Goal: Contribute content: Contribute content

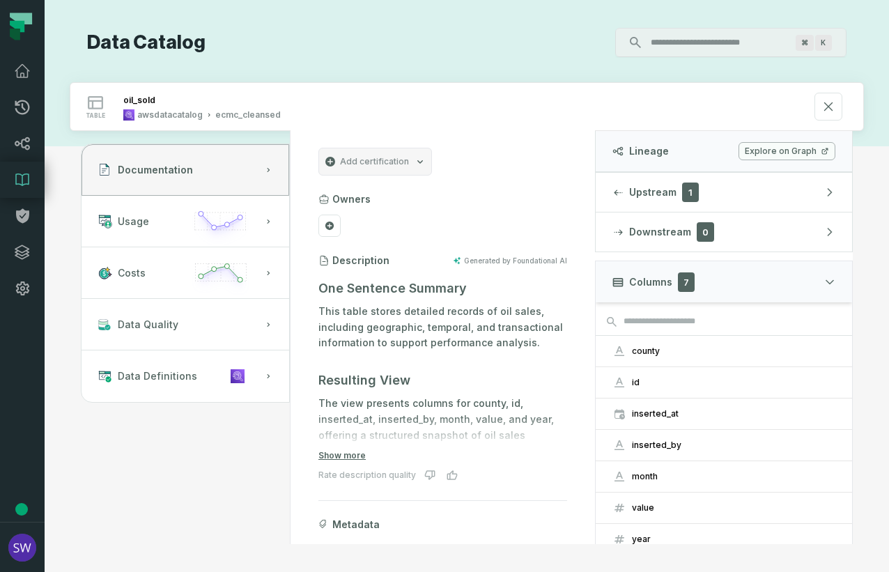
click at [690, 46] on input "Discovery Provider cmdk menu" at bounding box center [718, 42] width 152 height 22
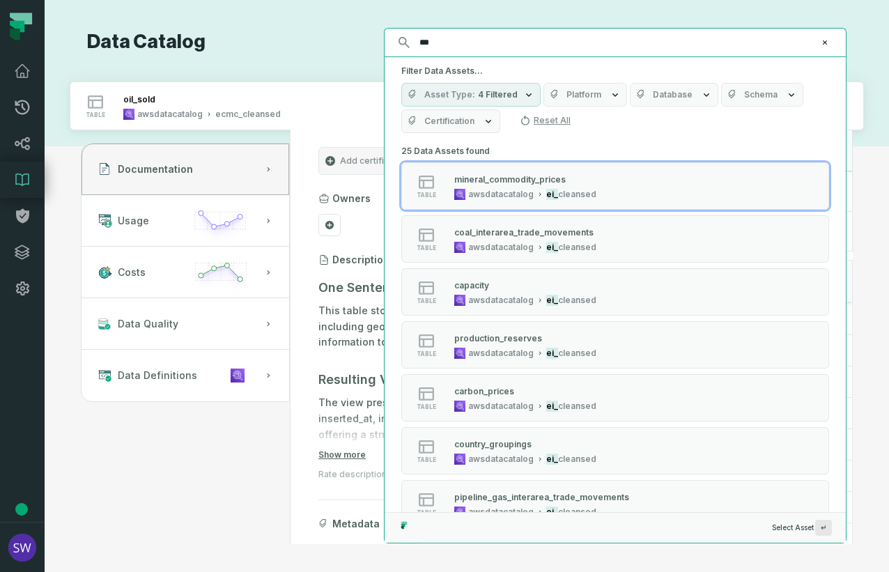
type input "***"
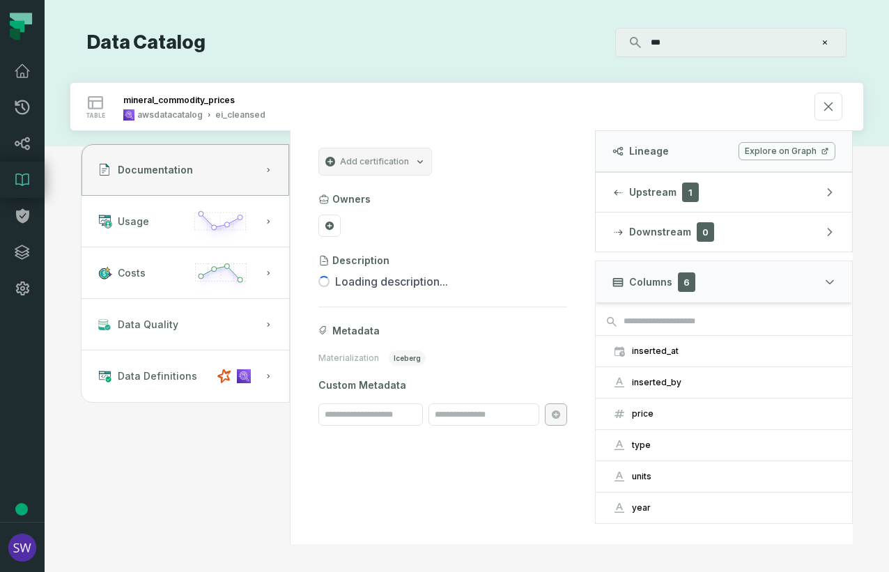
click at [705, 50] on input "***" at bounding box center [729, 42] width 174 height 22
click at [12, 178] on link "Data Catalog" at bounding box center [22, 180] width 45 height 36
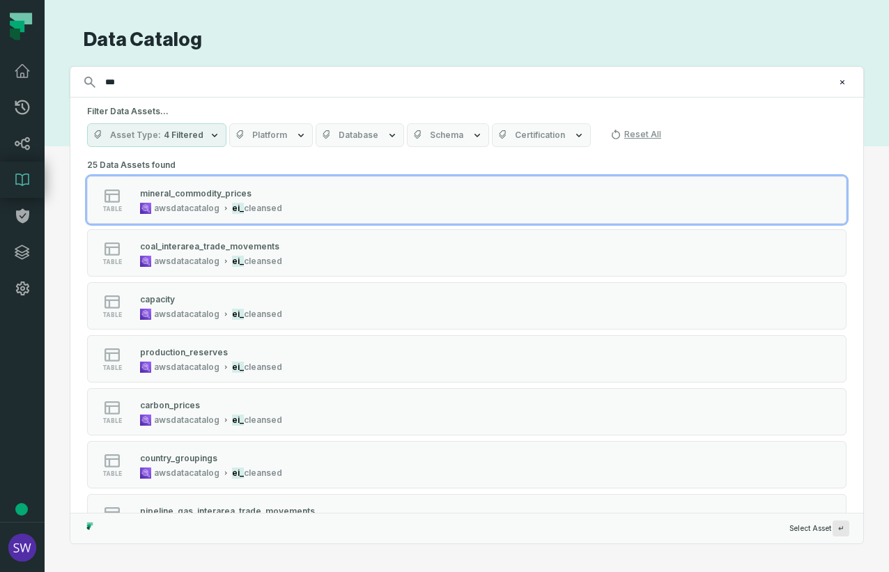
click at [18, 177] on icon at bounding box center [22, 179] width 17 height 17
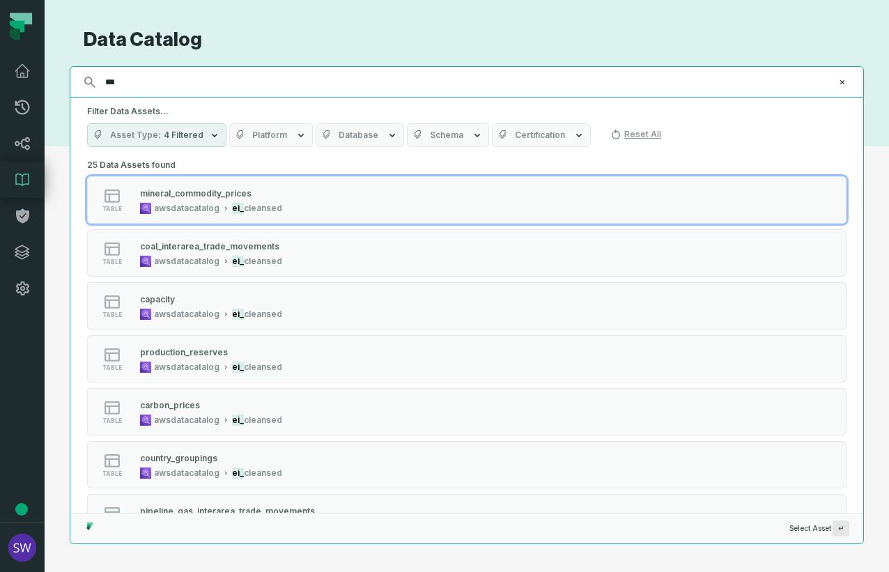
click at [160, 79] on input "***" at bounding box center [465, 82] width 737 height 22
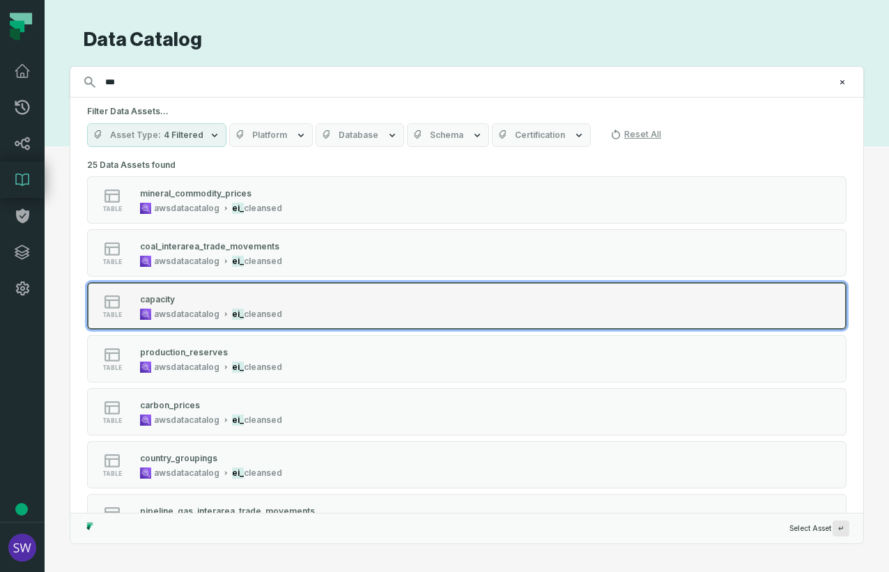
click at [270, 288] on button "table capacity awsdatacatalog ei_ cleansed" at bounding box center [466, 305] width 759 height 47
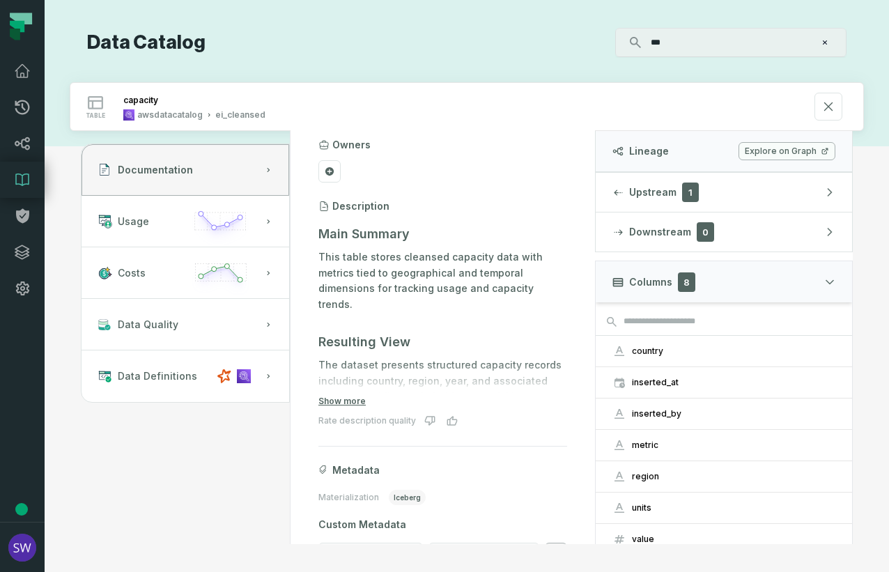
scroll to position [70, 0]
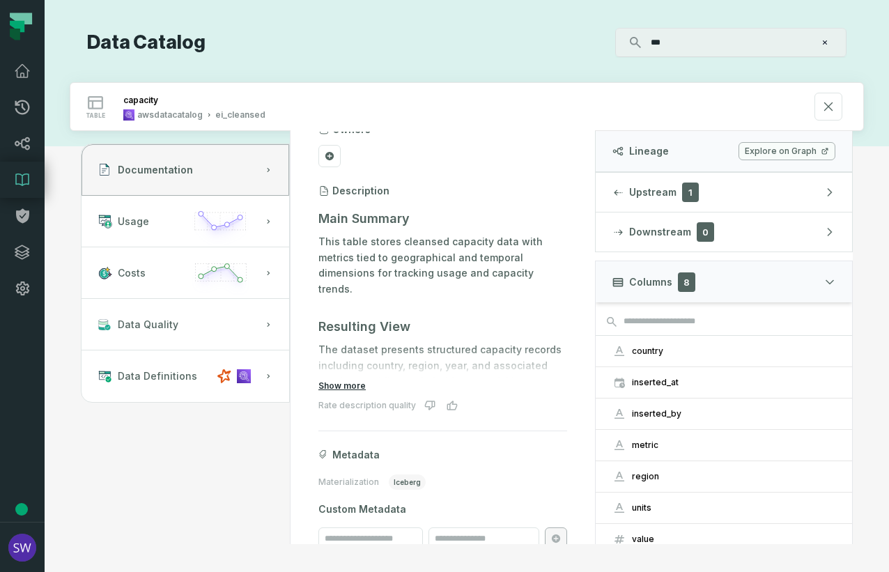
click at [343, 387] on button "Show more" at bounding box center [341, 385] width 47 height 11
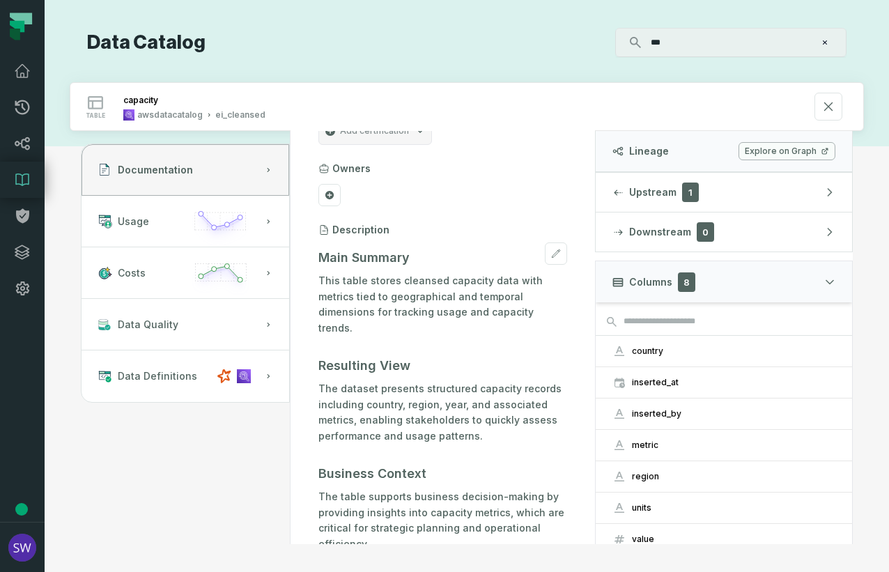
scroll to position [0, 0]
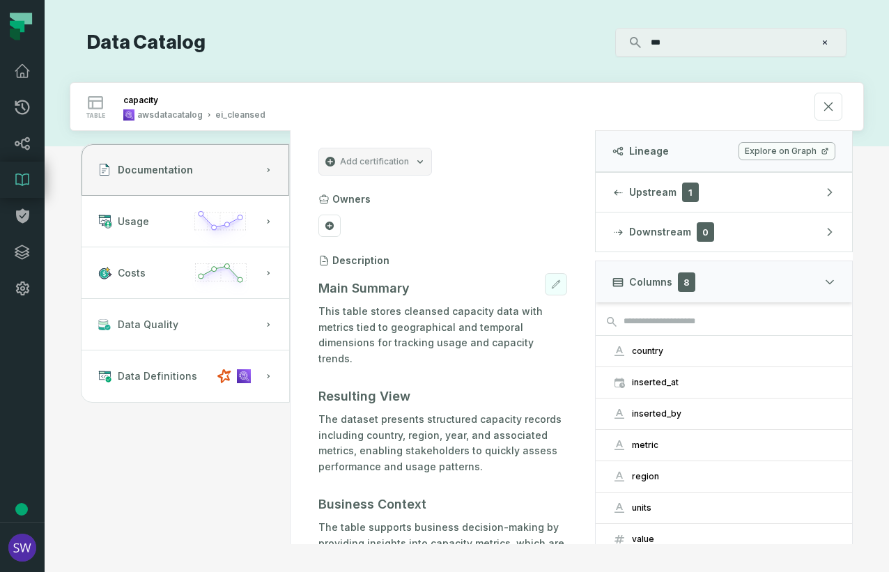
click at [545, 291] on button at bounding box center [556, 284] width 22 height 22
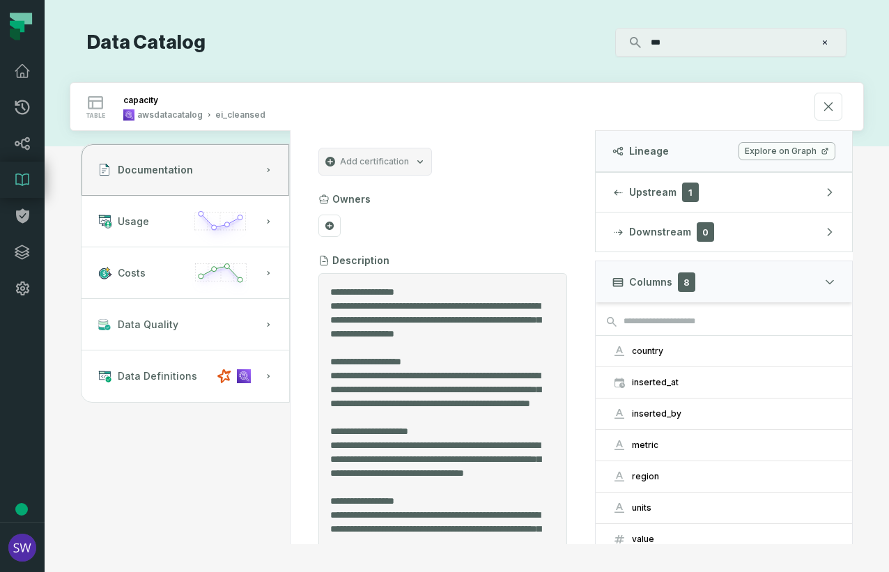
click at [438, 305] on textarea "Entity Description" at bounding box center [437, 412] width 215 height 255
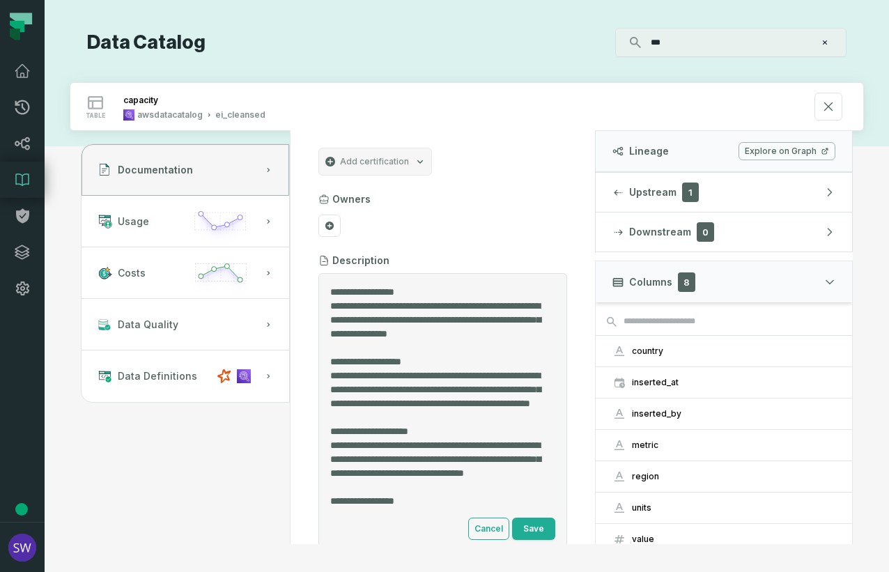
click at [492, 318] on textarea "Entity Description" at bounding box center [437, 398] width 215 height 227
click at [411, 301] on textarea "Entity Description" at bounding box center [437, 398] width 215 height 227
click at [509, 319] on textarea "Entity Description" at bounding box center [437, 398] width 215 height 227
drag, startPoint x: 355, startPoint y: 319, endPoint x: 425, endPoint y: 334, distance: 71.9
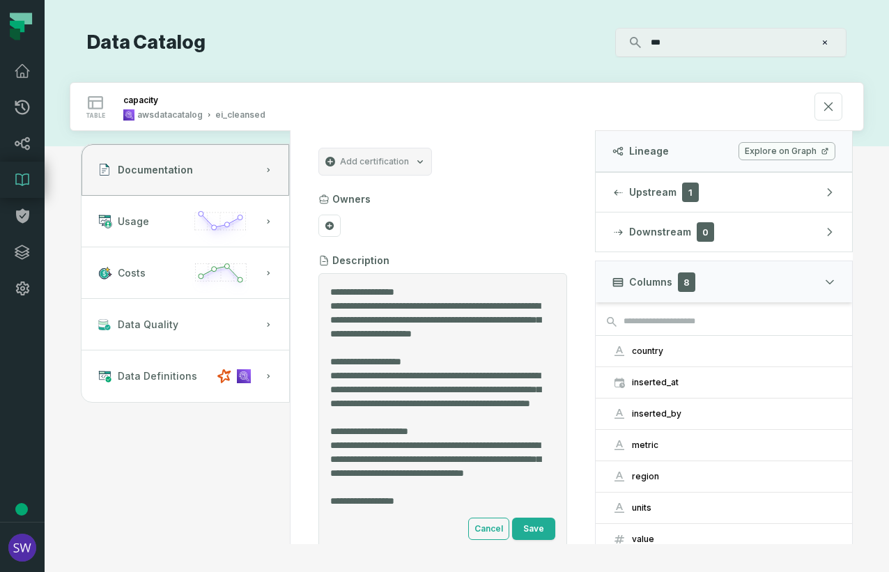
click at [425, 334] on textarea "Entity Description" at bounding box center [437, 398] width 215 height 227
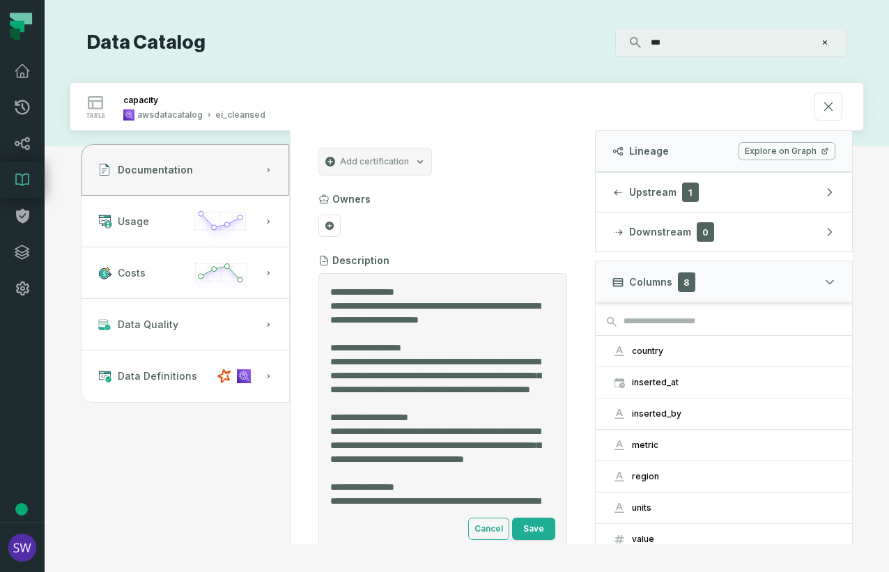
click at [369, 334] on textarea "Entity Description" at bounding box center [437, 398] width 215 height 227
click at [474, 305] on textarea "Entity Description" at bounding box center [437, 398] width 215 height 227
click at [477, 333] on textarea "Entity Description" at bounding box center [437, 398] width 215 height 227
drag, startPoint x: 467, startPoint y: 335, endPoint x: 328, endPoint y: 305, distance: 141.8
click at [328, 305] on div "Cancel Save" at bounding box center [442, 412] width 249 height 279
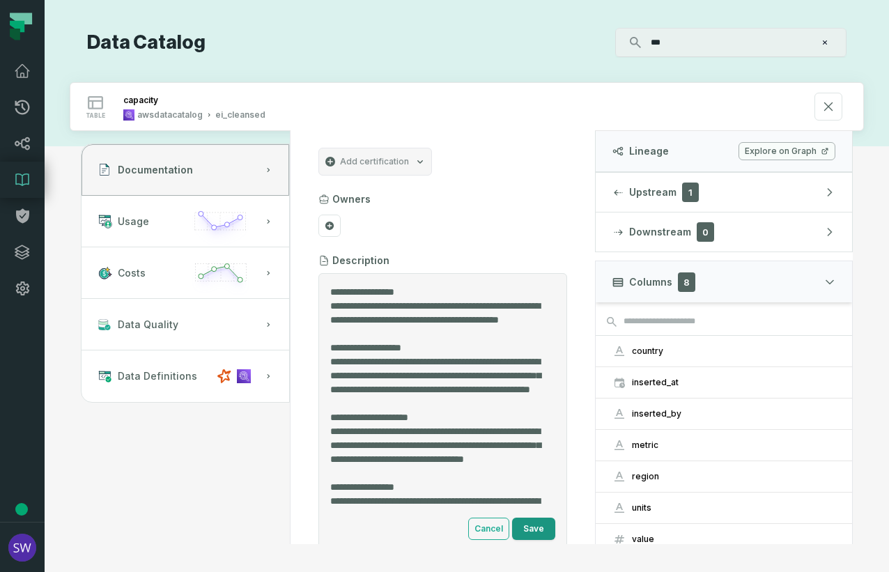
type textarea "**********"
click at [521, 511] on button "Save" at bounding box center [533, 529] width 43 height 22
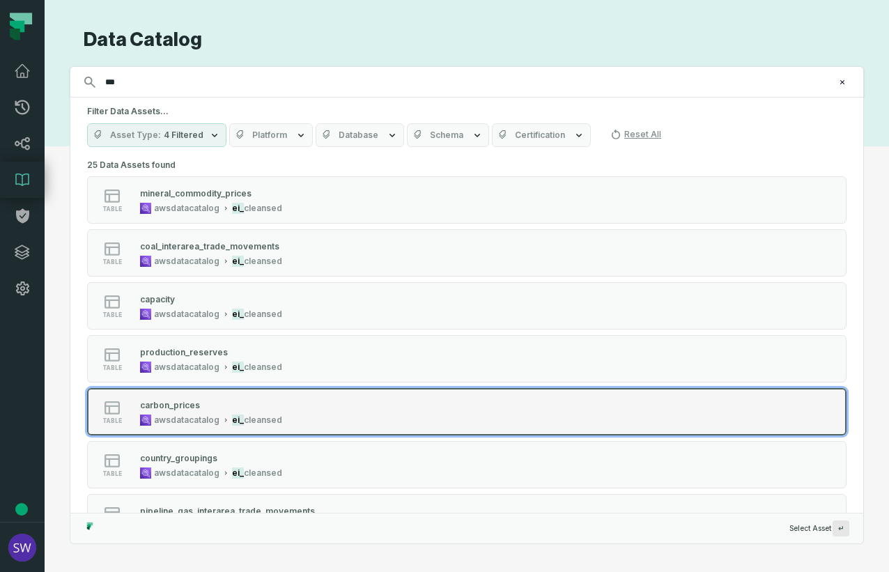
click at [325, 410] on div "table carbon_prices awsdatacatalog ei_ cleansed" at bounding box center [264, 412] width 348 height 28
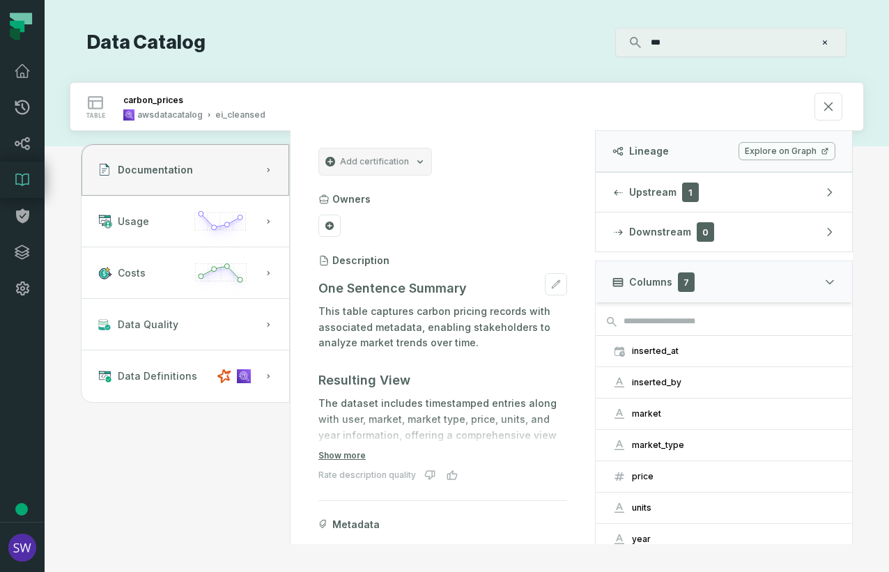
click at [415, 325] on p "This table captures carbon pricing records with associated metadata, enabling s…" at bounding box center [442, 327] width 249 height 47
click at [427, 332] on p "This table captures carbon pricing records with associated metadata, enabling s…" at bounding box center [442, 327] width 249 height 47
click at [409, 310] on p "This table captures carbon pricing records with associated metadata, enabling s…" at bounding box center [442, 327] width 249 height 47
click at [408, 311] on p "This table captures carbon pricing records with associated metadata, enabling s…" at bounding box center [442, 327] width 249 height 47
click at [545, 281] on button at bounding box center [556, 284] width 22 height 22
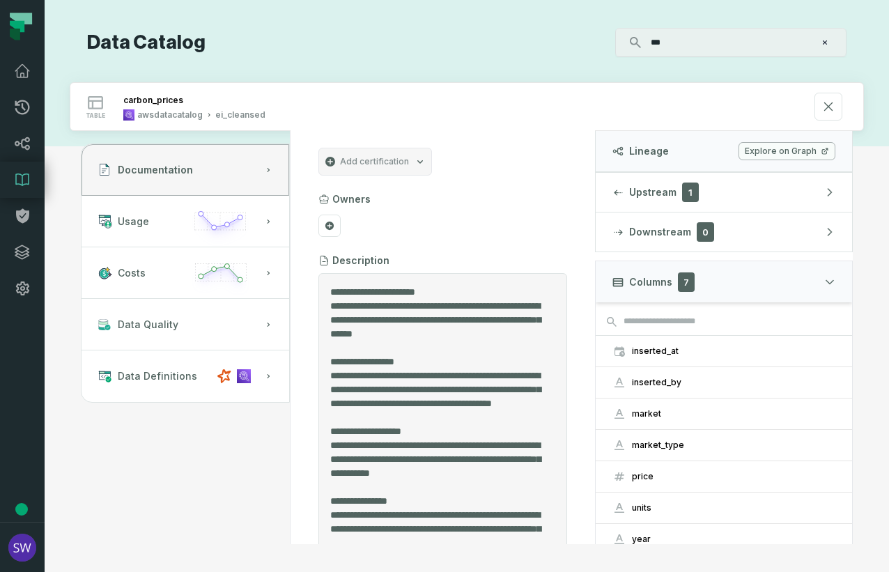
click at [421, 305] on textarea "Entity Description" at bounding box center [437, 412] width 215 height 255
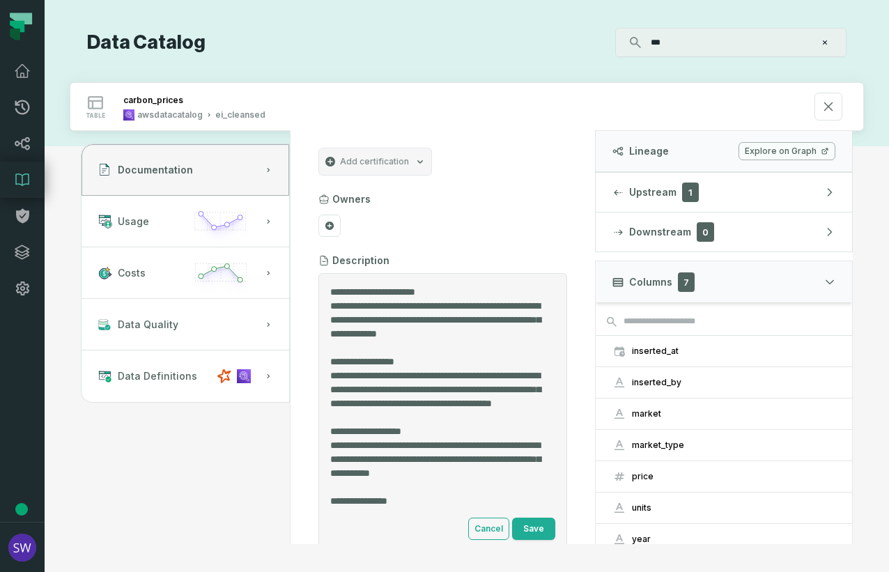
drag, startPoint x: 391, startPoint y: 318, endPoint x: 486, endPoint y: 318, distance: 95.5
click at [486, 318] on textarea "Entity Description" at bounding box center [437, 398] width 215 height 227
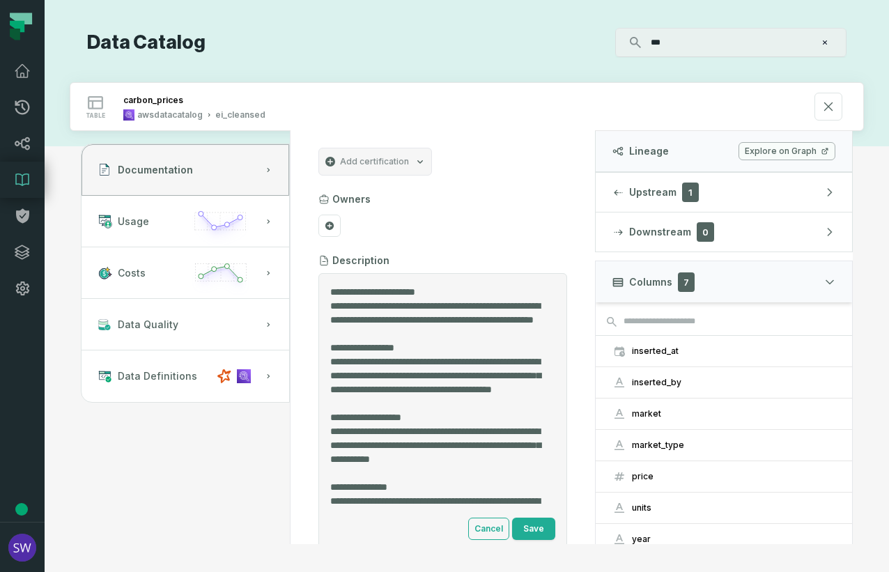
drag, startPoint x: 498, startPoint y: 339, endPoint x: 325, endPoint y: 303, distance: 176.4
click at [325, 303] on div "Cancel Save" at bounding box center [442, 412] width 249 height 279
type textarea "**********"
click at [530, 511] on button "Save" at bounding box center [533, 529] width 43 height 22
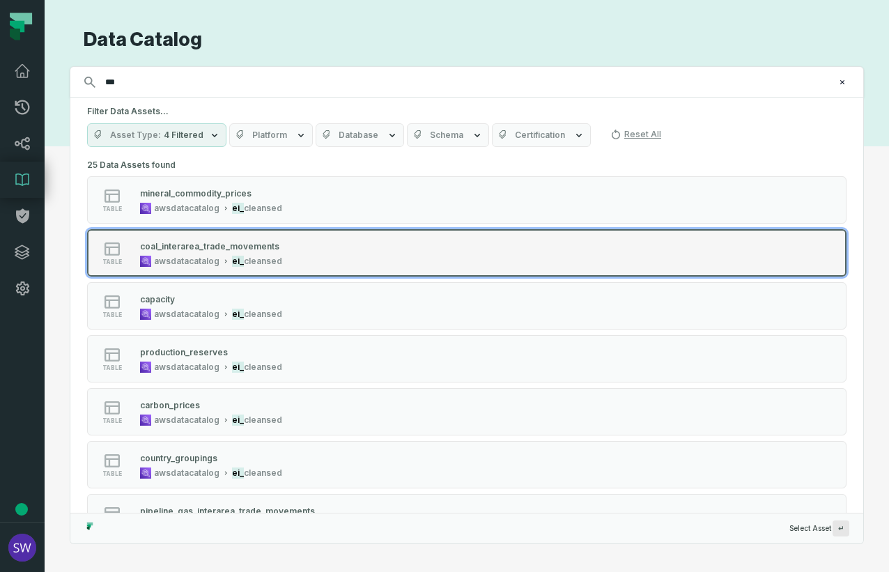
click at [253, 241] on div "coal_interarea_trade_movements" at bounding box center [209, 246] width 139 height 10
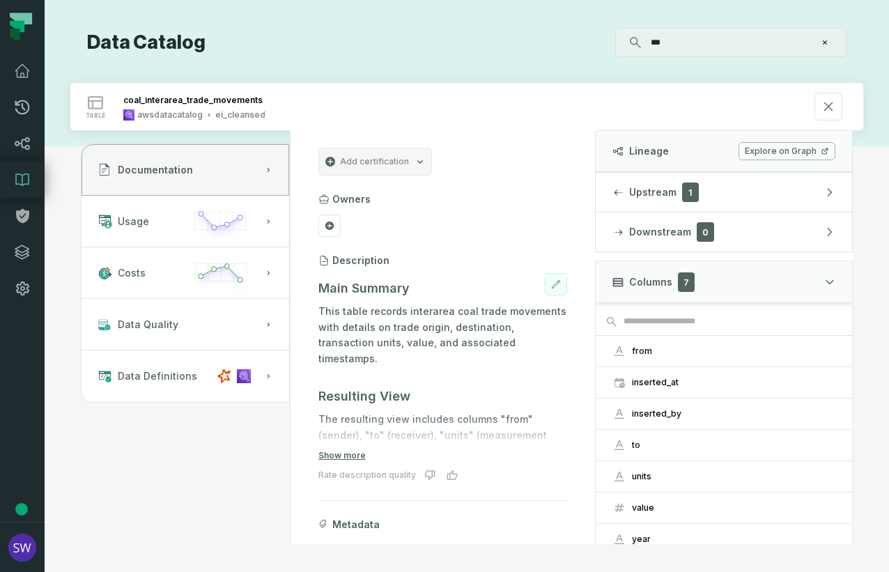
click at [551, 283] on icon at bounding box center [556, 284] width 10 height 10
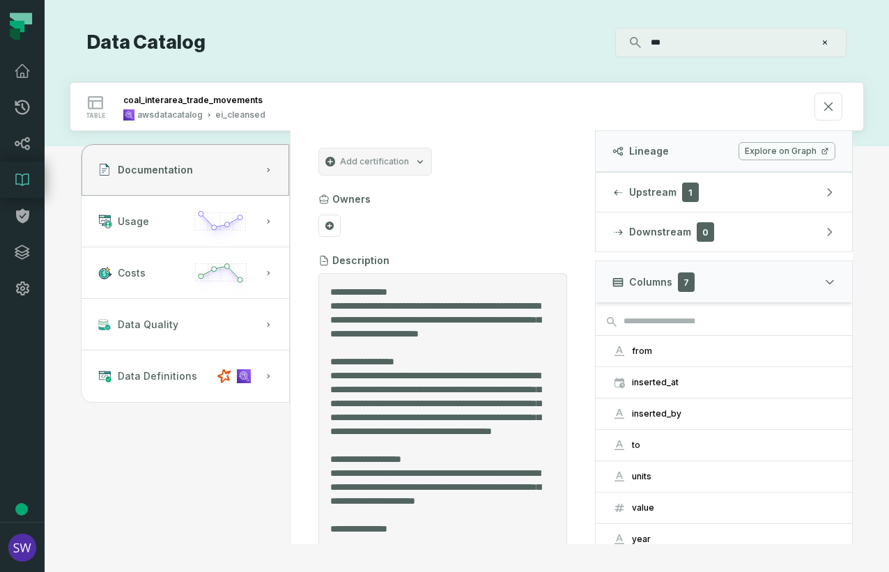
click at [434, 306] on textarea "Entity Description" at bounding box center [437, 412] width 215 height 255
drag, startPoint x: 495, startPoint y: 332, endPoint x: 387, endPoint y: 329, distance: 108.7
click at [387, 329] on textarea "Entity Description" at bounding box center [437, 398] width 215 height 227
drag, startPoint x: 388, startPoint y: 346, endPoint x: 326, endPoint y: 306, distance: 74.0
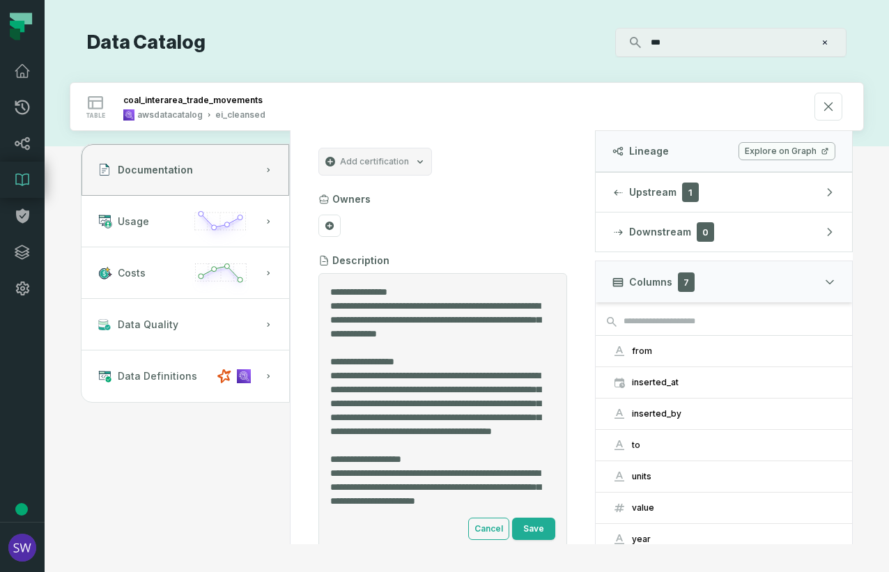
click at [326, 306] on div "Cancel Save" at bounding box center [442, 412] width 249 height 279
type textarea "**********"
click at [521, 511] on button "Save" at bounding box center [533, 529] width 43 height 22
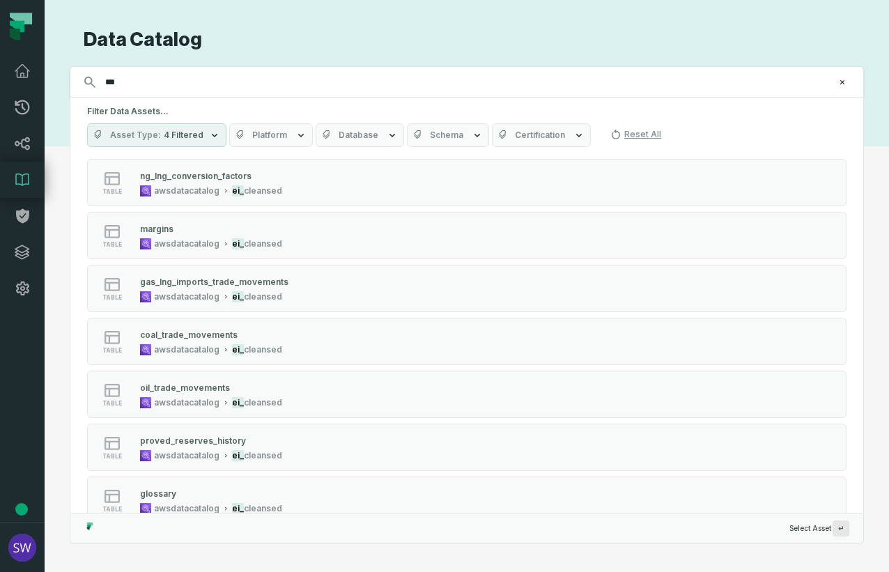
scroll to position [766, 0]
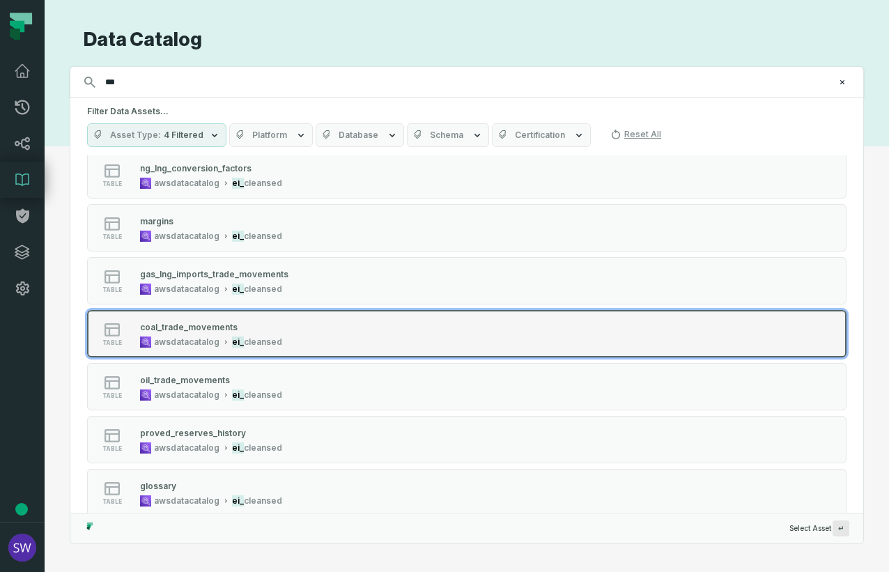
click at [201, 351] on button "table coal_trade_movements awsdatacatalog ei_ cleansed" at bounding box center [466, 333] width 759 height 47
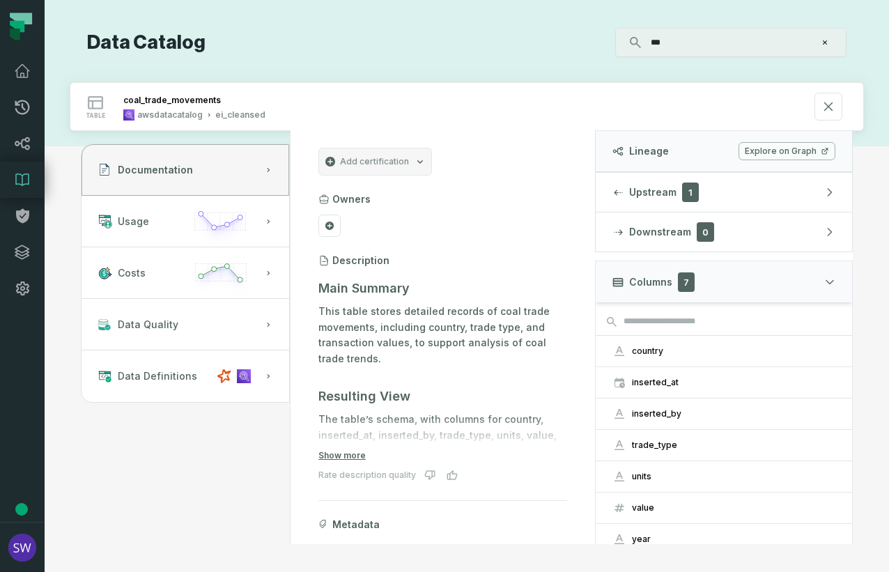
click at [874, 100] on html "Merge Requests Dashboard Lineage Data Catalog Policies Integrations Settings [P…" at bounding box center [444, 286] width 889 height 572
click at [397, 329] on p "This table stores detailed records of coal trade movements, including country, …" at bounding box center [442, 335] width 249 height 63
click at [364, 343] on p "This table stores detailed records of coal trade movements, including country, …" at bounding box center [442, 335] width 249 height 63
drag, startPoint x: 364, startPoint y: 343, endPoint x: 544, endPoint y: 284, distance: 189.7
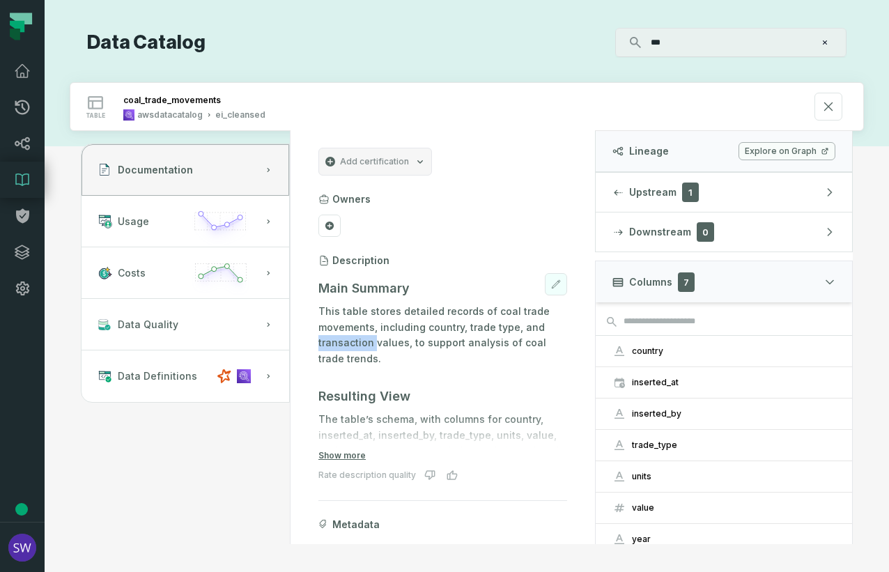
click at [552, 284] on icon at bounding box center [556, 284] width 8 height 8
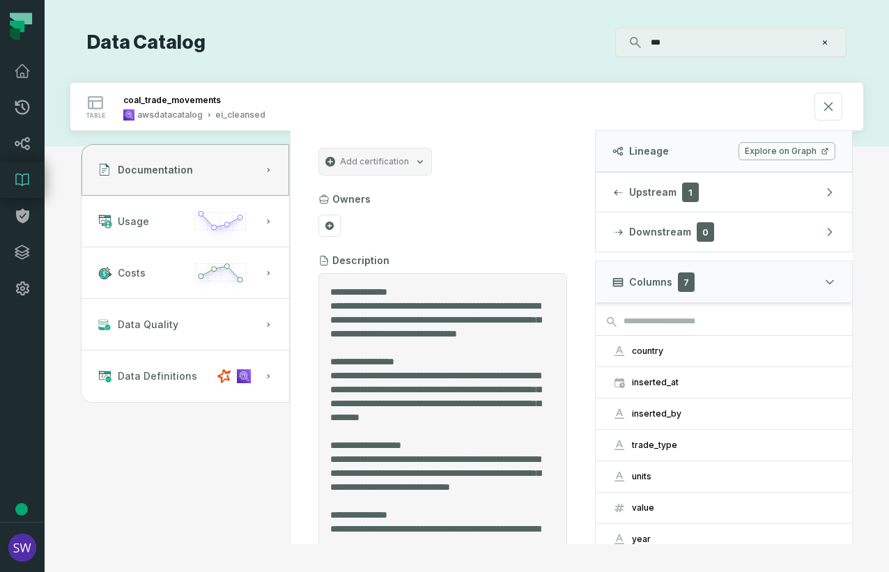
click at [395, 334] on textarea "Entity Description" at bounding box center [437, 412] width 215 height 255
click at [352, 331] on textarea "Entity Description" at bounding box center [437, 398] width 215 height 227
click at [462, 347] on textarea "Entity Description" at bounding box center [437, 398] width 215 height 227
drag, startPoint x: 468, startPoint y: 348, endPoint x: 309, endPoint y: 307, distance: 164.8
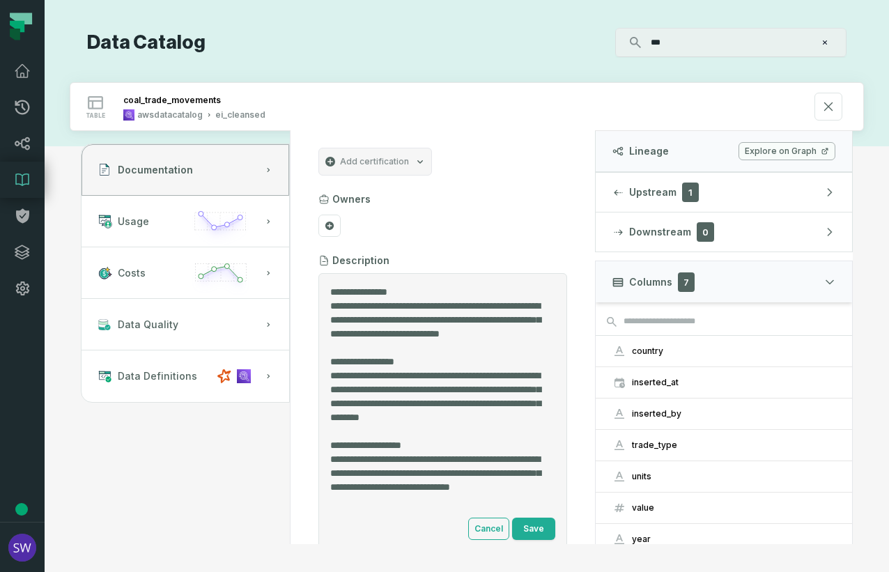
click at [309, 307] on section "Add certification Owners Description Cancel Save Metadata Materialization icebe…" at bounding box center [443, 429] width 282 height 596
type textarea "**********"
click at [529, 511] on button "Save" at bounding box center [533, 529] width 43 height 22
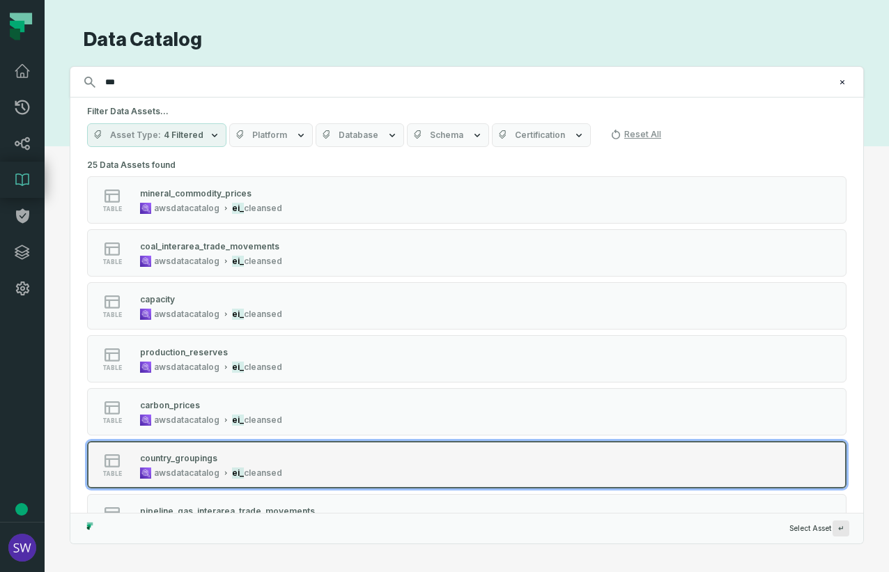
click at [258, 474] on span "cleansed" at bounding box center [263, 473] width 38 height 11
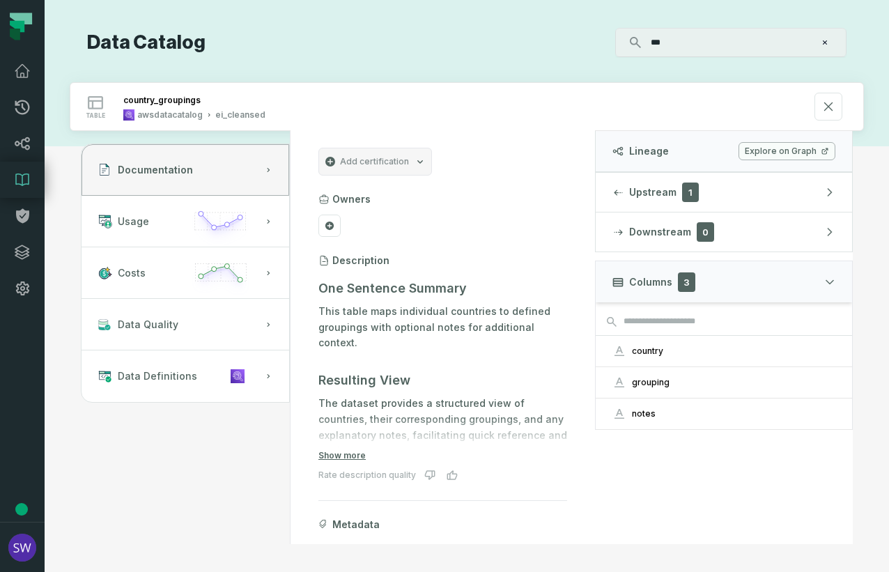
click at [869, 452] on div "Discovery Provider cmdk menu Data Catalog *** ⌘ K table country_groupings awsda…" at bounding box center [467, 286] width 844 height 572
click at [552, 285] on icon at bounding box center [556, 284] width 8 height 8
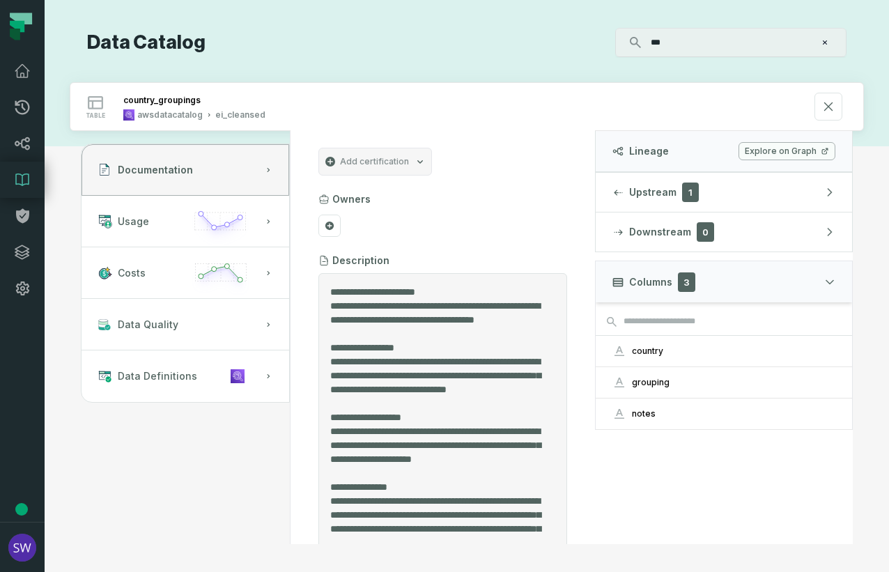
click at [413, 318] on textarea "Entity Description" at bounding box center [437, 412] width 215 height 255
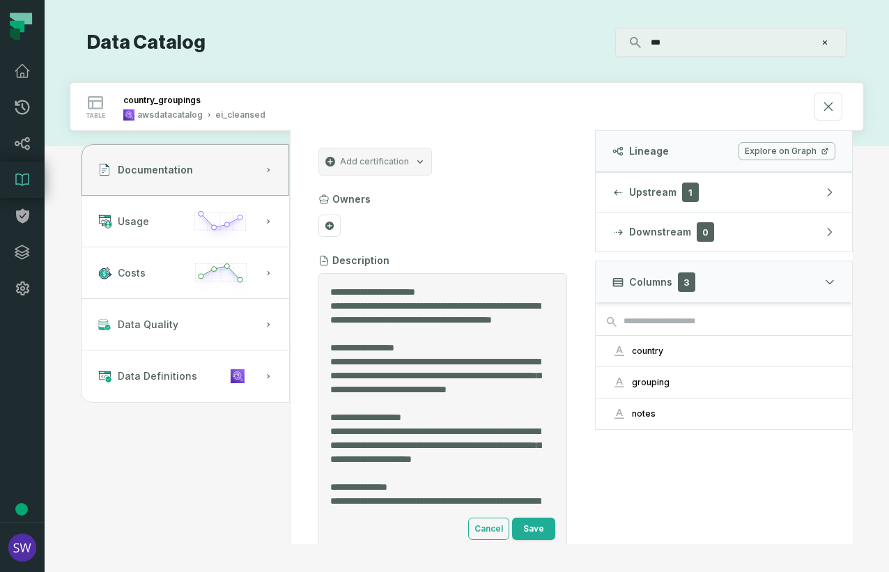
click at [433, 318] on textarea "Entity Description" at bounding box center [437, 398] width 215 height 227
click at [385, 316] on textarea "Entity Description" at bounding box center [437, 398] width 215 height 227
drag, startPoint x: 462, startPoint y: 335, endPoint x: 321, endPoint y: 303, distance: 144.3
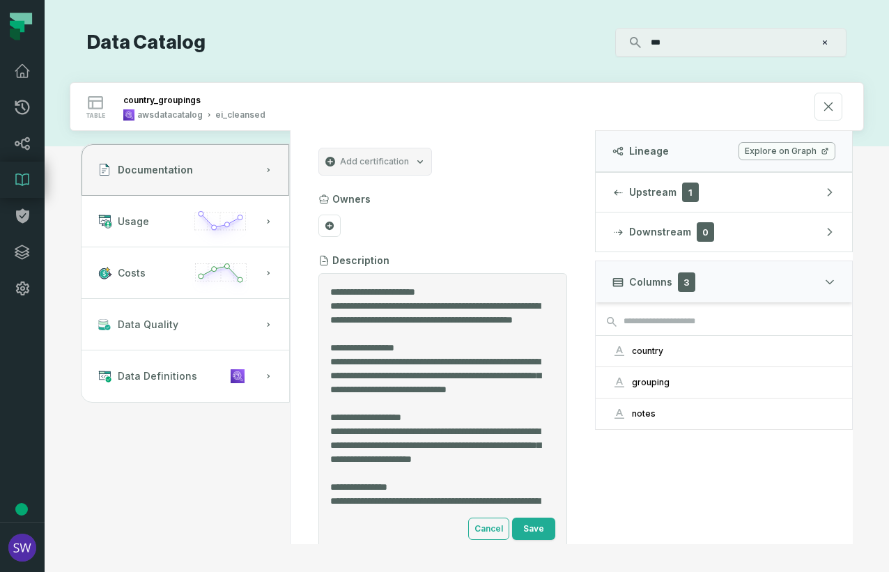
click at [321, 303] on div "Cancel Save" at bounding box center [442, 412] width 249 height 279
type textarea "**********"
click at [528, 511] on button "Save" at bounding box center [533, 529] width 43 height 22
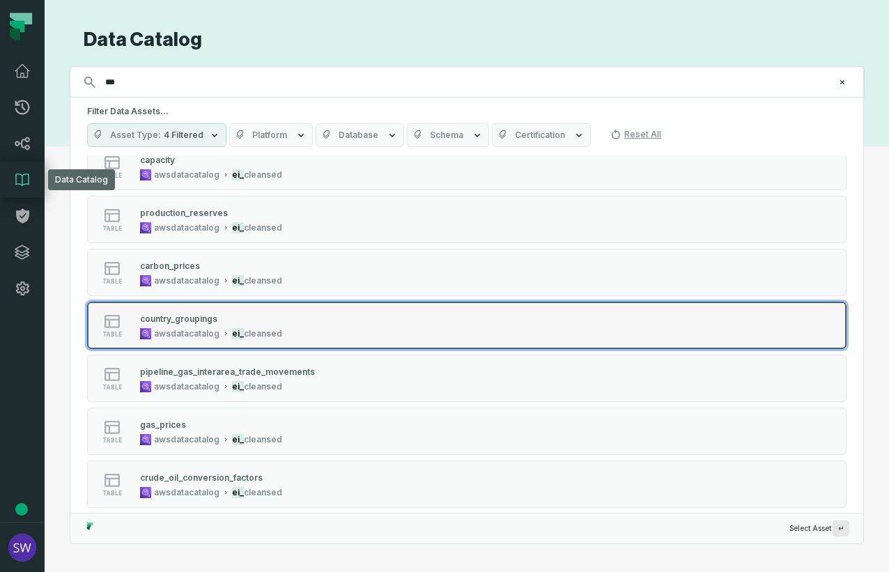
scroll to position [209, 0]
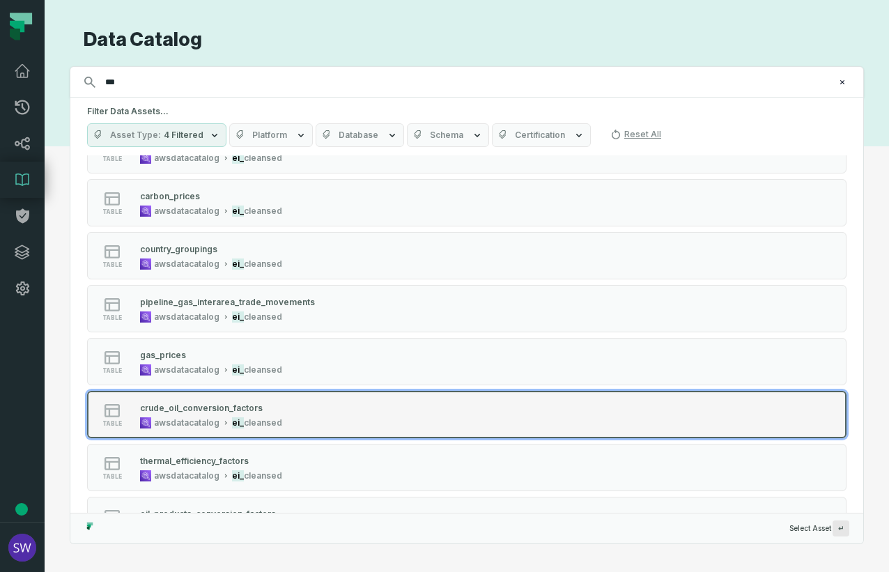
click at [424, 423] on div "table crude_oil_conversion_factors awsdatacatalog ei_ cleansed" at bounding box center [264, 415] width 348 height 28
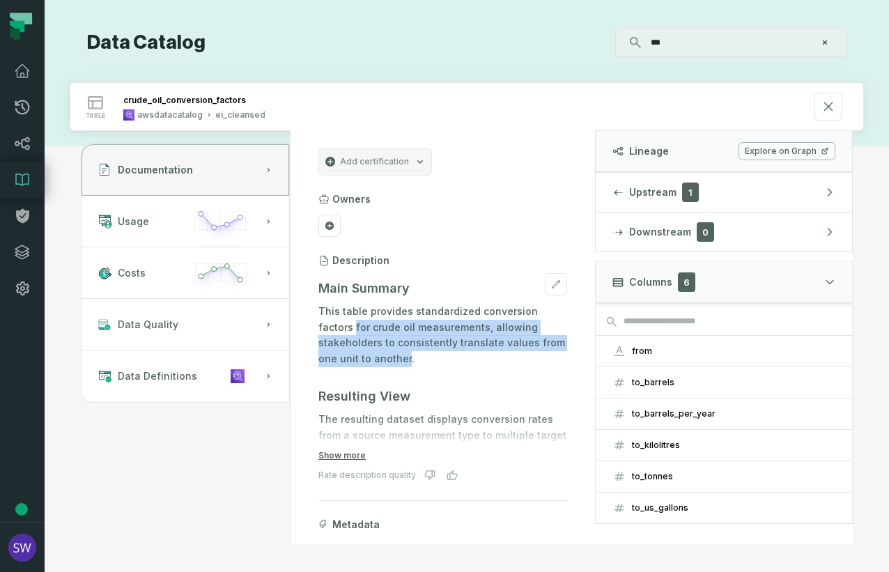
drag, startPoint x: 405, startPoint y: 360, endPoint x: 353, endPoint y: 334, distance: 57.6
click at [353, 334] on p "This table provides standardized conversion factors for crude oil measurements,…" at bounding box center [442, 335] width 249 height 63
drag, startPoint x: 353, startPoint y: 334, endPoint x: 439, endPoint y: 336, distance: 85.7
click at [439, 336] on p "This table provides standardized conversion factors for crude oil measurements,…" at bounding box center [442, 335] width 249 height 63
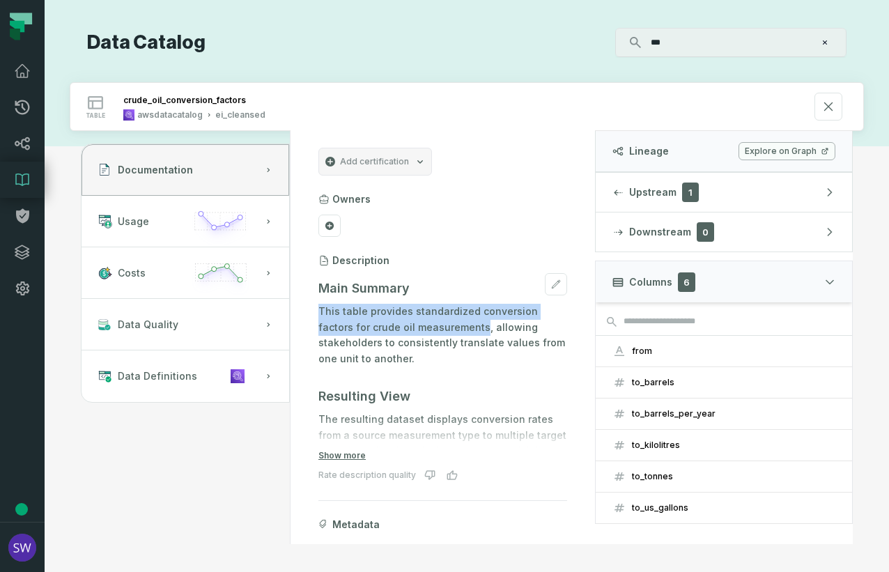
drag, startPoint x: 482, startPoint y: 324, endPoint x: 320, endPoint y: 311, distance: 162.1
click at [320, 311] on p "This table provides standardized conversion factors for crude oil measurements,…" at bounding box center [442, 335] width 249 height 63
copy p "This table provides standardized conversion factors for crude oil measurements"
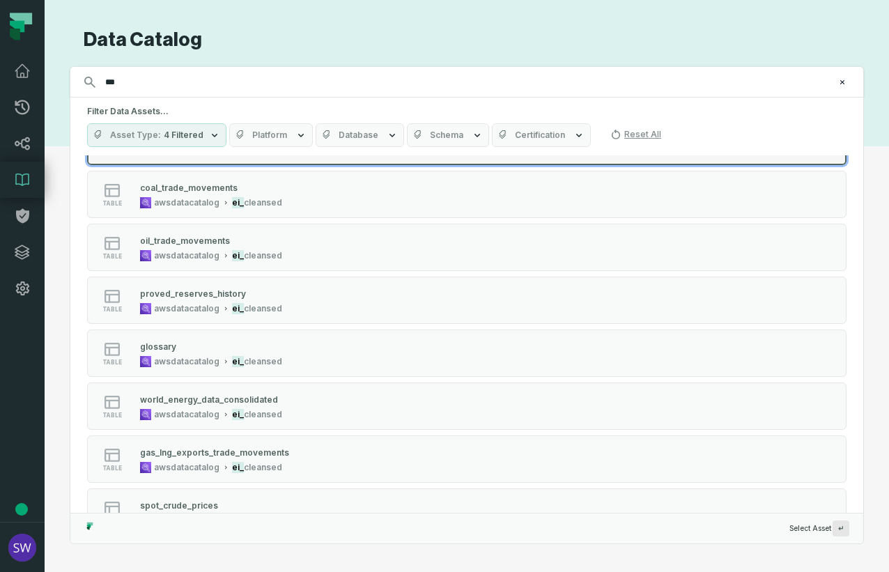
scroll to position [975, 0]
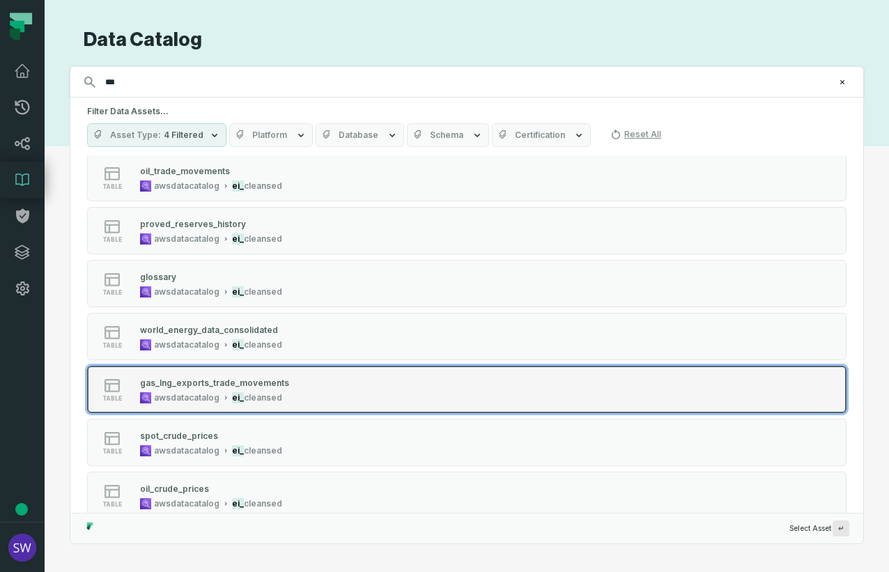
click at [269, 379] on div "gas_lng_exports_trade_movements" at bounding box center [214, 383] width 149 height 10
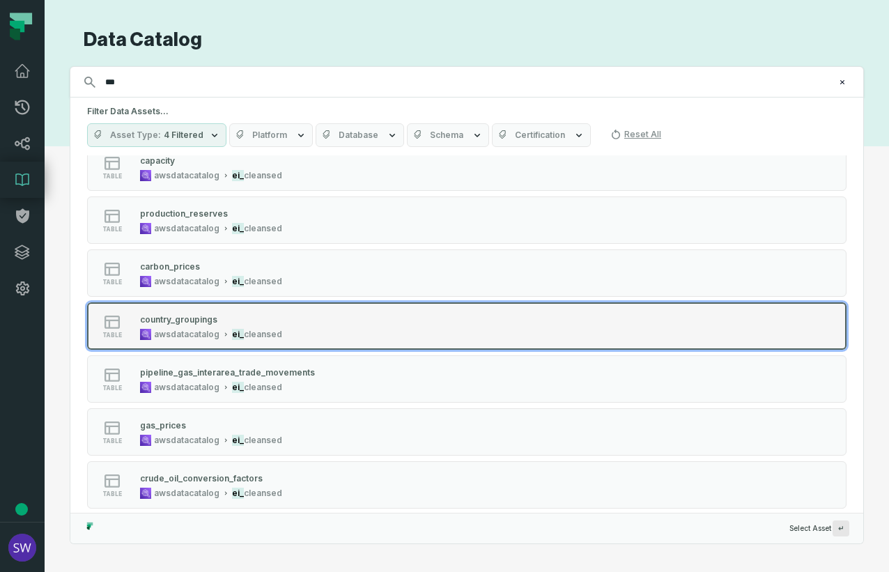
scroll to position [139, 0]
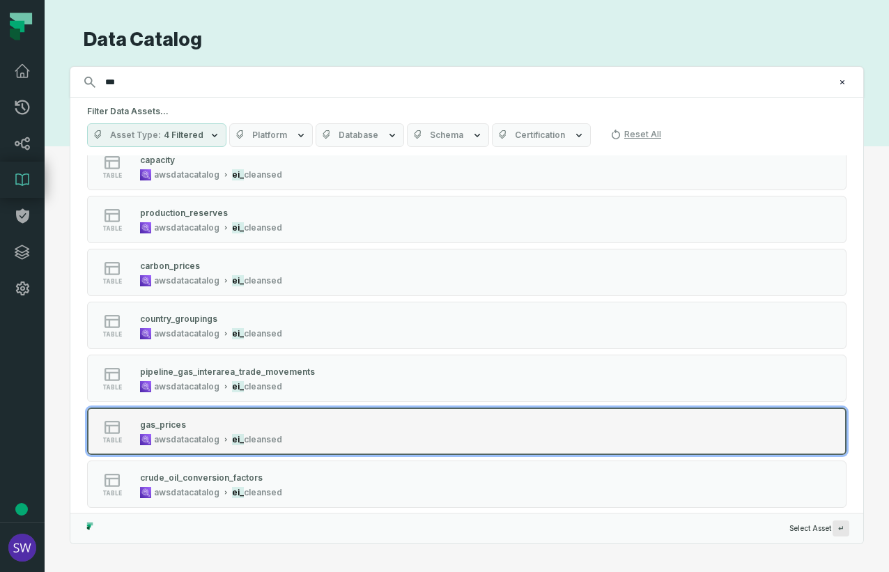
click at [293, 431] on div "table gas_prices awsdatacatalog ei_ cleansed" at bounding box center [264, 431] width 348 height 28
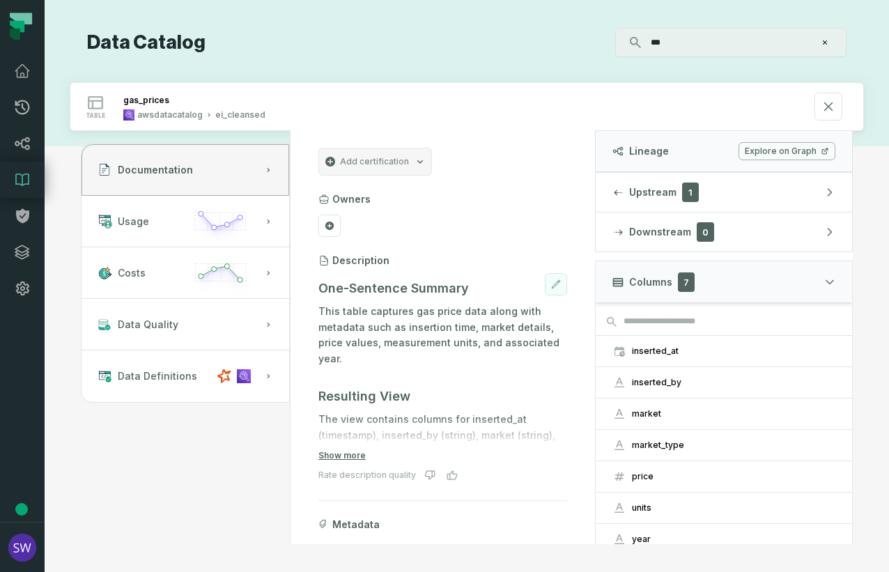
click at [553, 288] on button at bounding box center [556, 284] width 22 height 22
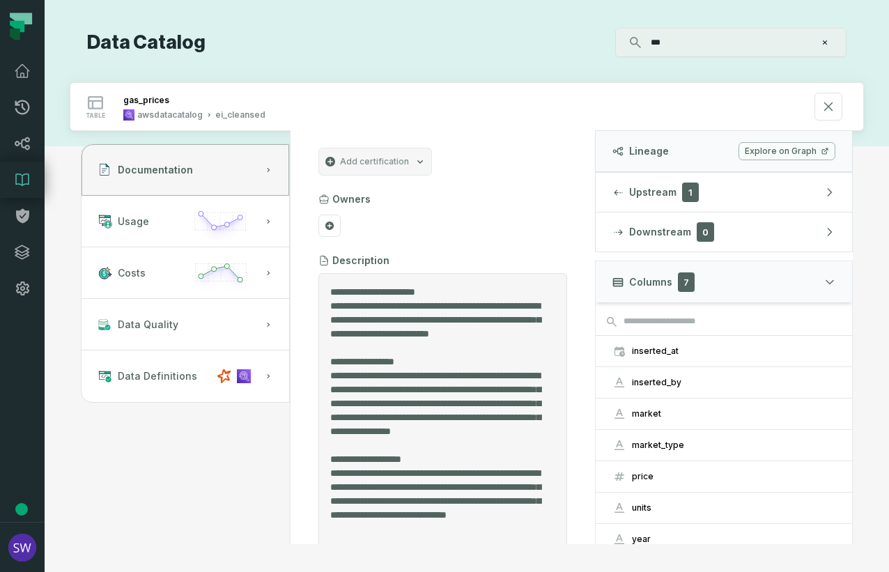
drag, startPoint x: 504, startPoint y: 320, endPoint x: 438, endPoint y: 323, distance: 66.2
click at [438, 323] on textarea "Entity Description" at bounding box center [437, 412] width 215 height 255
click at [399, 332] on textarea "Entity Description" at bounding box center [437, 398] width 215 height 227
click at [426, 303] on textarea "Entity Description" at bounding box center [437, 398] width 215 height 227
click at [422, 304] on textarea "Entity Description" at bounding box center [437, 398] width 215 height 227
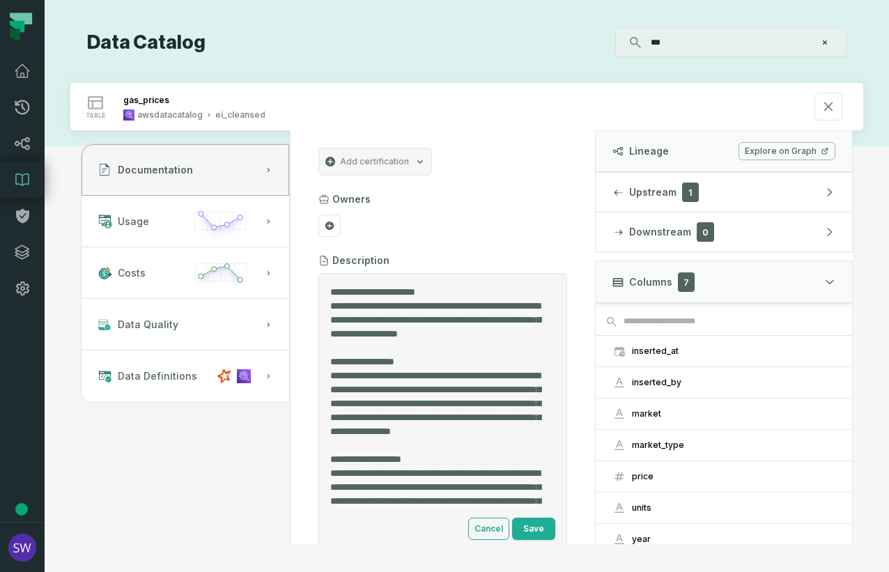
click at [347, 334] on textarea "Entity Description" at bounding box center [437, 398] width 215 height 227
drag, startPoint x: 458, startPoint y: 349, endPoint x: 353, endPoint y: 350, distance: 104.5
click at [353, 350] on textarea "Entity Description" at bounding box center [437, 398] width 215 height 227
click at [461, 331] on textarea "Entity Description" at bounding box center [437, 398] width 215 height 227
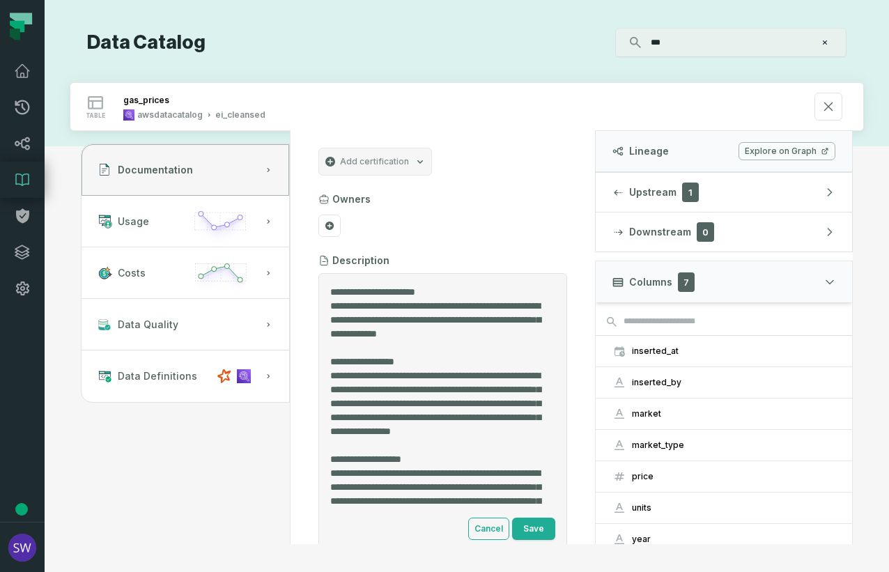
click at [421, 348] on textarea "Entity Description" at bounding box center [437, 398] width 215 height 227
drag, startPoint x: 425, startPoint y: 318, endPoint x: 327, endPoint y: 318, distance: 97.5
click at [327, 318] on div "Cancel Save" at bounding box center [442, 412] width 249 height 279
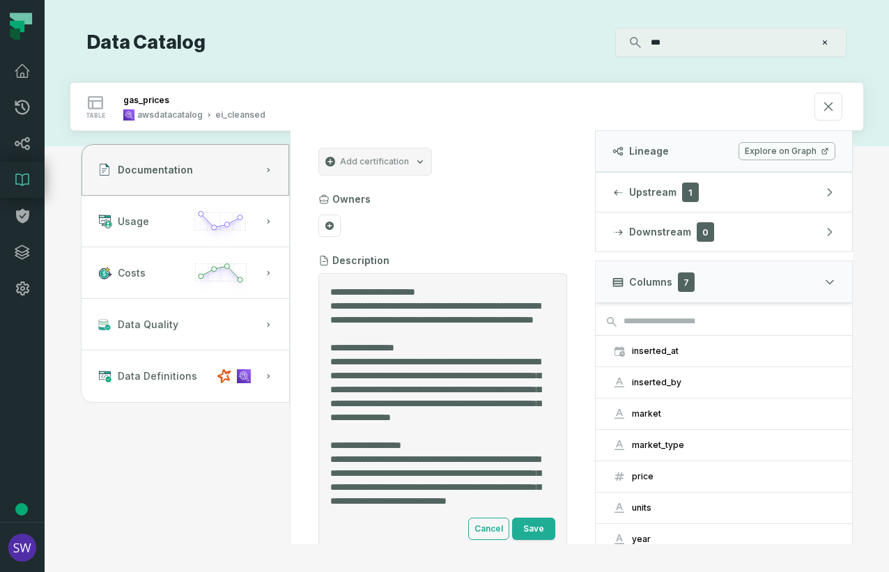
click at [389, 320] on textarea "Entity Description" at bounding box center [437, 398] width 215 height 227
drag, startPoint x: 384, startPoint y: 320, endPoint x: 348, endPoint y: 320, distance: 35.5
click at [348, 320] on textarea "Entity Description" at bounding box center [437, 398] width 215 height 227
click at [442, 334] on textarea "Entity Description" at bounding box center [437, 398] width 215 height 227
drag, startPoint x: 479, startPoint y: 320, endPoint x: 366, endPoint y: 336, distance: 113.9
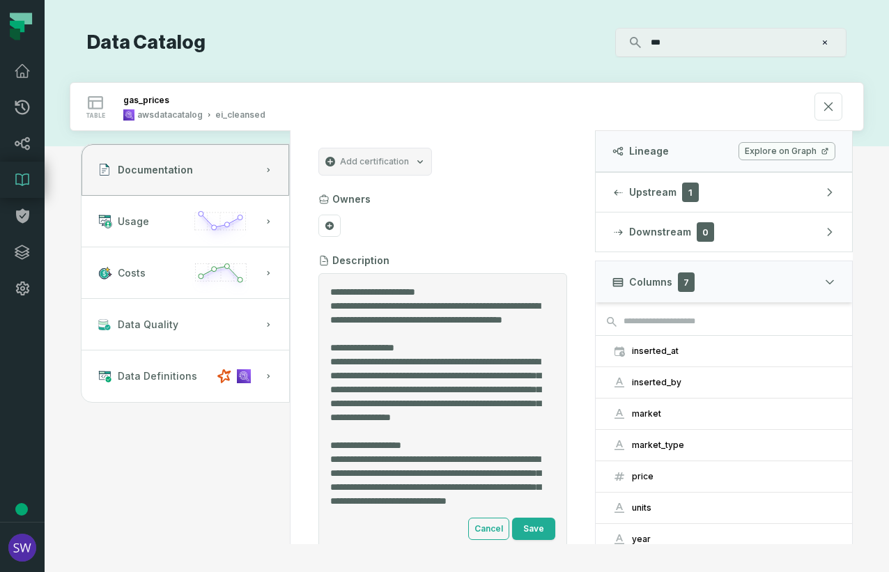
click at [366, 336] on textarea "Entity Description" at bounding box center [437, 398] width 215 height 227
drag, startPoint x: 424, startPoint y: 336, endPoint x: 330, endPoint y: 307, distance: 98.5
click at [330, 307] on textarea "Entity Description" at bounding box center [437, 398] width 215 height 227
type textarea "**********"
click at [533, 511] on button "Save" at bounding box center [533, 529] width 43 height 22
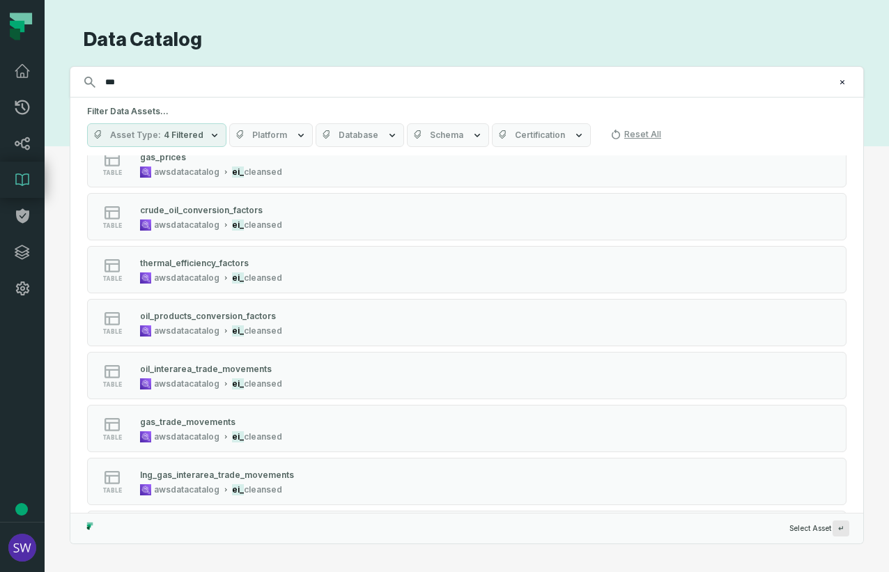
scroll to position [418, 0]
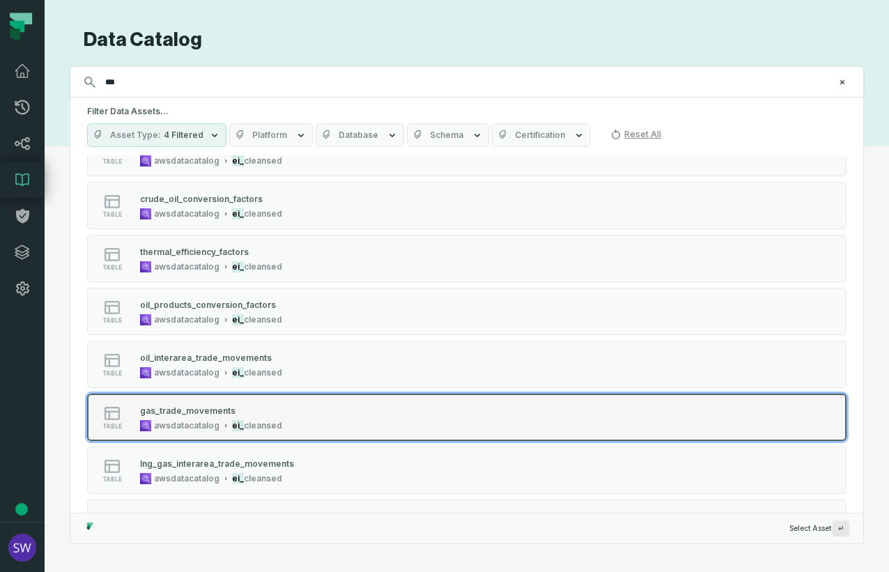
click at [250, 431] on span "cleansed" at bounding box center [263, 425] width 38 height 11
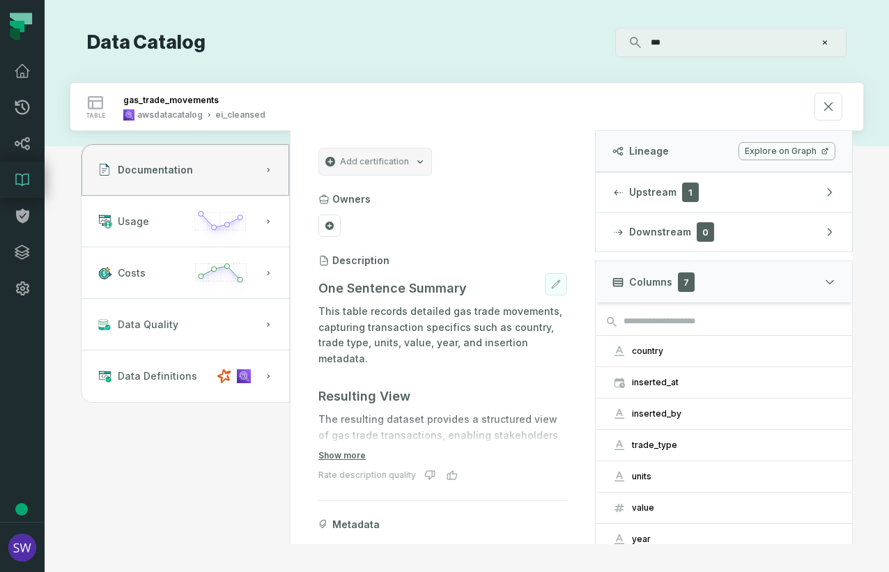
click at [552, 288] on icon at bounding box center [556, 284] width 8 height 8
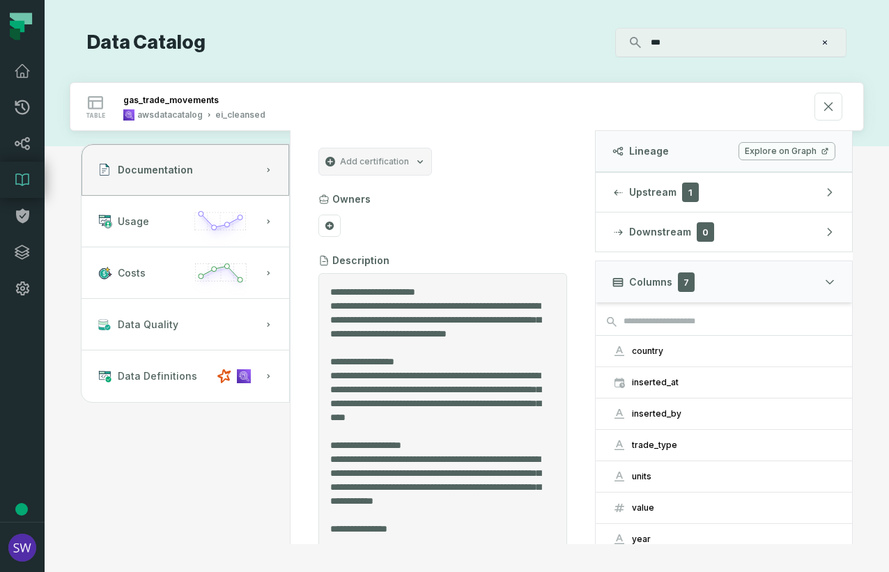
click at [426, 302] on textarea "Entity Description" at bounding box center [437, 412] width 215 height 255
drag, startPoint x: 497, startPoint y: 346, endPoint x: 356, endPoint y: 346, distance: 140.7
click at [356, 346] on textarea "Entity Description" at bounding box center [437, 398] width 215 height 227
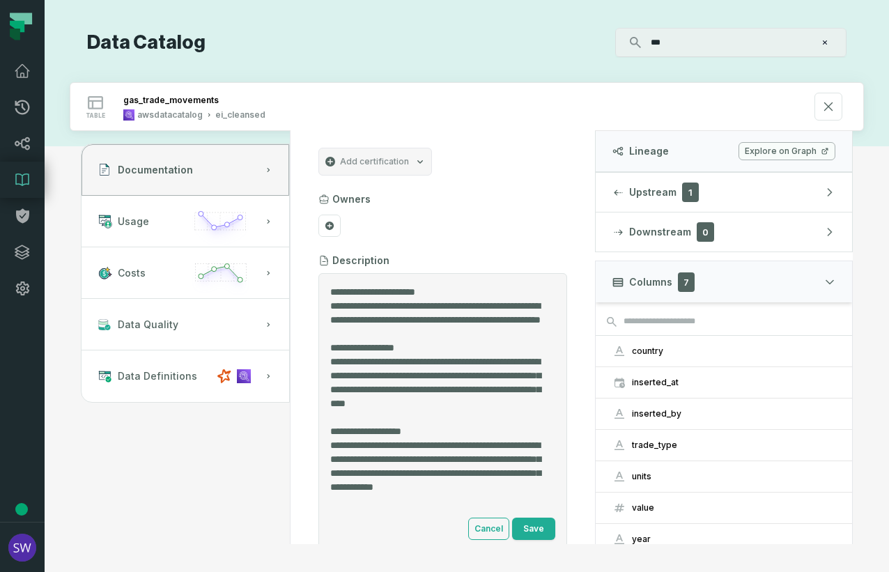
click at [532, 335] on textarea "Entity Description" at bounding box center [437, 398] width 215 height 227
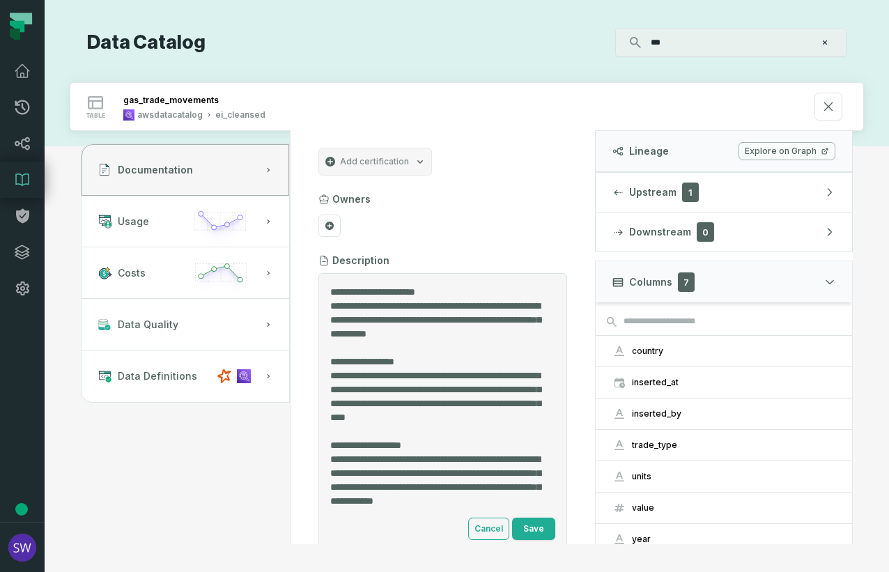
click at [416, 351] on textarea "Entity Description" at bounding box center [437, 398] width 215 height 227
click at [529, 333] on textarea "Entity Description" at bounding box center [437, 398] width 215 height 227
drag, startPoint x: 498, startPoint y: 348, endPoint x: 324, endPoint y: 308, distance: 178.8
click at [324, 308] on div "Cancel Save" at bounding box center [442, 412] width 249 height 279
type textarea "**********"
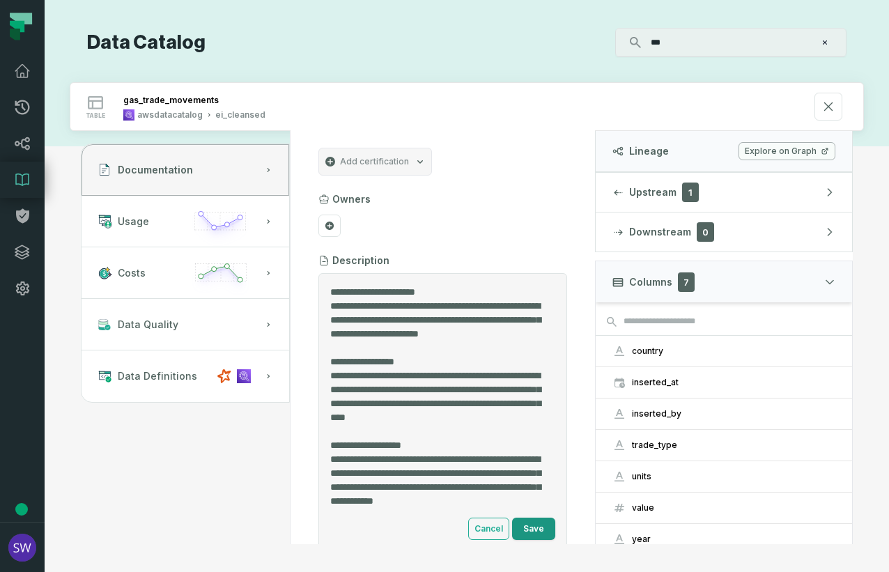
click at [530, 511] on button "Save" at bounding box center [533, 529] width 43 height 22
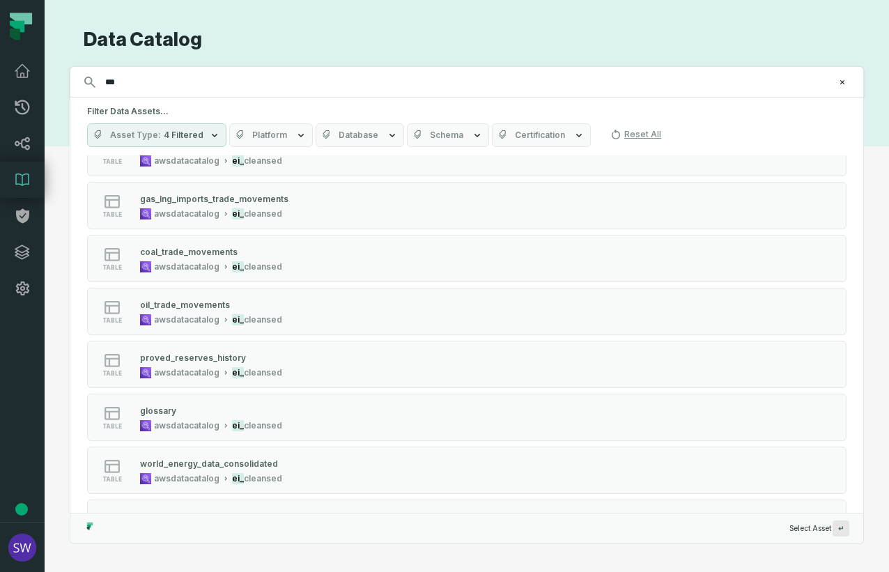
scroll to position [906, 0]
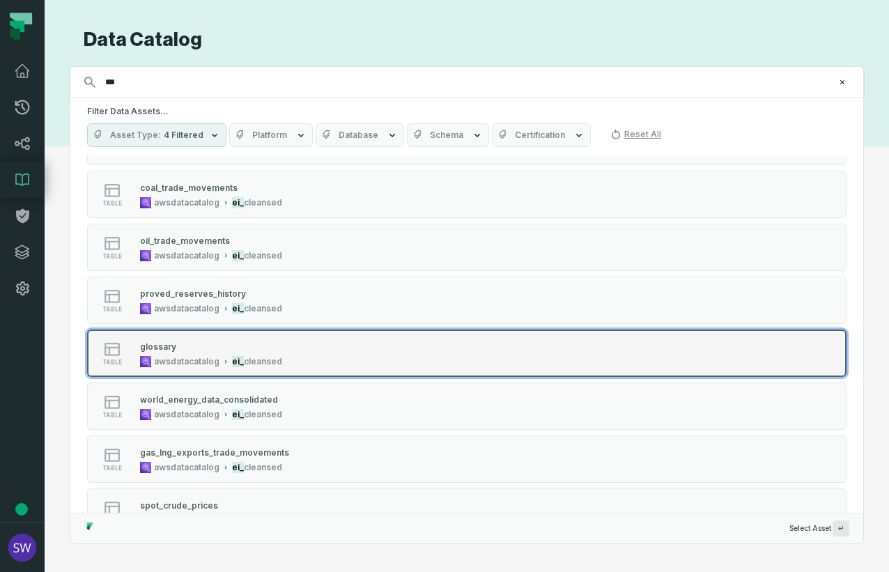
click at [252, 341] on div "glossary" at bounding box center [211, 346] width 142 height 14
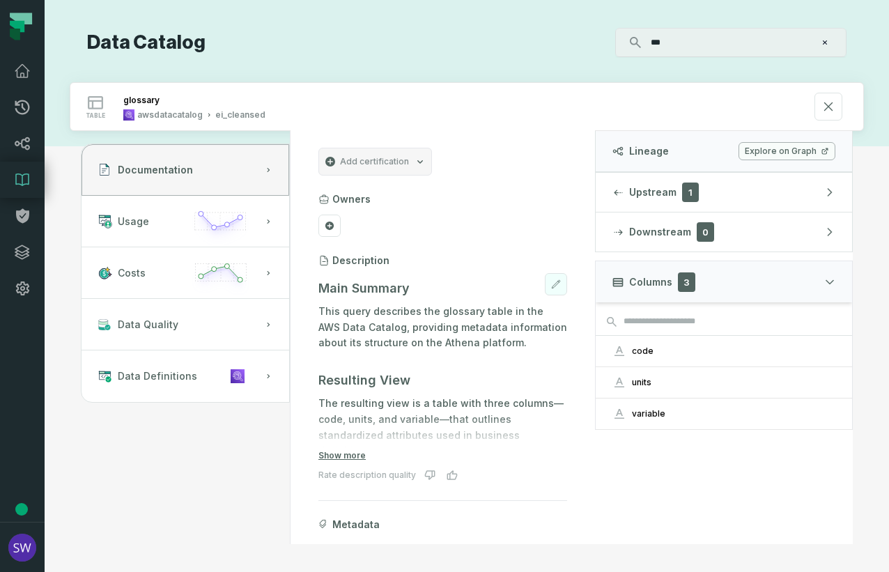
click at [552, 288] on button at bounding box center [556, 284] width 22 height 22
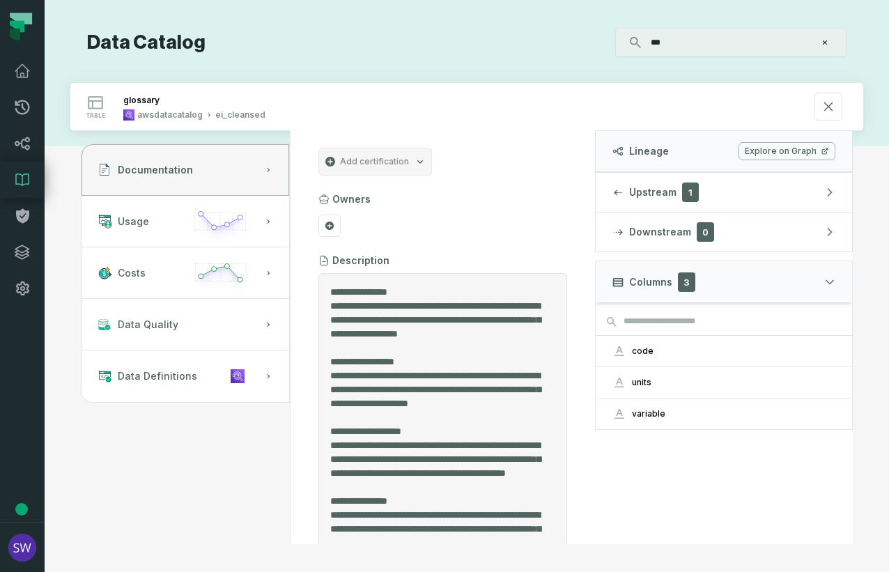
click at [449, 348] on textarea "Entity Description" at bounding box center [437, 412] width 215 height 255
drag, startPoint x: 422, startPoint y: 353, endPoint x: 324, endPoint y: 307, distance: 107.8
click at [324, 307] on div at bounding box center [442, 412] width 249 height 279
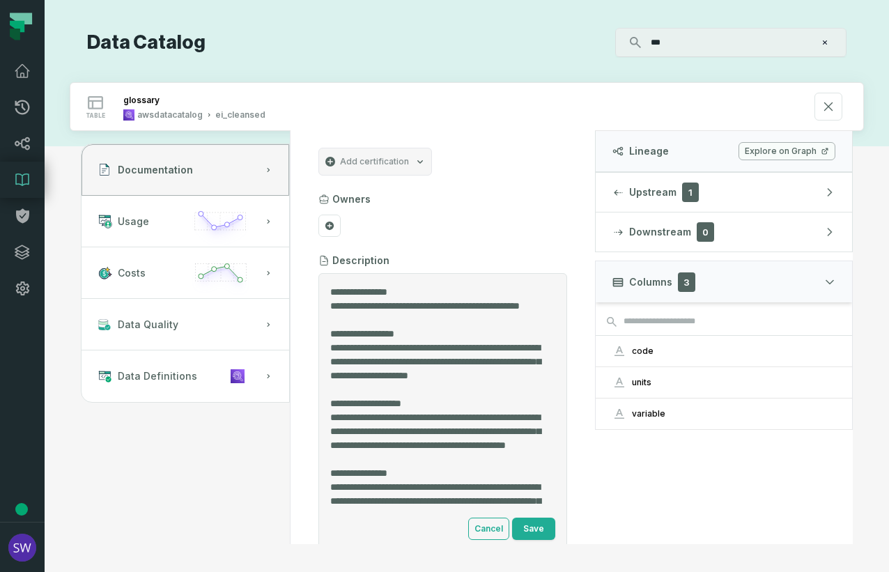
click at [331, 319] on textarea "**********" at bounding box center [437, 398] width 215 height 227
click at [449, 320] on textarea "**********" at bounding box center [437, 398] width 215 height 227
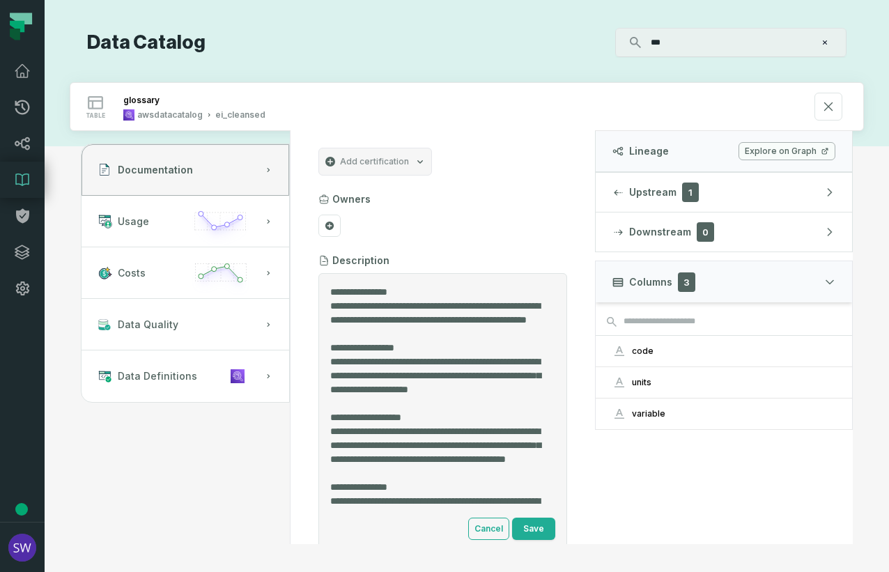
click at [341, 333] on textarea "Entity Description" at bounding box center [437, 398] width 215 height 227
drag, startPoint x: 511, startPoint y: 336, endPoint x: 309, endPoint y: 306, distance: 204.3
click at [309, 306] on section "Add certification Owners Description Cancel Save Metadata Materialization table…" at bounding box center [443, 429] width 282 height 596
type textarea "**********"
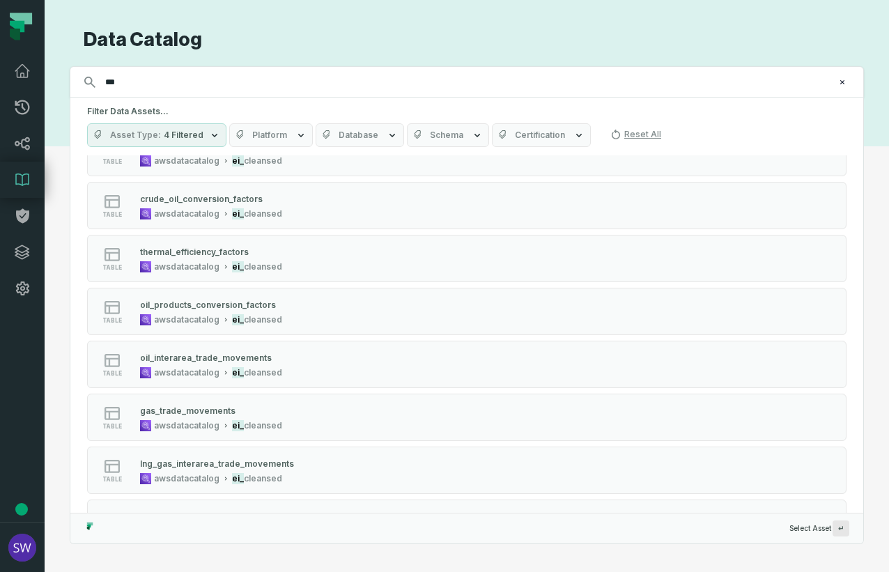
scroll to position [488, 0]
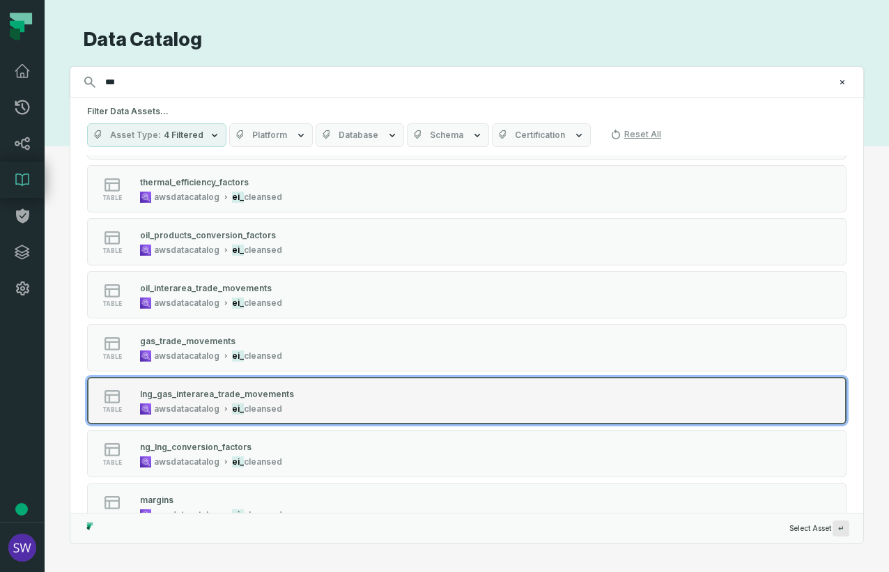
click at [265, 393] on div "lng_gas_interarea_trade_movements" at bounding box center [217, 394] width 154 height 10
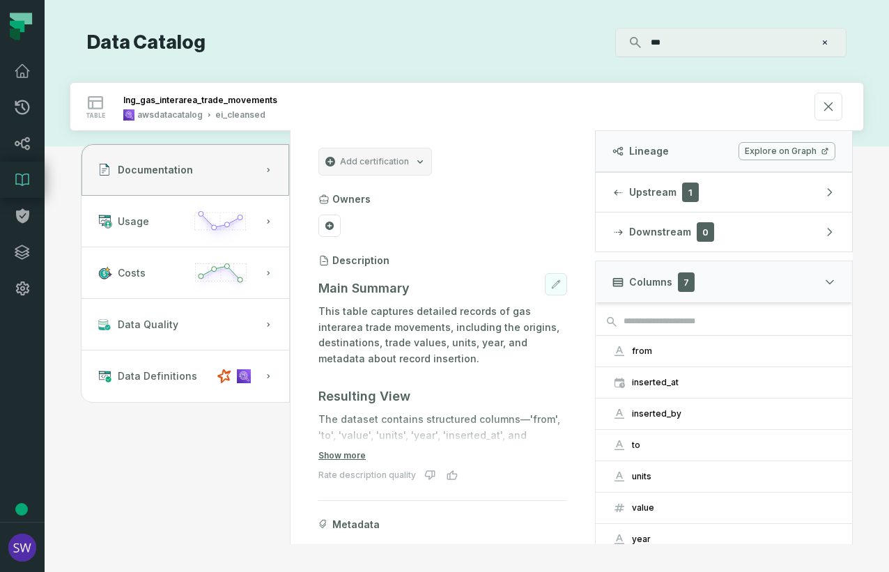
click at [551, 280] on icon at bounding box center [556, 284] width 10 height 10
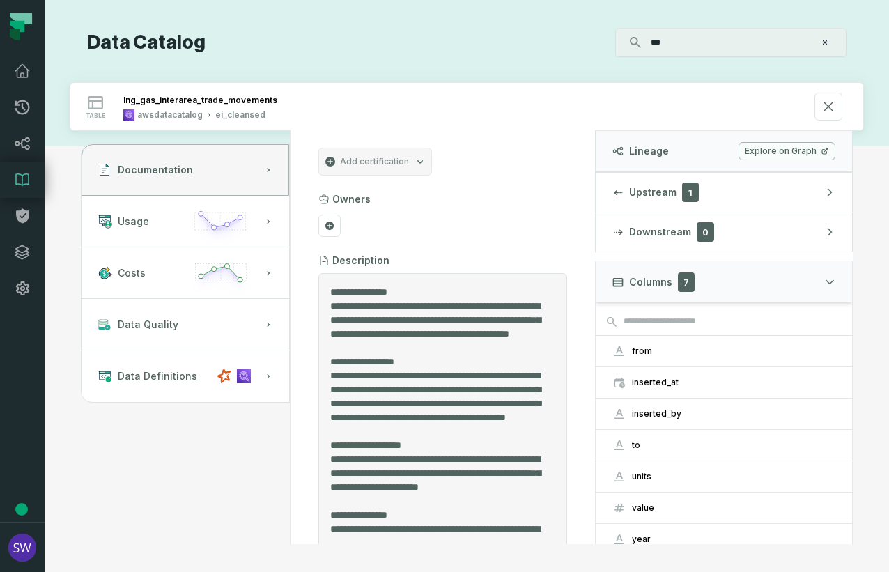
drag, startPoint x: 528, startPoint y: 347, endPoint x: 332, endPoint y: 308, distance: 199.6
click at [332, 308] on textarea "Entity Description" at bounding box center [437, 412] width 215 height 255
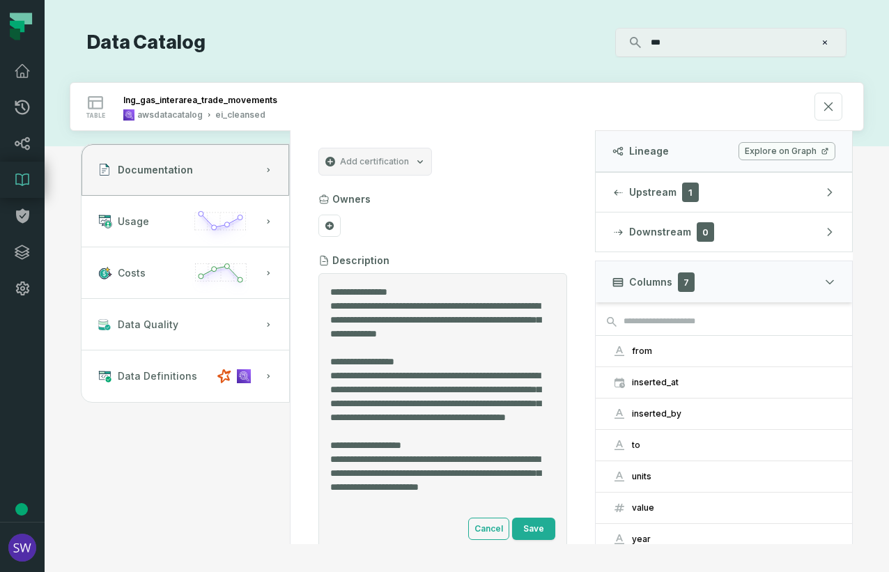
click at [458, 304] on textarea "Entity Description" at bounding box center [437, 398] width 215 height 227
click at [433, 348] on textarea "Entity Description" at bounding box center [437, 398] width 215 height 227
drag, startPoint x: 433, startPoint y: 348, endPoint x: 319, endPoint y: 306, distance: 121.7
click at [319, 306] on div "Cancel Save" at bounding box center [442, 412] width 249 height 279
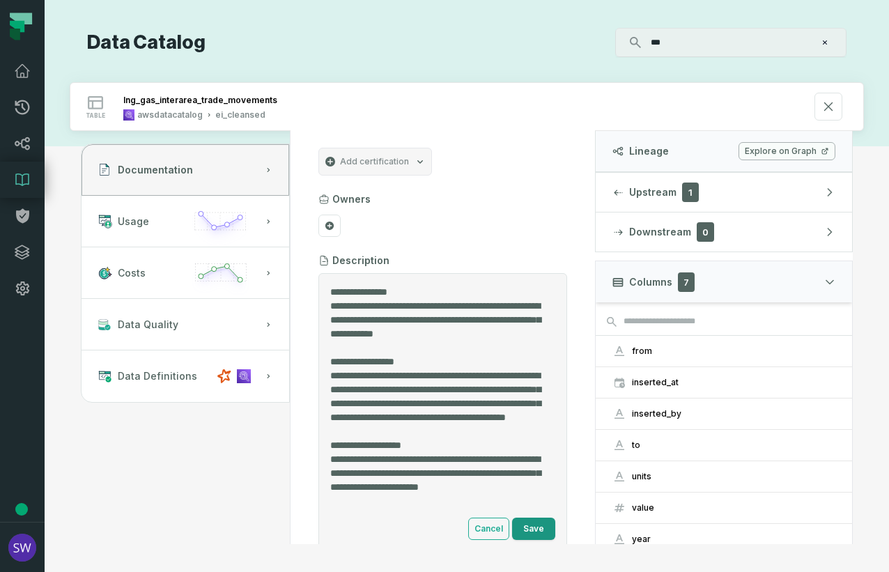
type textarea "**********"
click at [530, 511] on button "Save" at bounding box center [533, 529] width 43 height 22
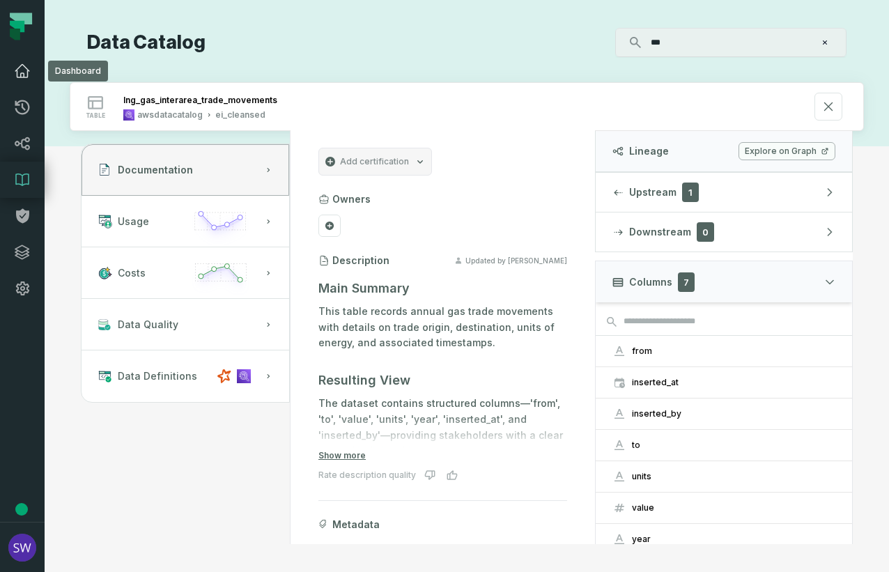
click at [24, 66] on icon at bounding box center [22, 71] width 14 height 13
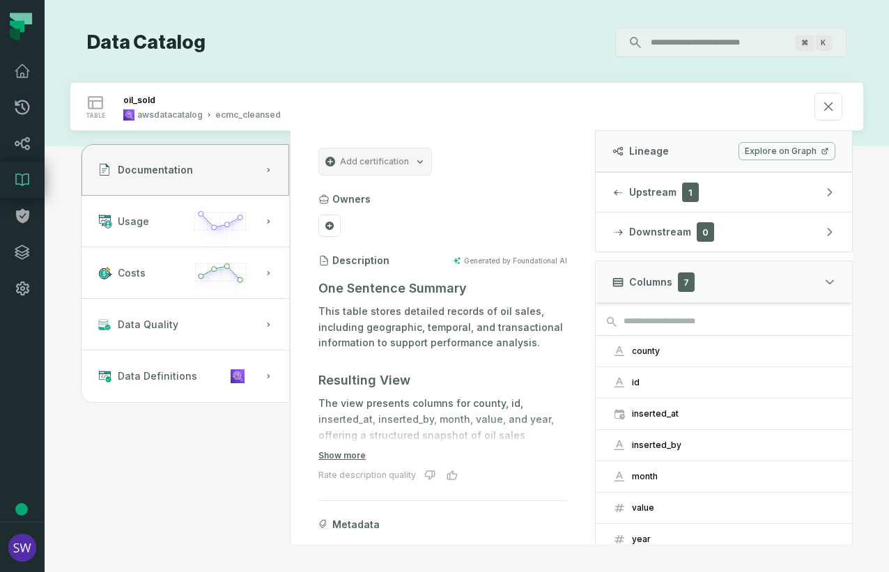
click at [712, 44] on input "Discovery Provider cmdk menu" at bounding box center [718, 42] width 152 height 22
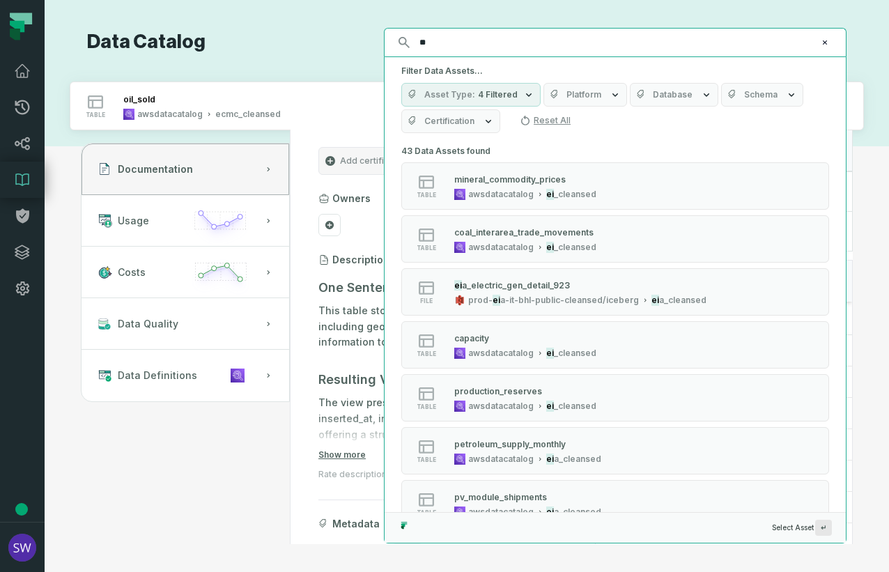
type input "**"
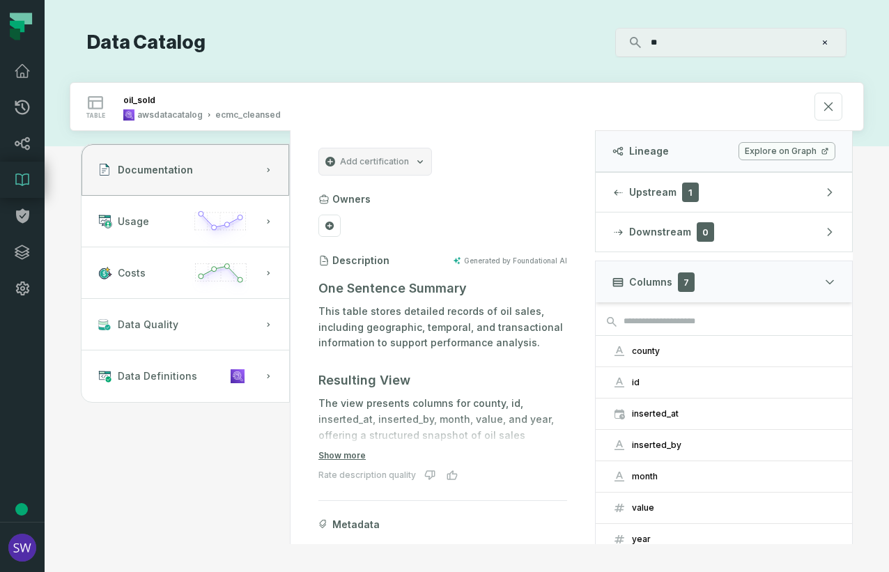
click at [22, 182] on icon at bounding box center [22, 179] width 17 height 17
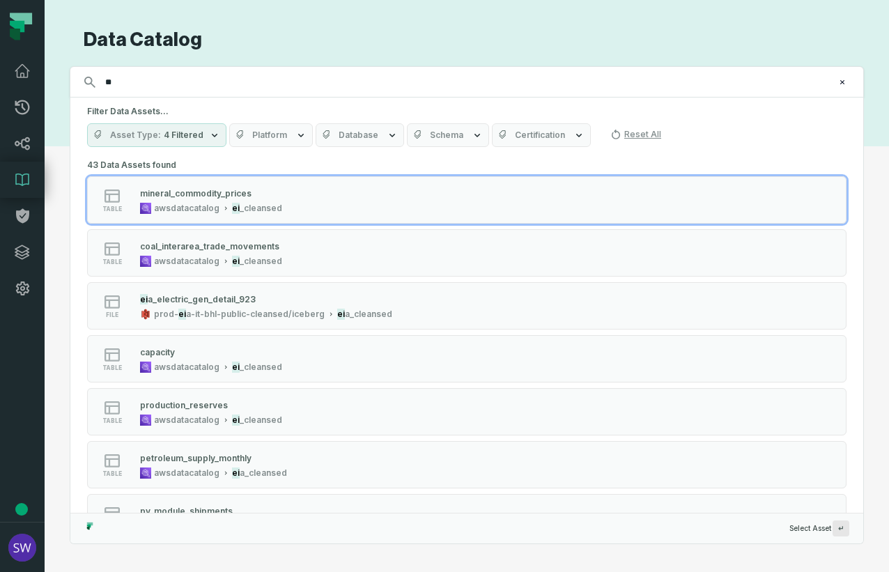
click at [190, 84] on input "**" at bounding box center [465, 82] width 737 height 22
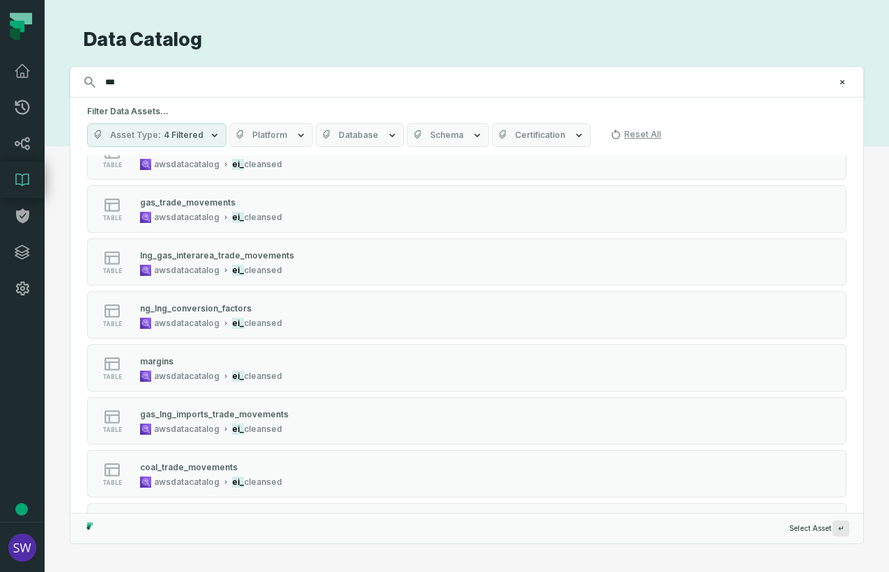
scroll to position [627, 0]
type input "***"
click at [217, 375] on div "awsdatacatalog" at bounding box center [186, 375] width 65 height 11
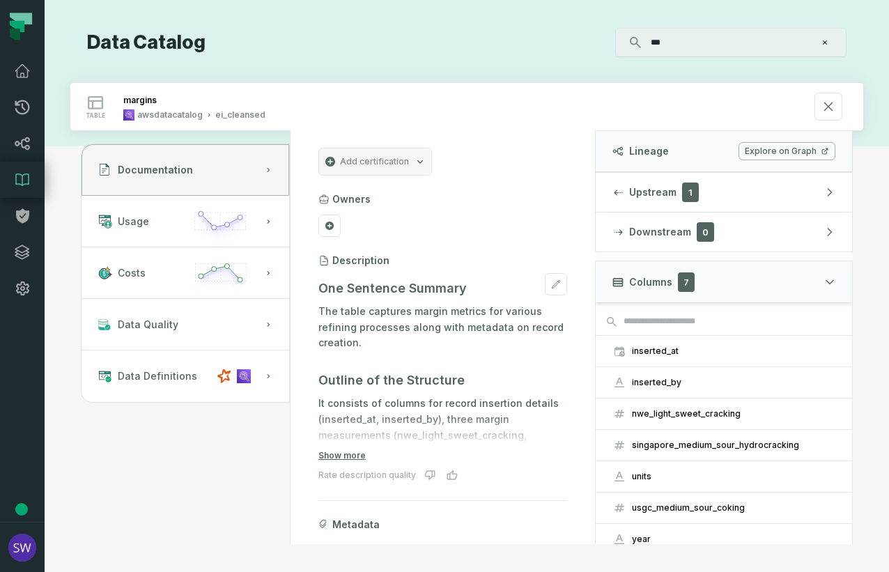
click at [403, 329] on p "The table captures margin metrics for various refining processes along with met…" at bounding box center [442, 327] width 249 height 47
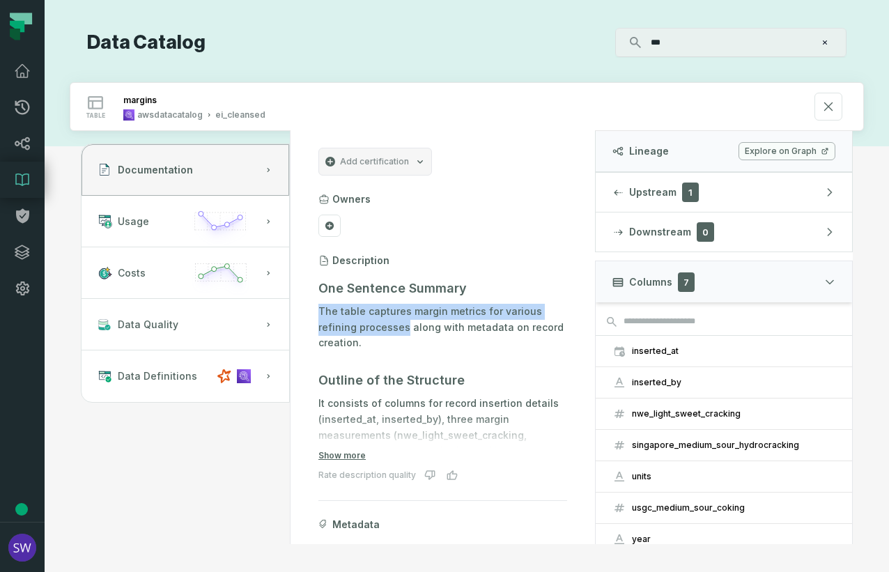
drag, startPoint x: 403, startPoint y: 330, endPoint x: 313, endPoint y: 309, distance: 93.1
click at [313, 309] on section "Add certification Owners Description One Sentence Summary The table captures ma…" at bounding box center [443, 383] width 282 height 505
copy p "The table captures margin metrics for various refining processes"
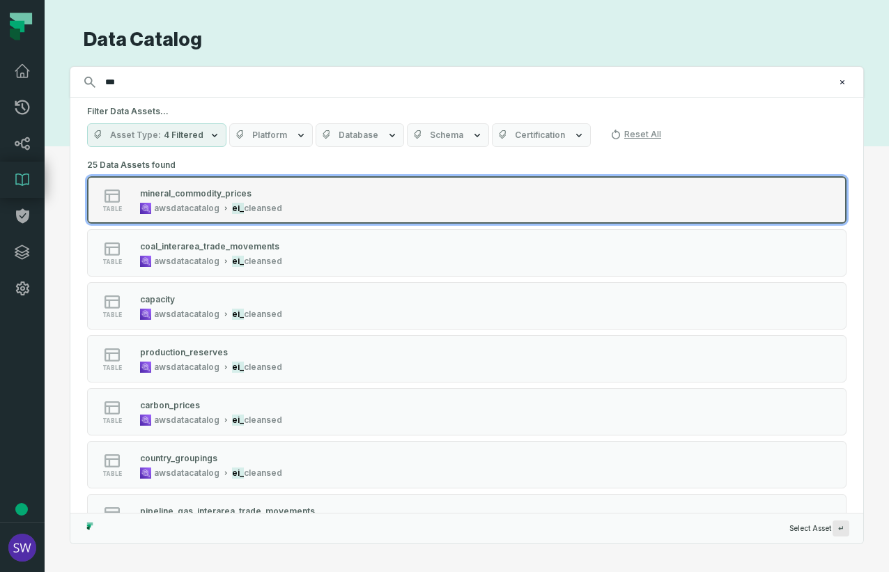
click at [323, 212] on div "table mineral_commodity_prices awsdatacatalog ei_ cleansed" at bounding box center [264, 200] width 348 height 28
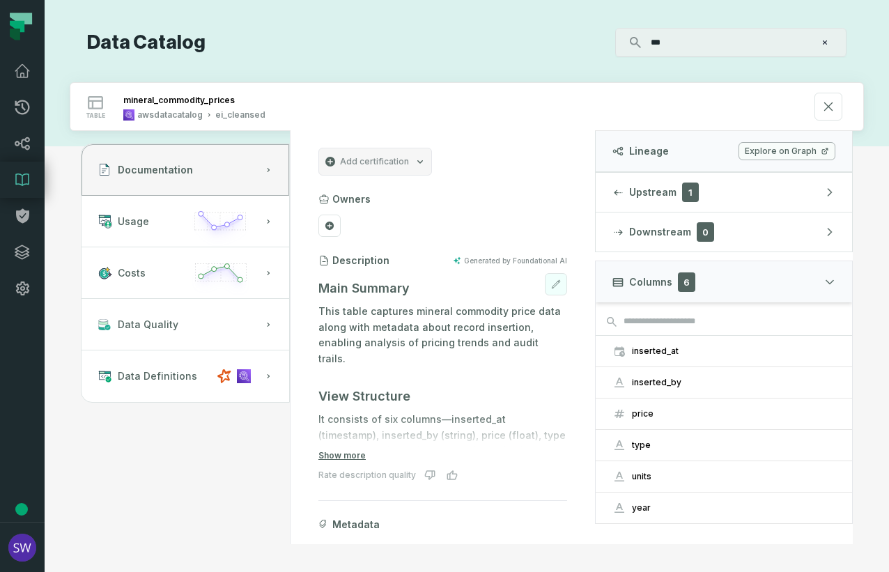
click at [551, 287] on icon at bounding box center [556, 284] width 10 height 10
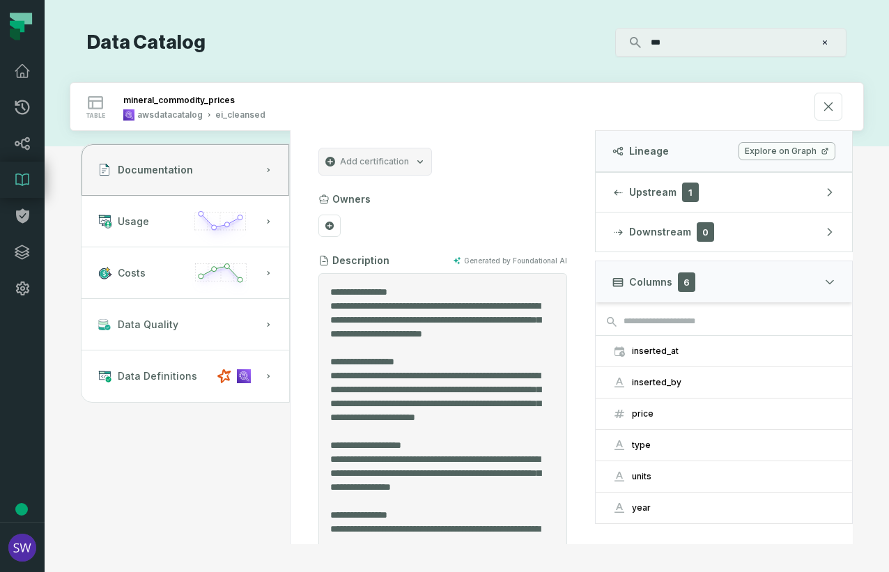
click at [422, 304] on textarea "Entity Description" at bounding box center [437, 412] width 215 height 255
drag, startPoint x: 431, startPoint y: 320, endPoint x: 316, endPoint y: 300, distance: 116.0
click at [316, 300] on section "Add certification Owners Description Generated by Foundational AI Cancel Save M…" at bounding box center [443, 429] width 282 height 596
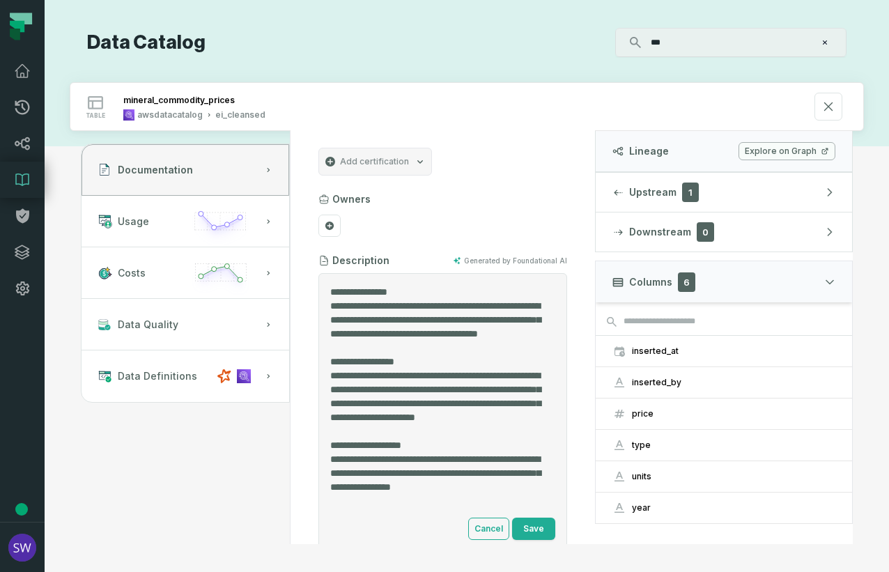
type textarea "**********"
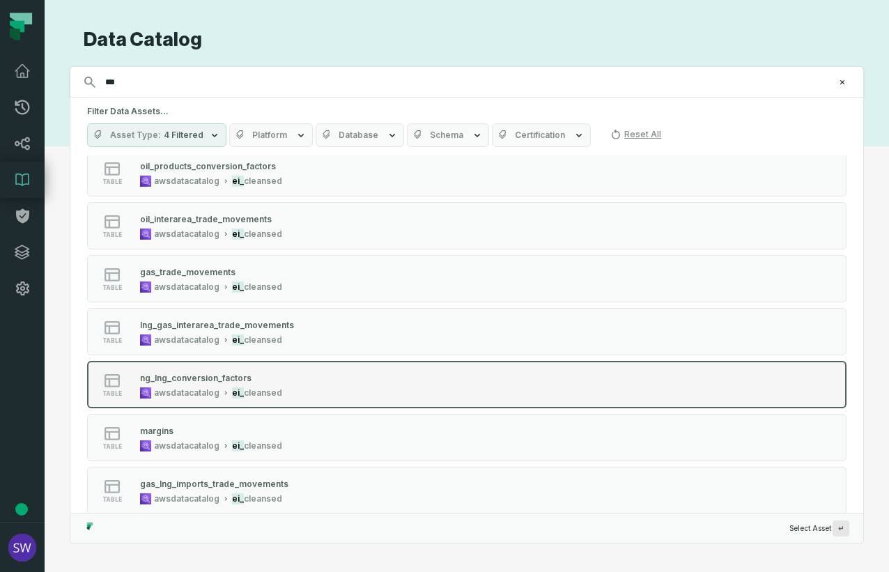
scroll to position [557, 0]
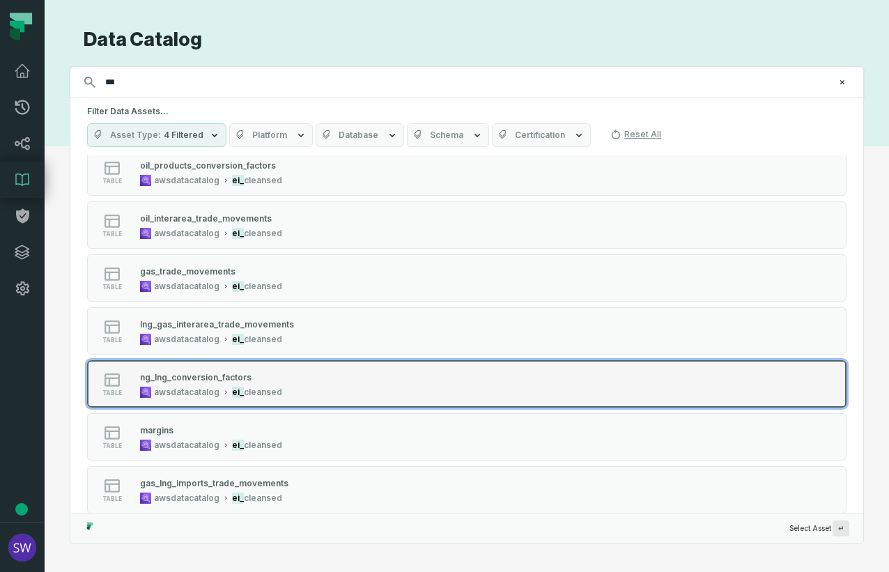
click at [202, 380] on div "ng_lng_conversion_factors" at bounding box center [195, 377] width 111 height 10
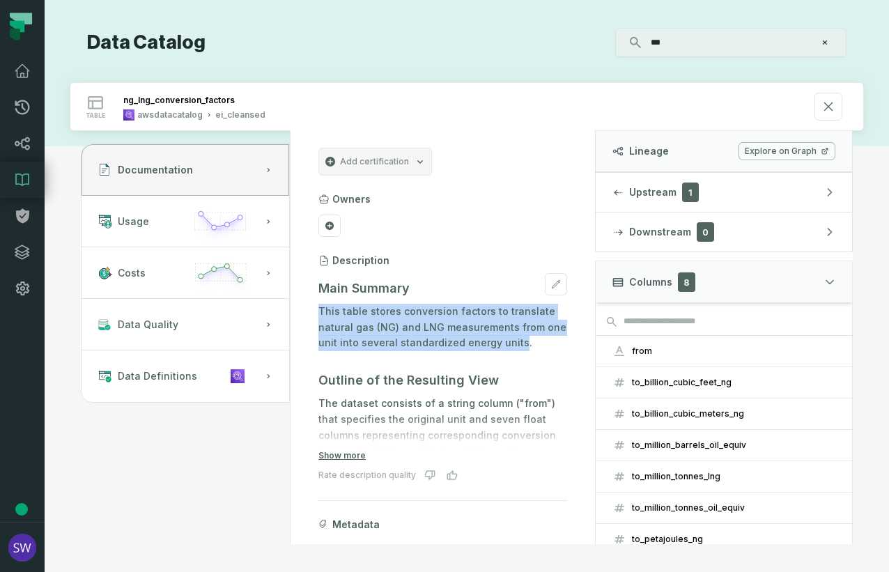
drag, startPoint x: 515, startPoint y: 341, endPoint x: 321, endPoint y: 309, distance: 196.2
click at [321, 309] on p "This table stores conversion factors to translate natural gas (NG) and LNG meas…" at bounding box center [442, 327] width 249 height 47
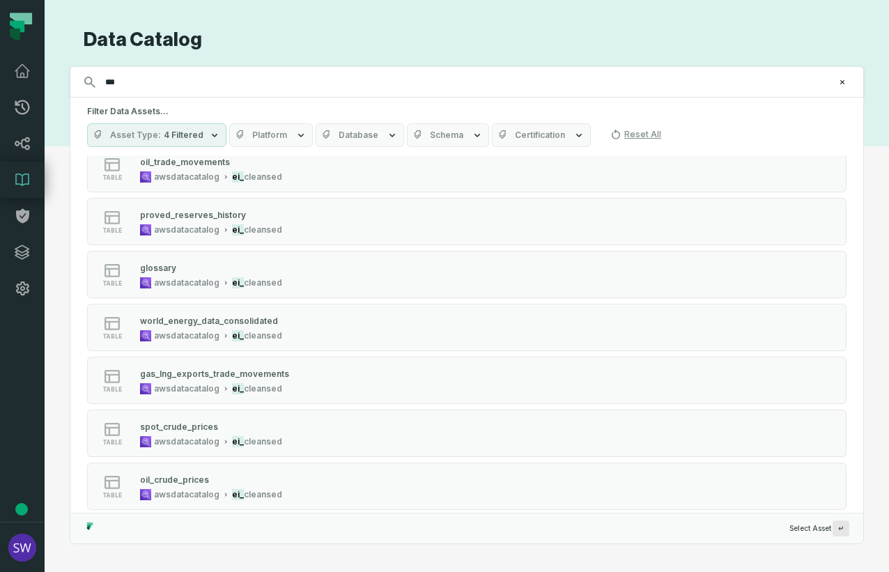
scroll to position [1000, 0]
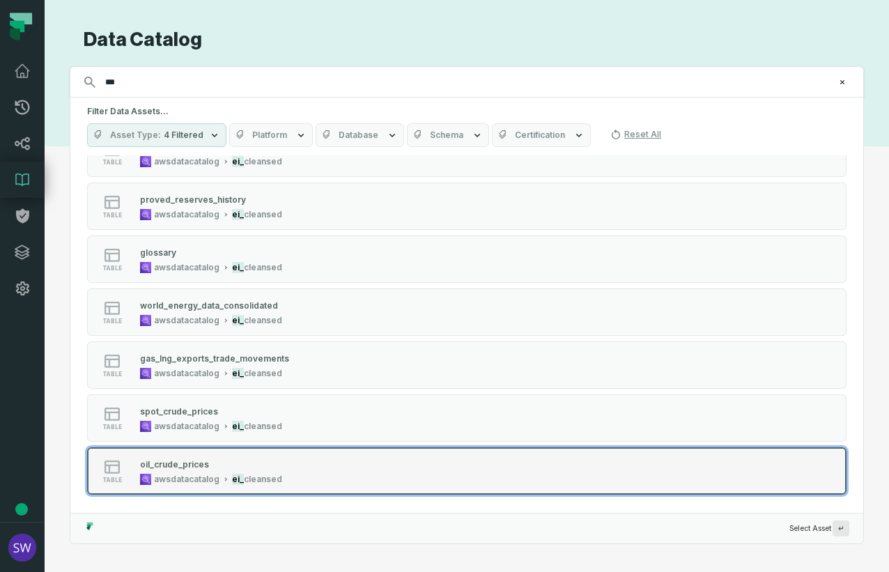
click at [268, 458] on div "oil_crude_prices" at bounding box center [211, 464] width 142 height 14
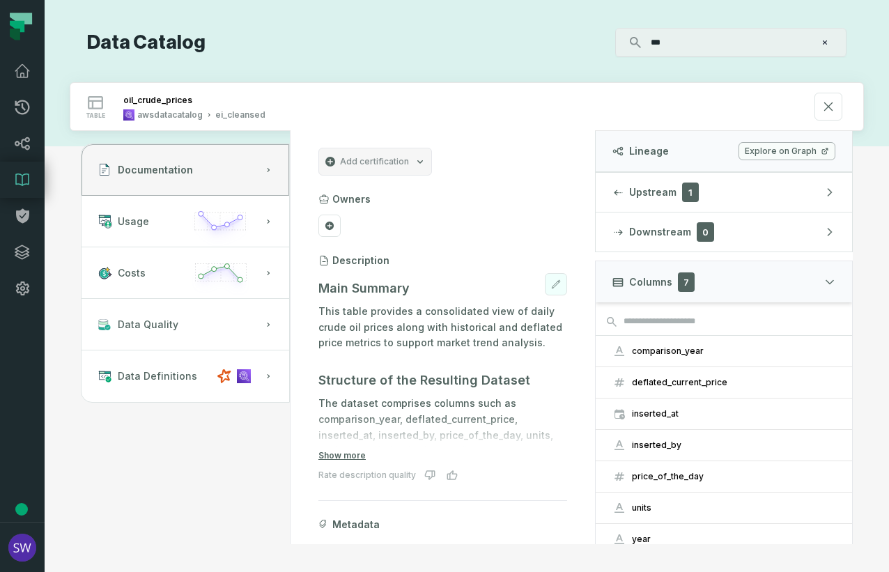
click at [545, 289] on button at bounding box center [556, 284] width 22 height 22
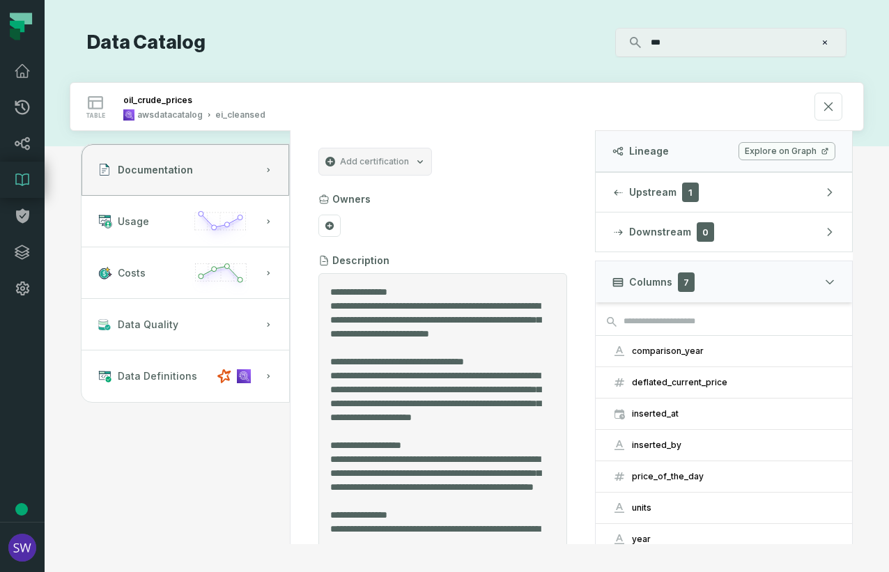
click at [339, 319] on textarea "Entity Description" at bounding box center [437, 412] width 215 height 255
click at [369, 314] on textarea "Entity Description" at bounding box center [437, 412] width 215 height 255
click at [331, 316] on textarea "Entity Description" at bounding box center [437, 412] width 215 height 255
click at [471, 317] on textarea "Entity Description" at bounding box center [437, 398] width 215 height 227
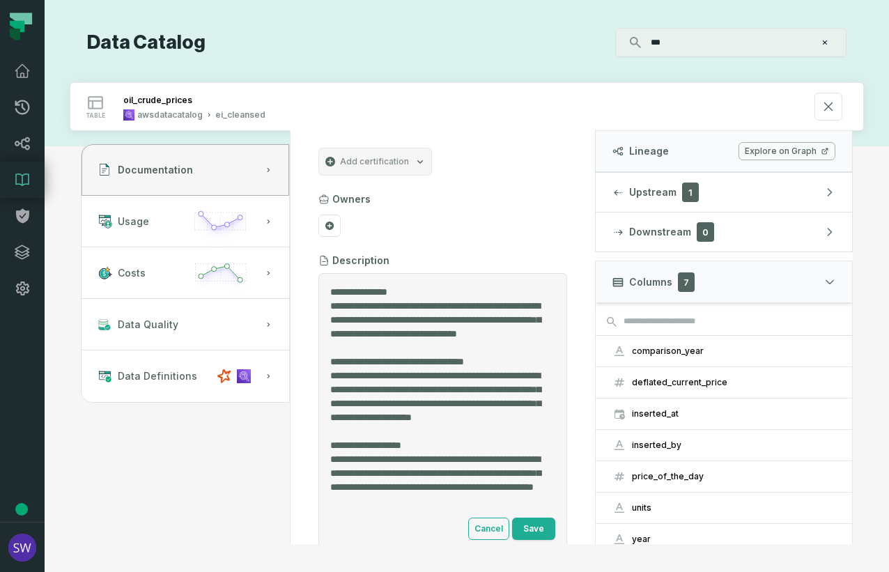
click at [468, 318] on textarea "Entity Description" at bounding box center [437, 398] width 215 height 227
drag, startPoint x: 364, startPoint y: 347, endPoint x: 330, endPoint y: 304, distance: 54.5
click at [330, 304] on div "Cancel Save" at bounding box center [442, 412] width 249 height 279
type textarea "**********"
click at [523, 511] on button "Save" at bounding box center [533, 529] width 43 height 22
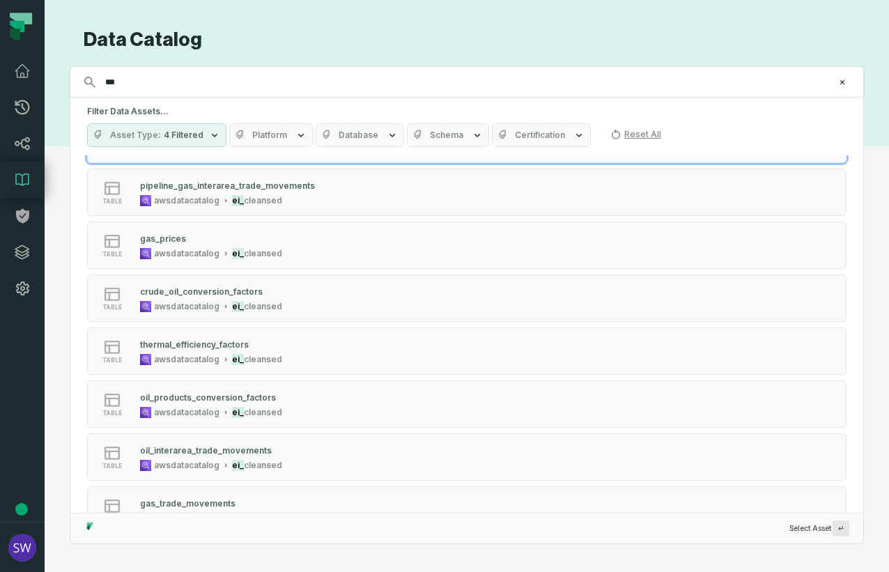
scroll to position [348, 0]
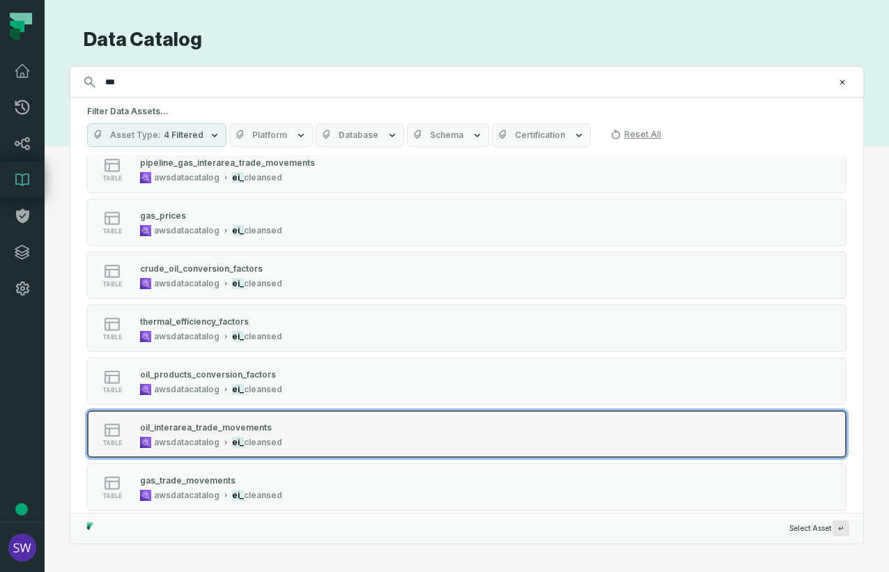
click at [321, 419] on button "table oil_interarea_trade_movements awsdatacatalog ei_ cleansed" at bounding box center [466, 433] width 759 height 47
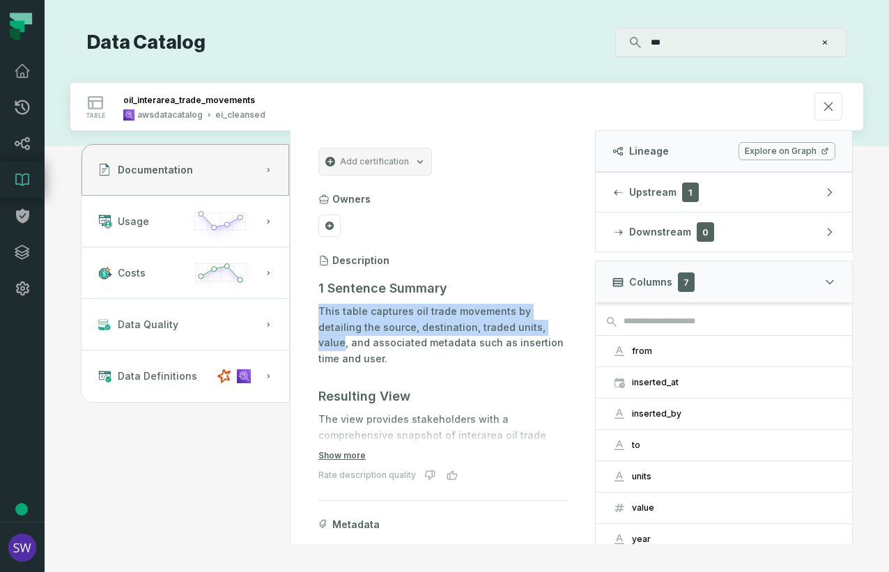
drag, startPoint x: 343, startPoint y: 343, endPoint x: 316, endPoint y: 318, distance: 36.5
click at [316, 318] on section "Add certification Owners Description 1 Sentence Summary This table captures oil…" at bounding box center [443, 383] width 282 height 505
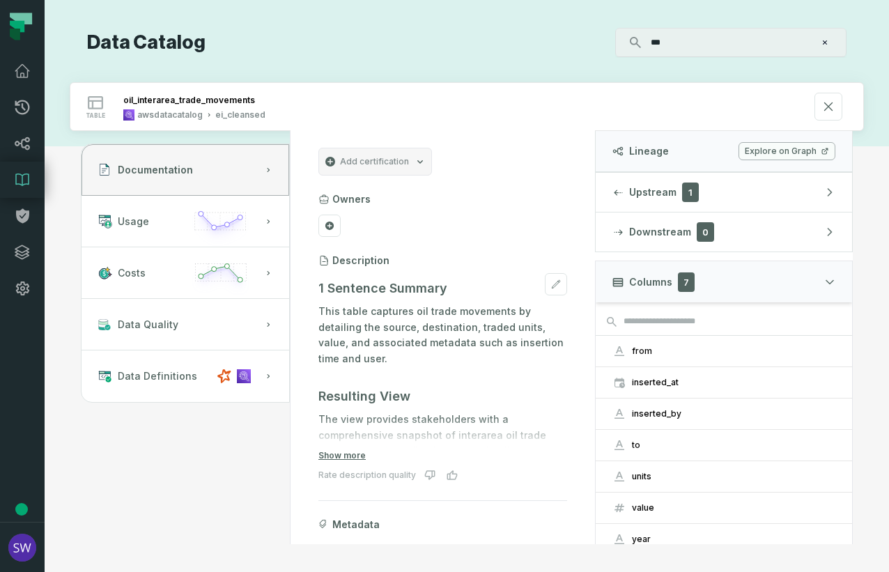
drag, startPoint x: 355, startPoint y: 336, endPoint x: 348, endPoint y: 345, distance: 11.4
click at [348, 345] on p "This table captures oil trade movements by detailing the source, destination, t…" at bounding box center [442, 335] width 249 height 63
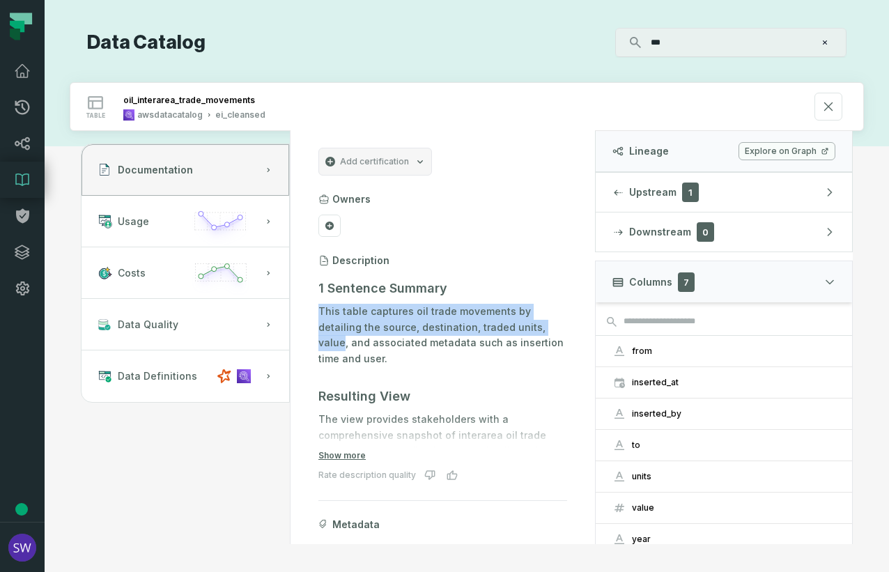
drag, startPoint x: 341, startPoint y: 345, endPoint x: 293, endPoint y: 311, distance: 59.0
click at [293, 311] on div "Add certification Owners Description 1 Sentence Summary This table captures oil…" at bounding box center [443, 337] width 304 height 413
copy p "This table captures oil trade movements by detailing the source, destination, t…"
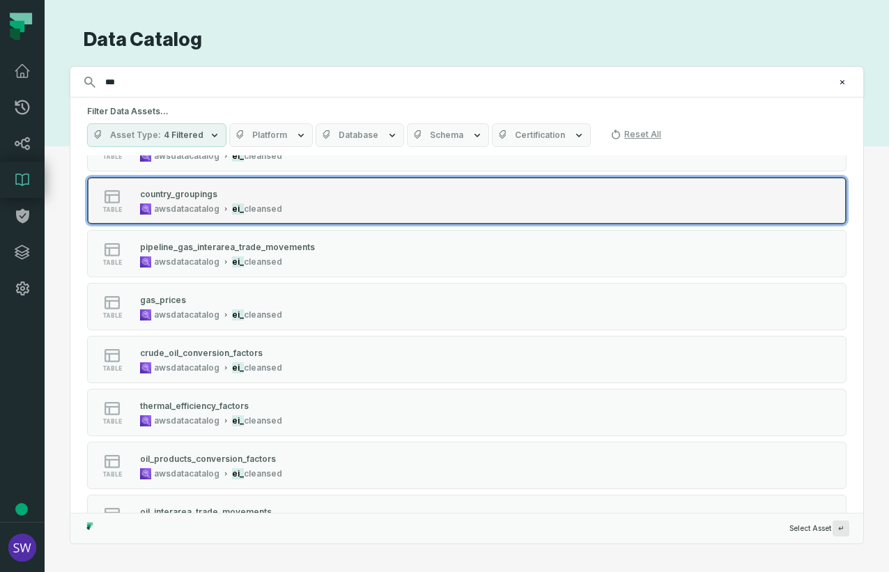
scroll to position [279, 0]
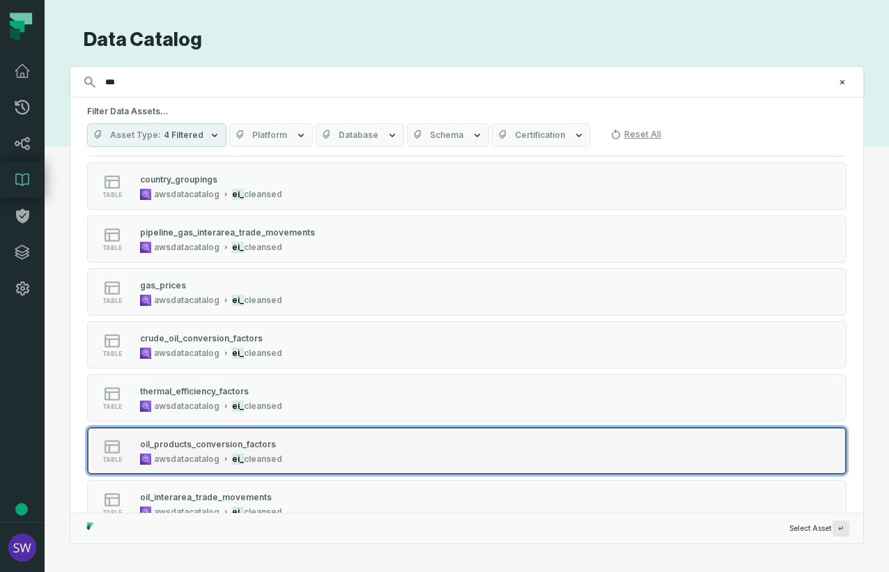
click at [284, 444] on div "oil_products_conversion_factors awsdatacatalog ei_ cleansed" at bounding box center [210, 451] width 153 height 28
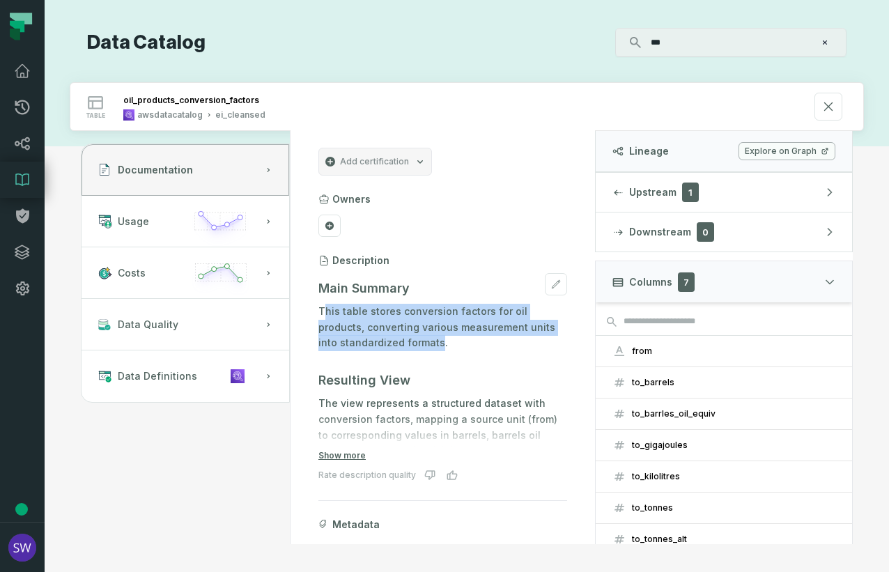
drag, startPoint x: 439, startPoint y: 341, endPoint x: 325, endPoint y: 313, distance: 117.1
click at [325, 313] on p "This table stores conversion factors for oil products, converting various measu…" at bounding box center [442, 327] width 249 height 47
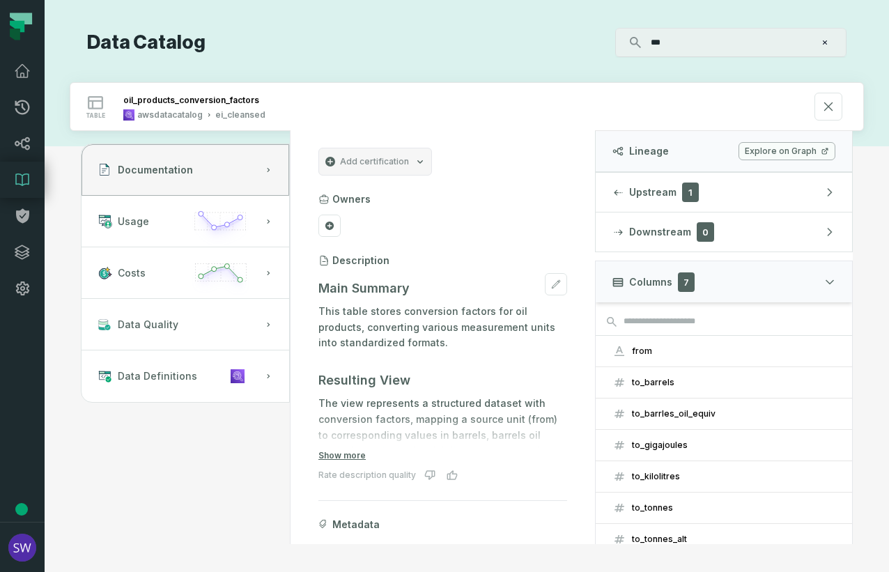
drag, startPoint x: 326, startPoint y: 313, endPoint x: 443, endPoint y: 343, distance: 120.8
click at [443, 344] on p "This table stores conversion factors for oil products, converting various measu…" at bounding box center [442, 327] width 249 height 47
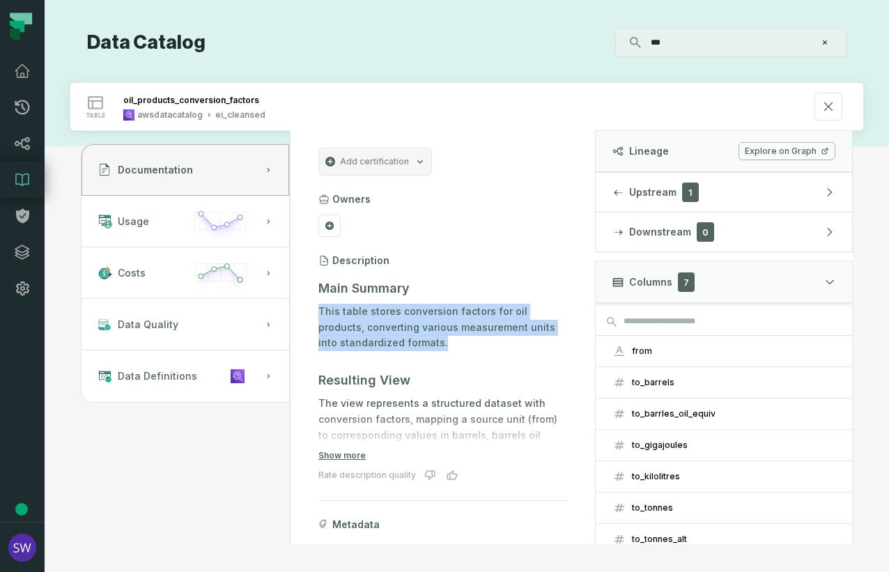
drag, startPoint x: 444, startPoint y: 345, endPoint x: 316, endPoint y: 308, distance: 133.4
click at [316, 308] on section "Add certification Owners Description Main Summary This table stores conversion …" at bounding box center [443, 383] width 282 height 505
copy p "This table stores conversion factors for oil products, converting various measu…"
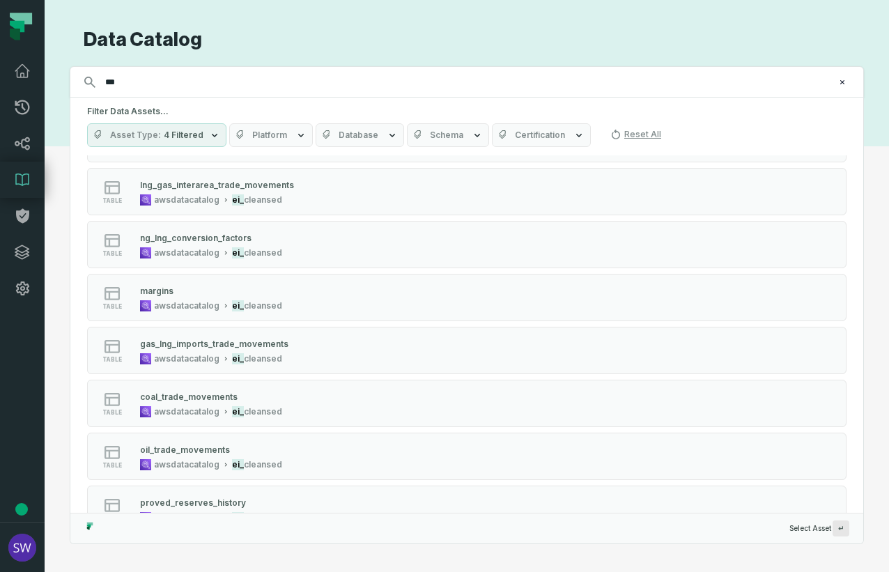
scroll to position [766, 0]
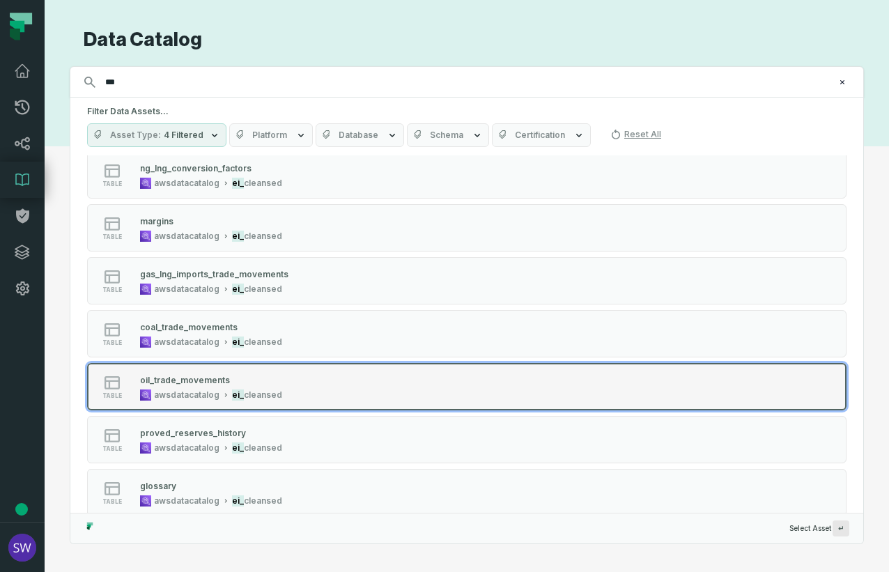
click at [197, 394] on div "awsdatacatalog" at bounding box center [186, 394] width 65 height 11
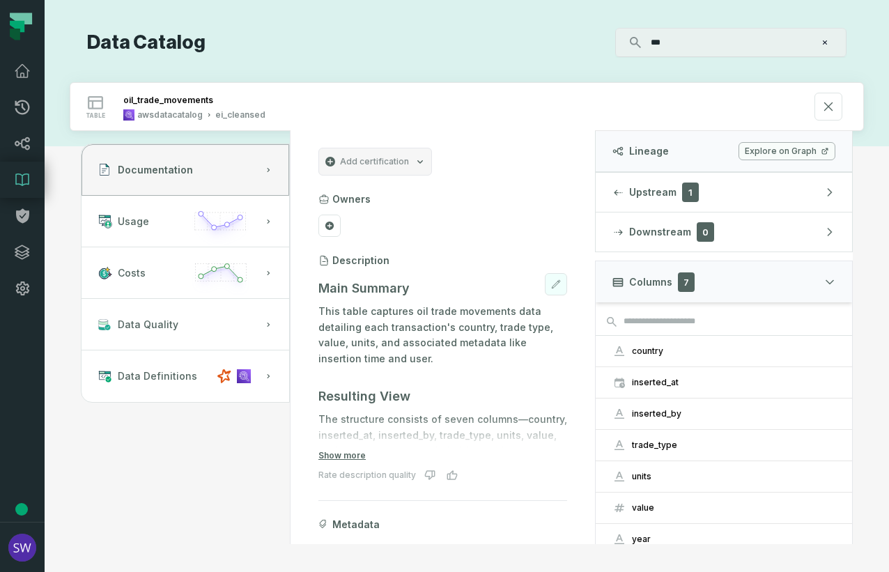
click at [546, 275] on button at bounding box center [556, 284] width 22 height 22
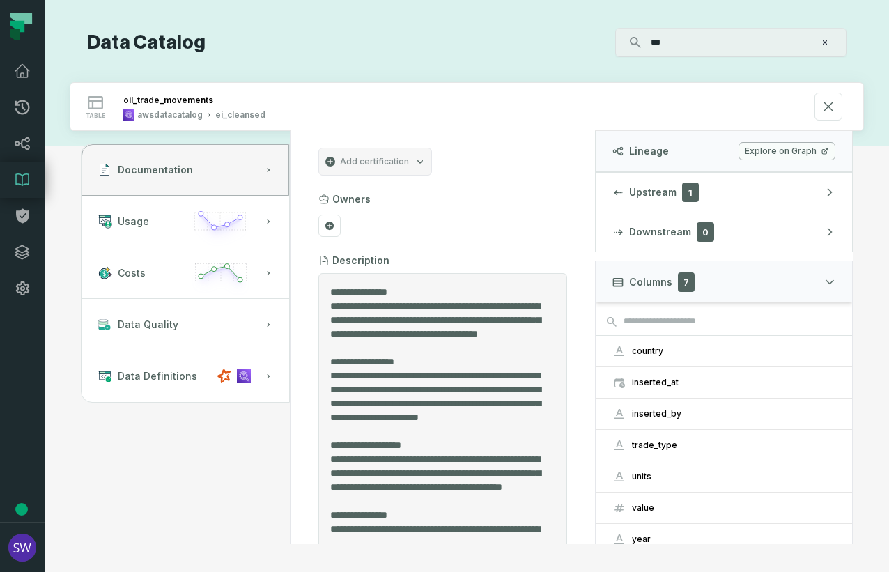
click at [421, 302] on textarea "Entity Description" at bounding box center [437, 412] width 215 height 255
click at [393, 318] on textarea "Entity Description" at bounding box center [437, 398] width 215 height 227
click at [479, 332] on textarea "Entity Description" at bounding box center [437, 398] width 215 height 227
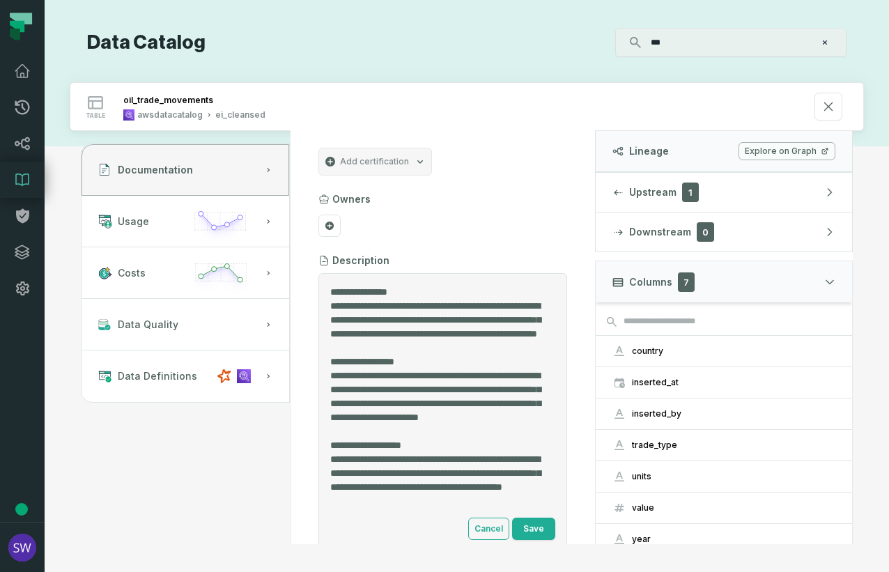
drag, startPoint x: 456, startPoint y: 363, endPoint x: 389, endPoint y: 346, distance: 68.9
click at [389, 346] on textarea "Entity Description" at bounding box center [437, 398] width 215 height 227
click at [366, 350] on textarea "Entity Description" at bounding box center [437, 398] width 215 height 227
click at [392, 347] on textarea "Entity Description" at bounding box center [437, 398] width 215 height 227
drag, startPoint x: 400, startPoint y: 351, endPoint x: 325, endPoint y: 309, distance: 86.4
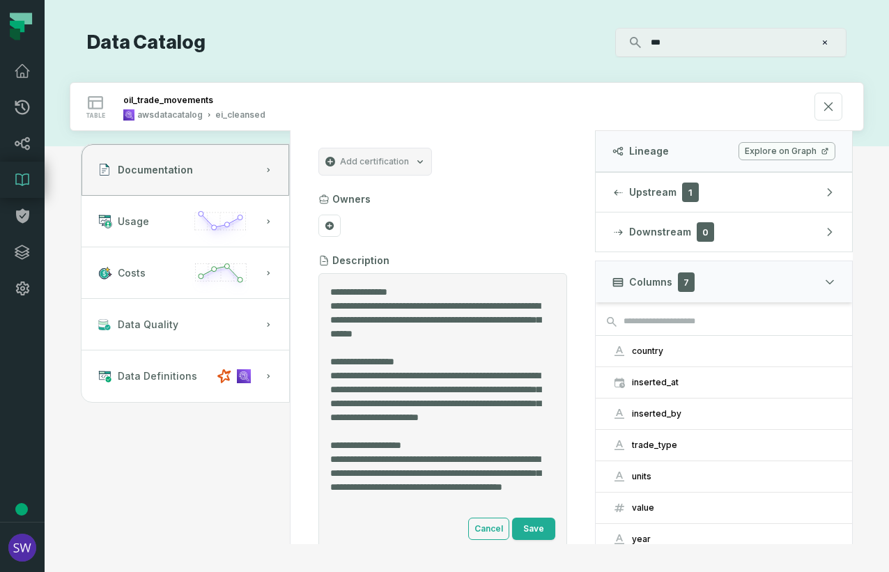
click at [325, 309] on div "Cancel Save" at bounding box center [442, 412] width 249 height 279
type textarea "**********"
click at [529, 511] on button "Save" at bounding box center [533, 529] width 43 height 22
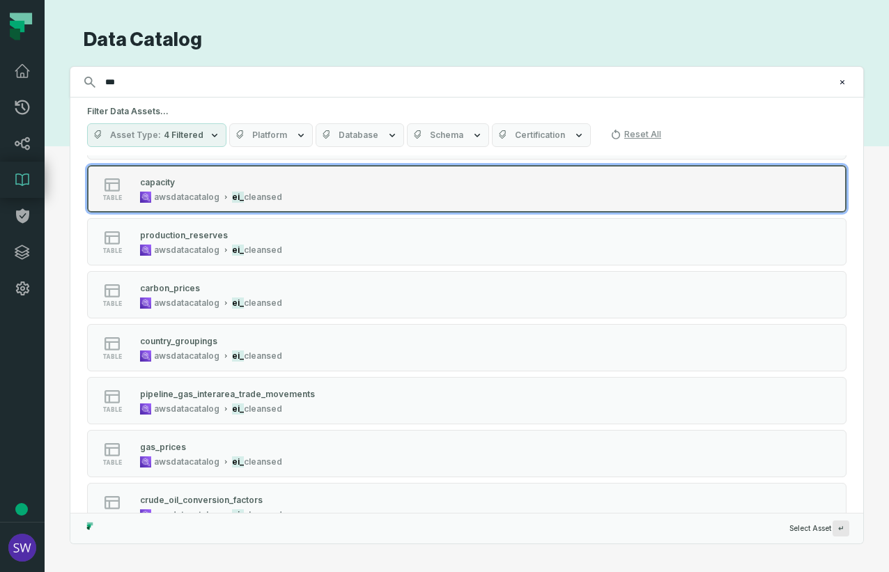
scroll to position [139, 0]
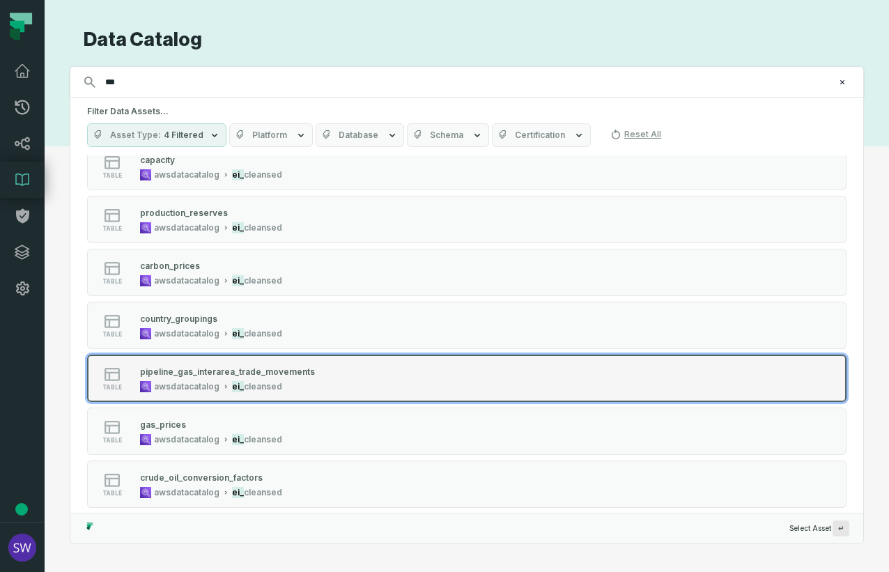
click at [337, 364] on button "table pipeline_gas_interarea_trade_movements awsdatacatalog ei_ cleansed" at bounding box center [466, 378] width 759 height 47
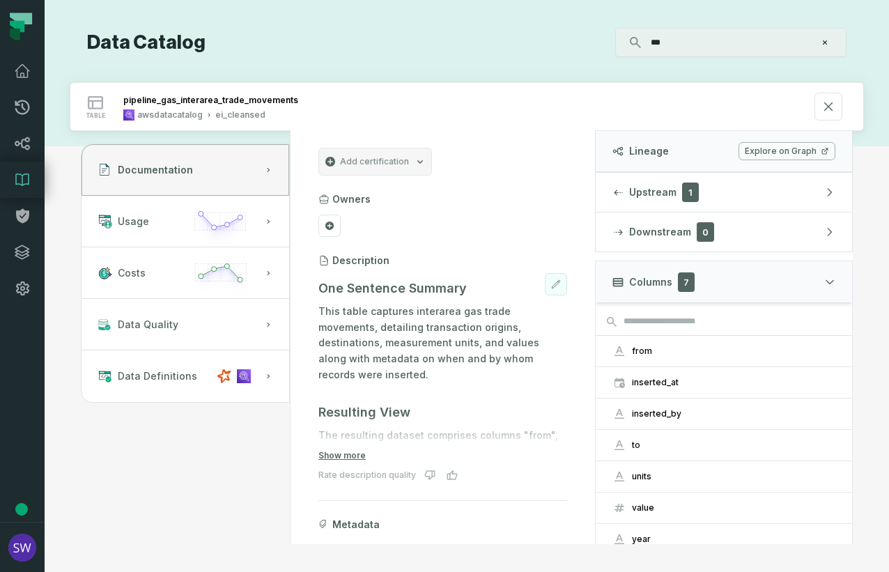
click at [552, 292] on button at bounding box center [556, 284] width 22 height 22
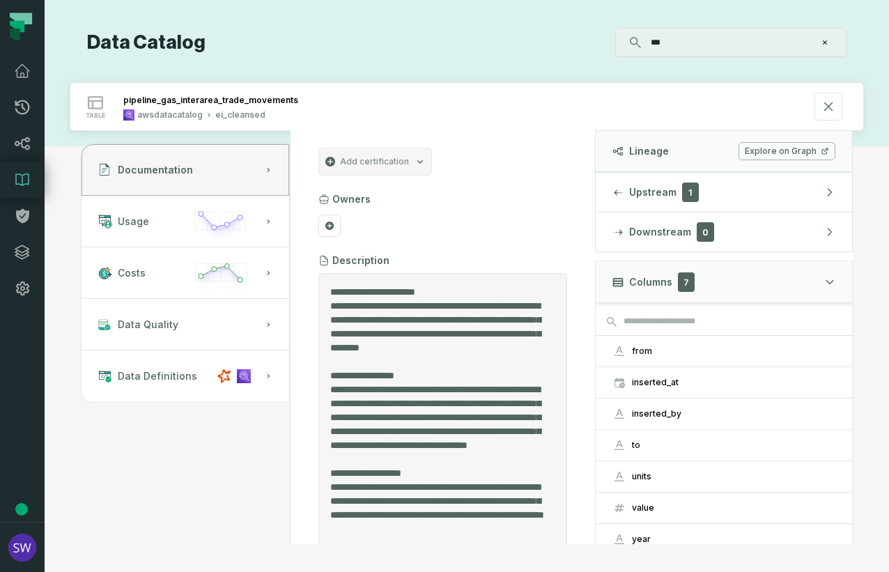
drag, startPoint x: 465, startPoint y: 363, endPoint x: 362, endPoint y: 348, distance: 104.2
click at [362, 348] on textarea "Entity Description" at bounding box center [437, 412] width 215 height 255
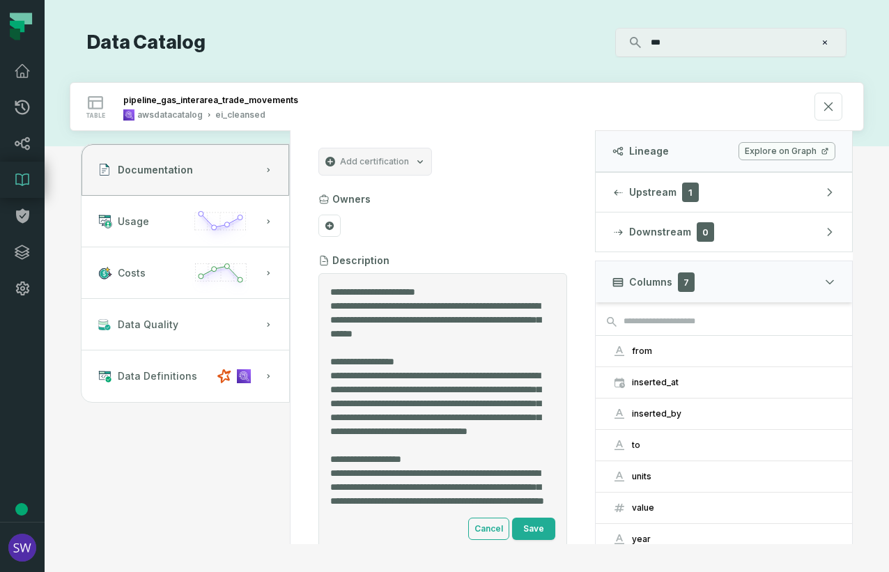
click at [424, 302] on textarea "Entity Description" at bounding box center [437, 398] width 215 height 227
click at [449, 304] on textarea "Entity Description" at bounding box center [437, 398] width 215 height 227
click at [385, 317] on textarea "Entity Description" at bounding box center [437, 398] width 215 height 227
click at [420, 339] on textarea "Entity Description" at bounding box center [437, 398] width 215 height 227
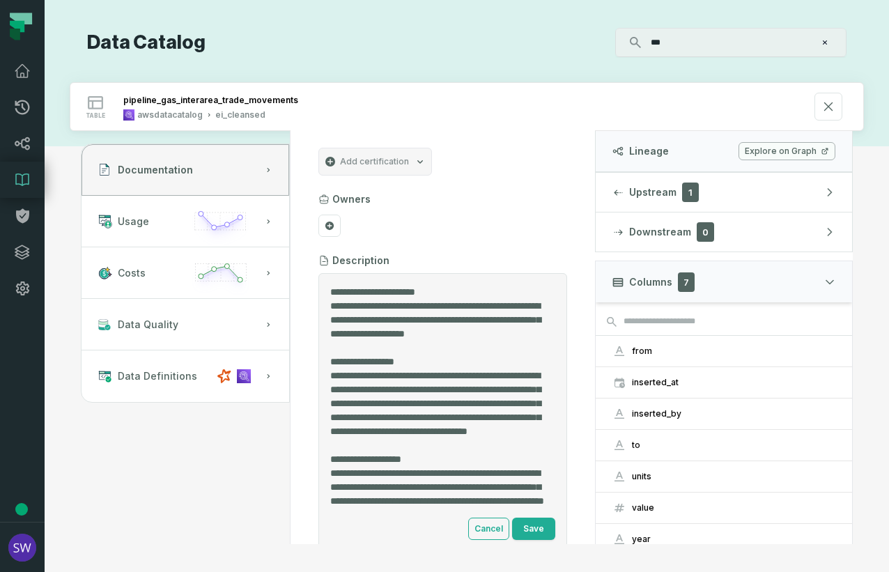
drag, startPoint x: 477, startPoint y: 348, endPoint x: 328, endPoint y: 306, distance: 154.4
click at [328, 306] on div "Cancel Save" at bounding box center [442, 412] width 249 height 279
type textarea "**********"
click at [532, 511] on button "Save" at bounding box center [533, 529] width 43 height 22
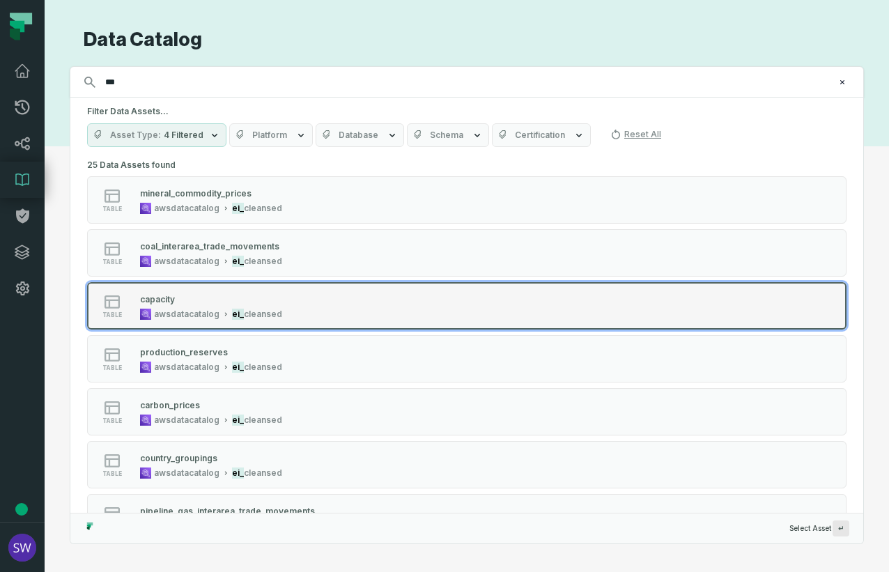
scroll to position [70, 0]
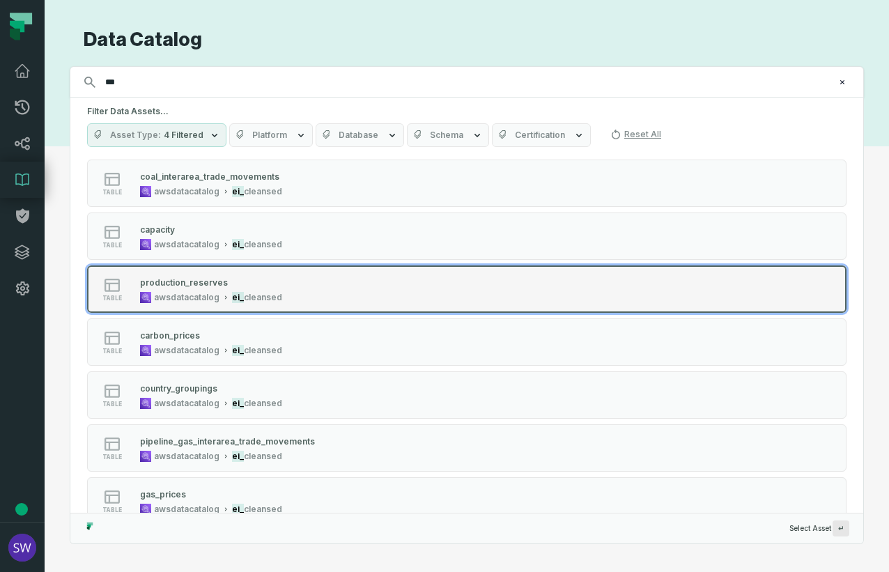
click at [235, 291] on div "production_reserves awsdatacatalog ei_ cleansed" at bounding box center [210, 289] width 153 height 28
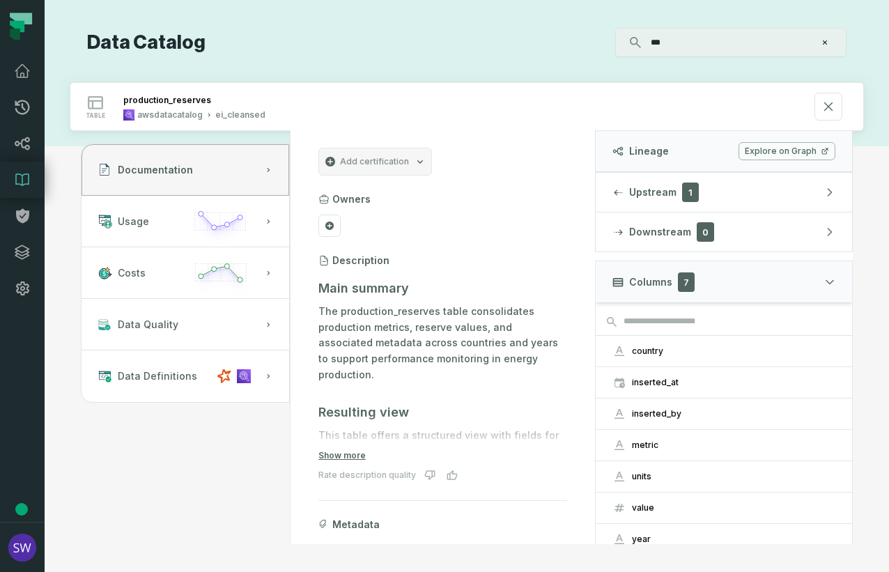
click at [874, 301] on div "Discovery Provider cmdk menu Data Catalog *** ⌘ K table production_reserves aws…" at bounding box center [467, 286] width 844 height 572
click at [545, 290] on button at bounding box center [556, 284] width 22 height 22
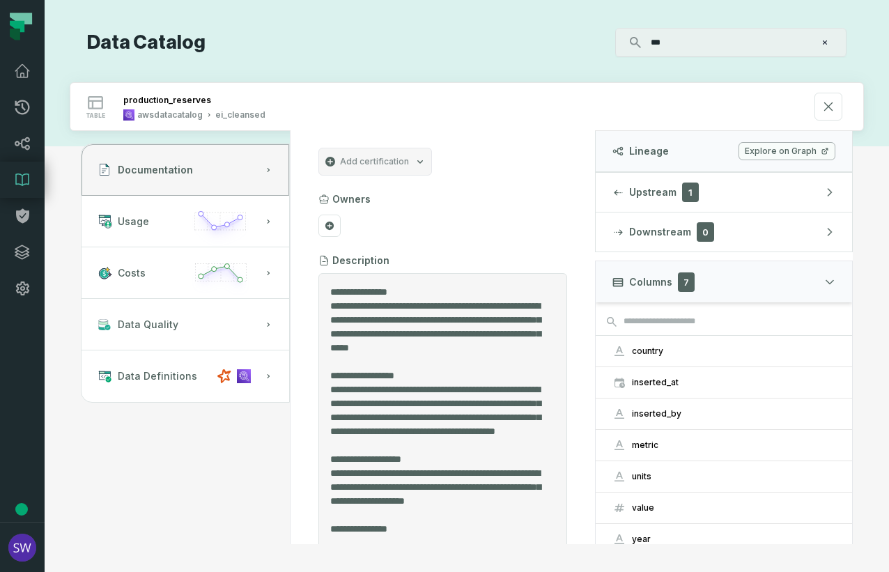
drag, startPoint x: 350, startPoint y: 307, endPoint x: 447, endPoint y: 299, distance: 97.8
click at [447, 299] on textarea "Entity Description" at bounding box center [437, 412] width 215 height 255
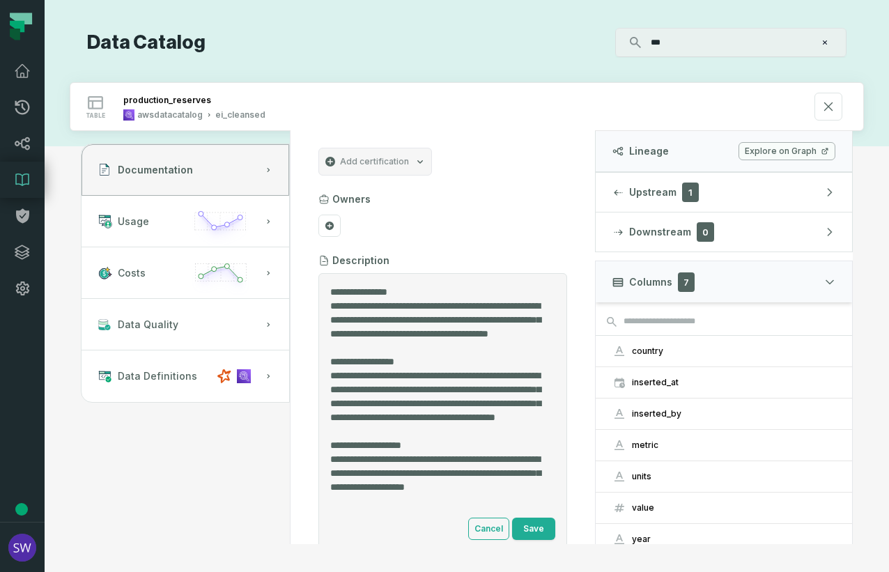
click at [438, 307] on textarea "Entity Description" at bounding box center [437, 398] width 215 height 227
drag, startPoint x: 422, startPoint y: 318, endPoint x: 330, endPoint y: 319, distance: 92.0
click at [330, 319] on div "Cancel Save" at bounding box center [442, 412] width 249 height 279
drag, startPoint x: 398, startPoint y: 321, endPoint x: 451, endPoint y: 357, distance: 63.8
click at [451, 357] on textarea "Entity Description" at bounding box center [437, 398] width 215 height 227
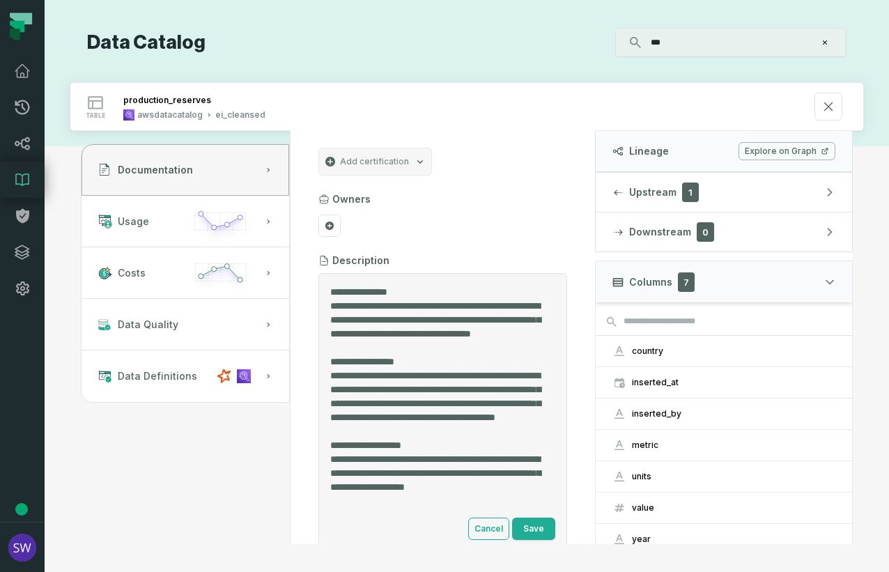
click at [445, 348] on textarea "Entity Description" at bounding box center [437, 398] width 215 height 227
click at [403, 316] on textarea "Entity Description" at bounding box center [437, 398] width 215 height 227
drag, startPoint x: 521, startPoint y: 318, endPoint x: 465, endPoint y: 322, distance: 56.5
click at [465, 322] on textarea "Entity Description" at bounding box center [437, 398] width 215 height 227
click at [404, 325] on textarea "Entity Description" at bounding box center [437, 398] width 215 height 227
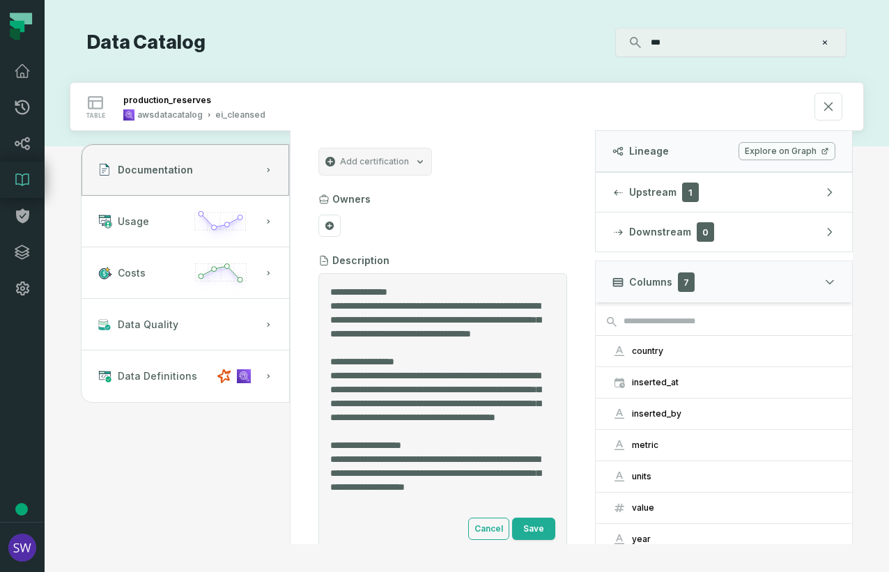
click at [461, 333] on textarea "Entity Description" at bounding box center [437, 398] width 215 height 227
drag, startPoint x: 457, startPoint y: 333, endPoint x: 412, endPoint y: 337, distance: 44.7
click at [412, 337] on textarea "Entity Description" at bounding box center [437, 398] width 215 height 227
click at [461, 344] on textarea "Entity Description" at bounding box center [437, 398] width 215 height 227
drag, startPoint x: 402, startPoint y: 321, endPoint x: 523, endPoint y: 318, distance: 120.6
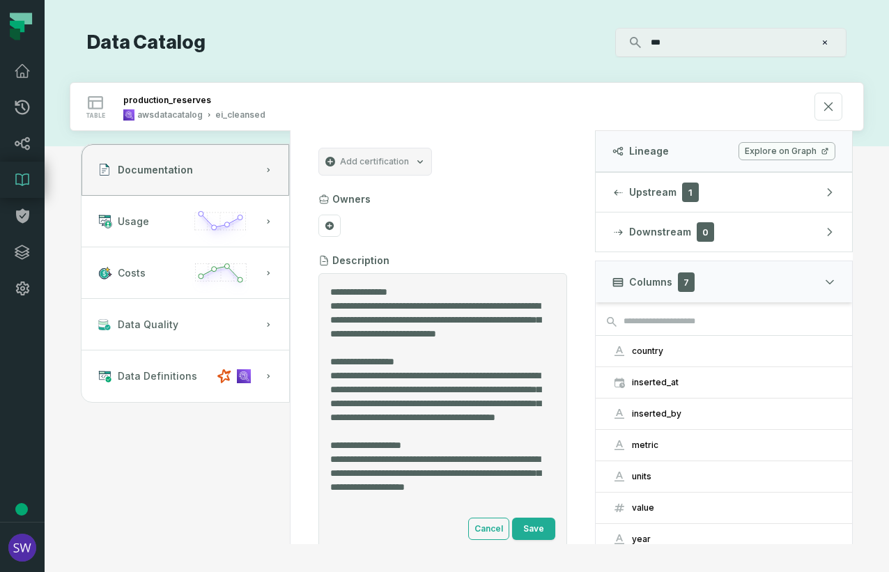
click at [523, 318] on textarea "Entity Description" at bounding box center [437, 398] width 215 height 227
click at [474, 322] on textarea "Entity Description" at bounding box center [437, 398] width 215 height 227
drag, startPoint x: 479, startPoint y: 321, endPoint x: 402, endPoint y: 321, distance: 76.6
click at [402, 321] on textarea "Entity Description" at bounding box center [437, 398] width 215 height 227
click at [437, 315] on textarea "Entity Description" at bounding box center [437, 398] width 215 height 227
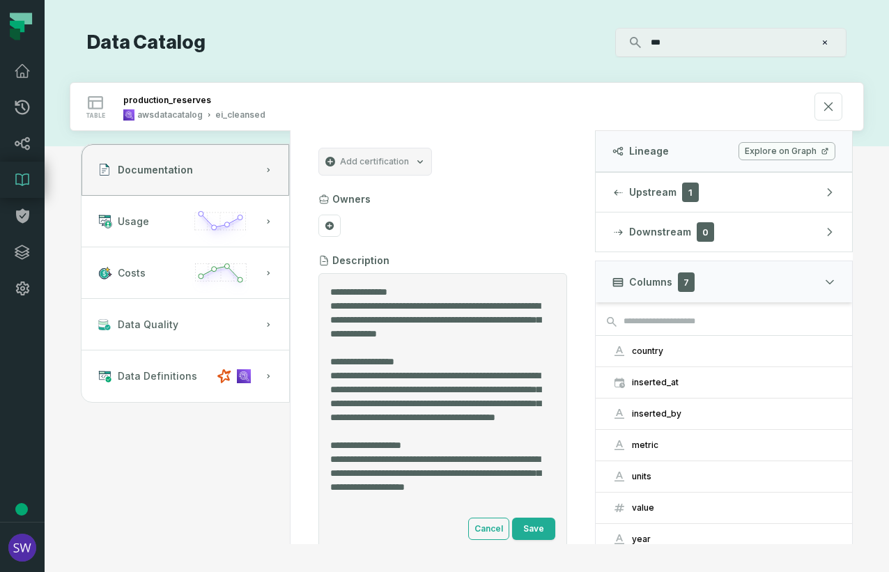
drag, startPoint x: 515, startPoint y: 318, endPoint x: 325, endPoint y: 309, distance: 190.4
click at [325, 309] on div "Cancel Save" at bounding box center [442, 412] width 249 height 279
type textarea "**********"
click at [525, 511] on button "Save" at bounding box center [533, 529] width 43 height 22
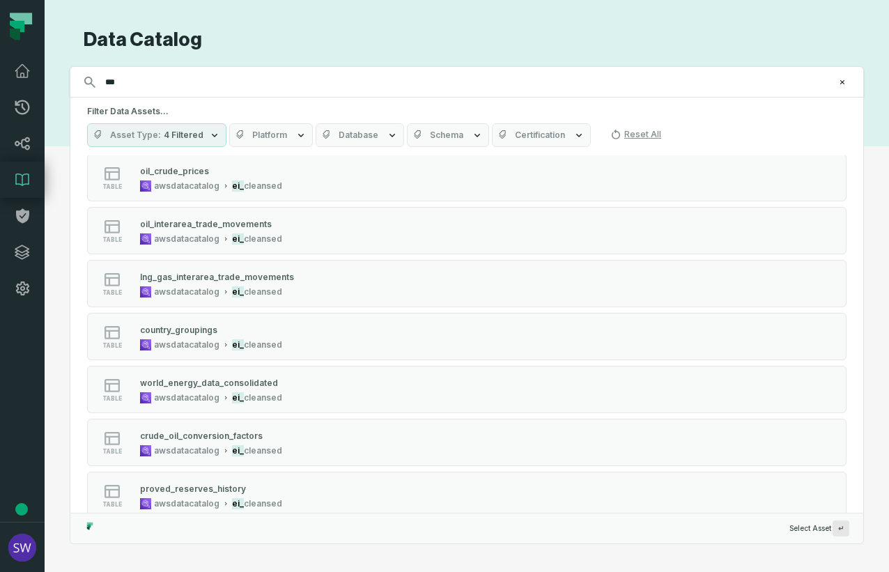
scroll to position [1000, 0]
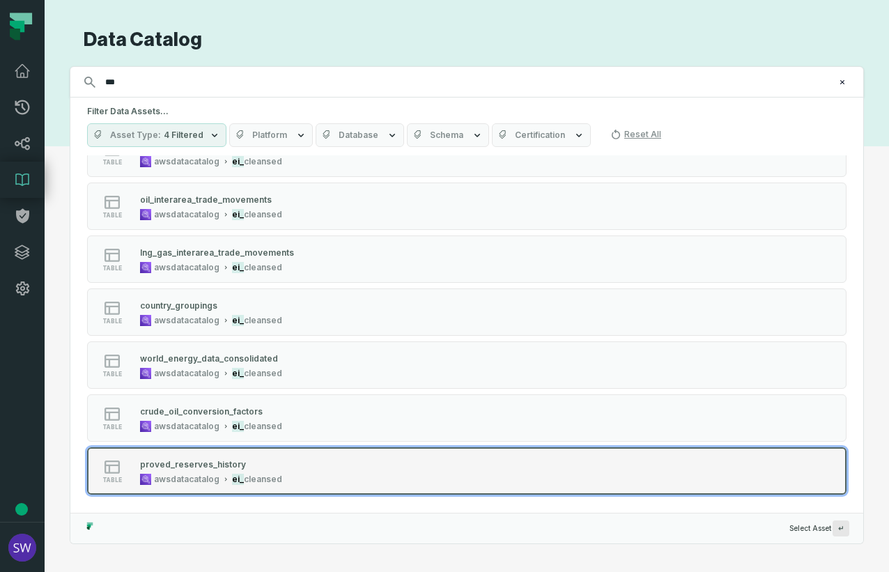
click at [277, 458] on div "proved_reserves_history" at bounding box center [211, 464] width 142 height 14
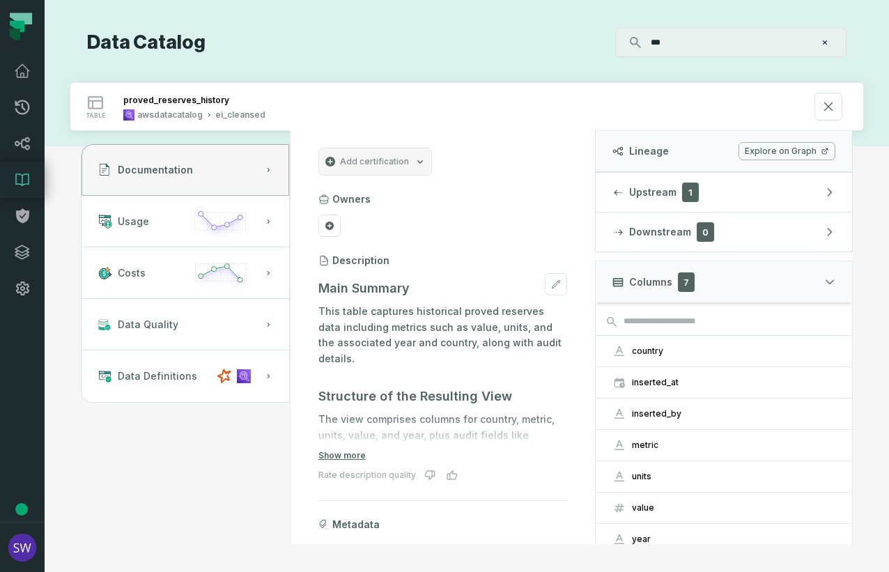
click at [383, 341] on p "This table captures historical proved reserves data including metrics such as v…" at bounding box center [442, 335] width 249 height 63
click at [551, 288] on button at bounding box center [556, 284] width 22 height 22
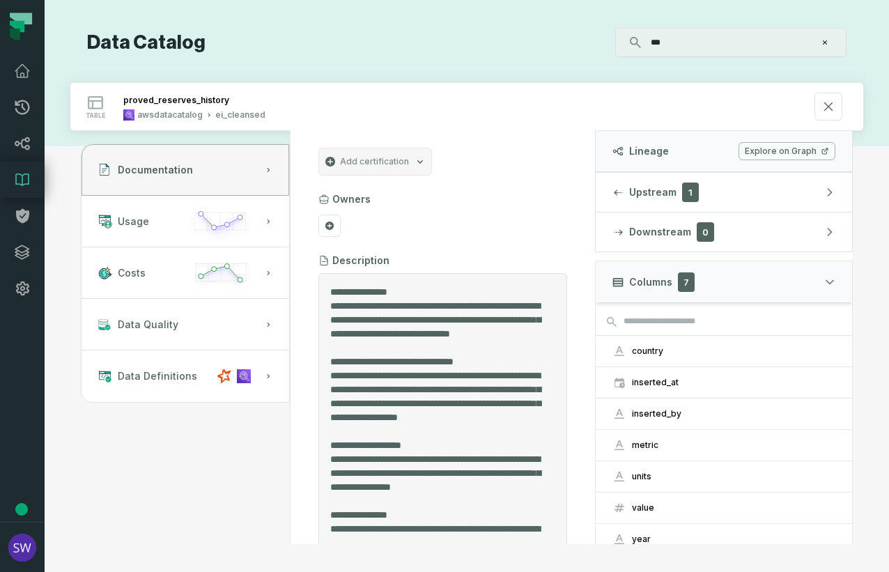
click at [421, 304] on textarea "Entity Description" at bounding box center [437, 412] width 215 height 255
drag, startPoint x: 387, startPoint y: 336, endPoint x: 362, endPoint y: 336, distance: 24.4
click at [362, 336] on textarea "Entity Description" at bounding box center [437, 398] width 215 height 227
click at [458, 335] on textarea "Entity Description" at bounding box center [437, 398] width 215 height 227
click at [524, 331] on textarea "Entity Description" at bounding box center [437, 398] width 215 height 227
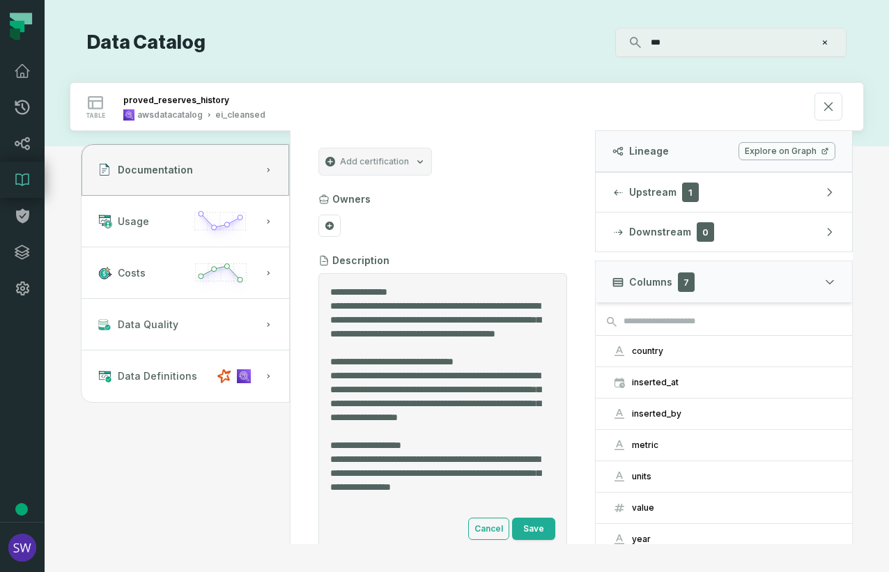
click at [524, 331] on textarea "Entity Description" at bounding box center [437, 398] width 215 height 227
drag, startPoint x: 474, startPoint y: 349, endPoint x: 367, endPoint y: 348, distance: 107.3
click at [367, 348] on textarea "Entity Description" at bounding box center [437, 398] width 215 height 227
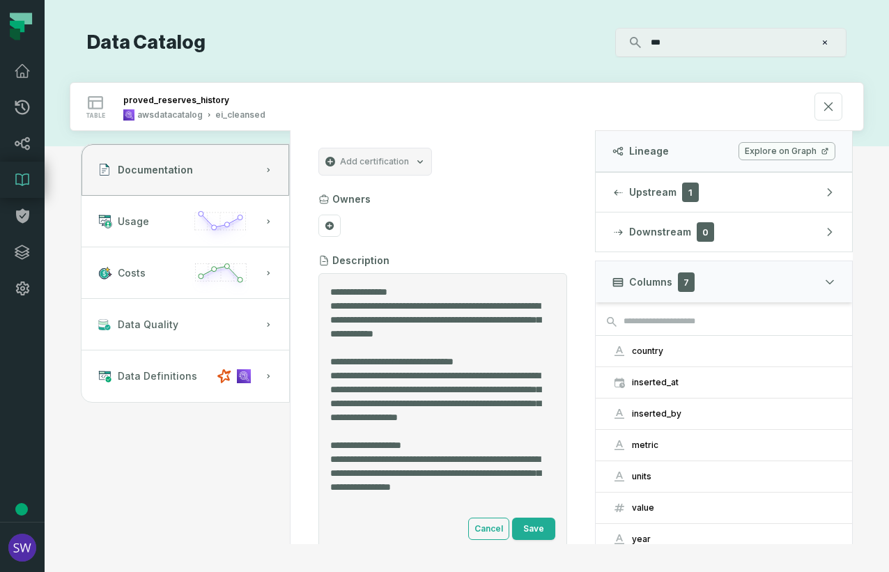
click at [396, 320] on textarea "Entity Description" at bounding box center [437, 398] width 215 height 227
drag, startPoint x: 353, startPoint y: 346, endPoint x: 328, endPoint y: 309, distance: 44.3
click at [328, 309] on div "Cancel Save" at bounding box center [442, 412] width 249 height 279
type textarea "**********"
click at [526, 511] on button "Save" at bounding box center [533, 529] width 43 height 22
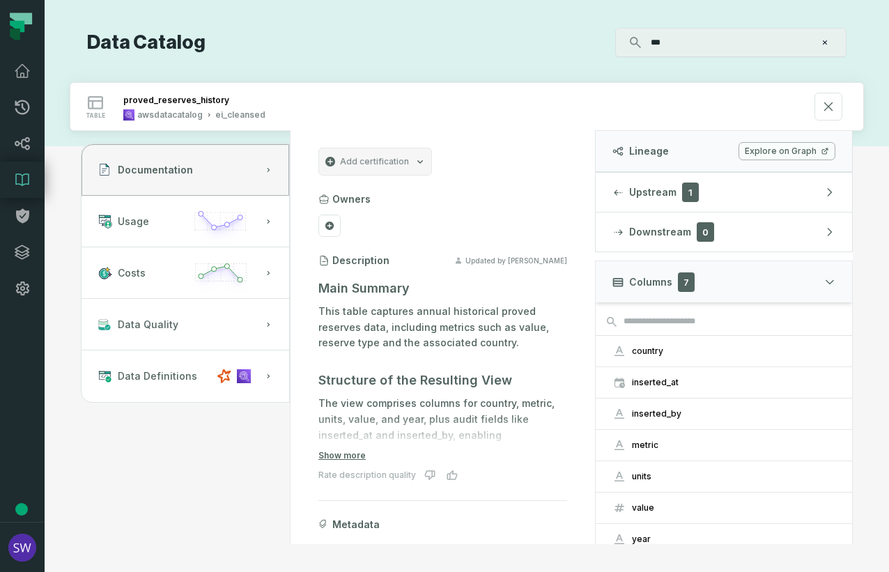
click at [868, 366] on div "Discovery Provider cmdk menu Data Catalog *** ⌘ K table proved_reserves_history…" at bounding box center [467, 286] width 844 height 572
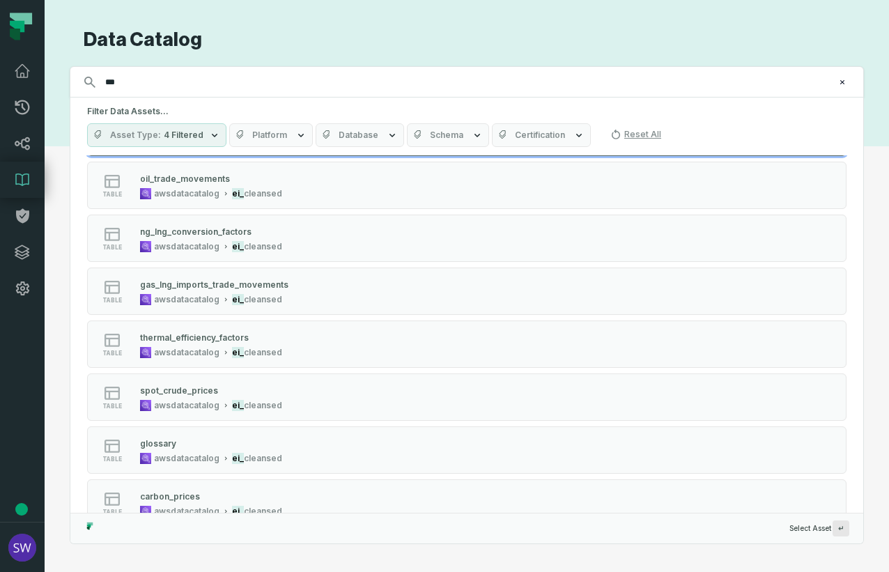
scroll to position [209, 0]
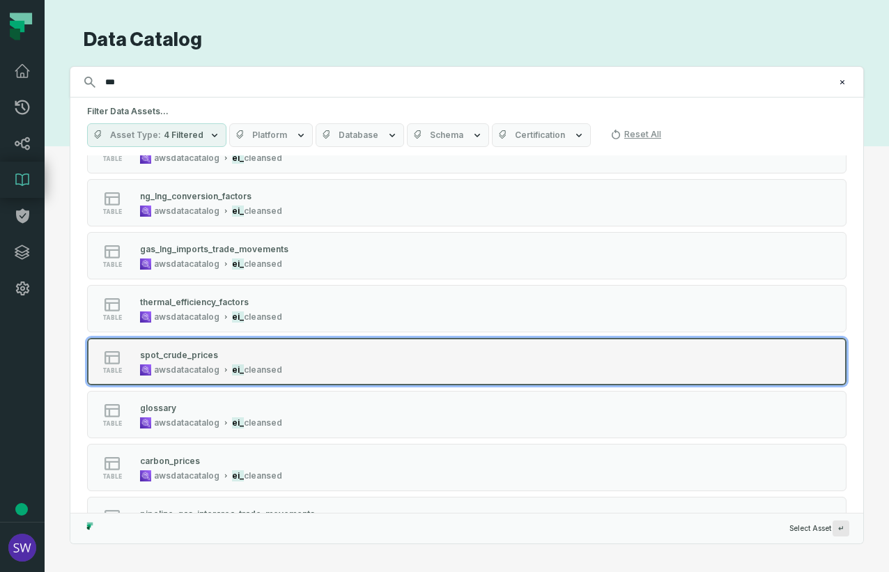
click at [277, 362] on div "spot_crude_prices awsdatacatalog ei_ cleansed" at bounding box center [210, 362] width 153 height 28
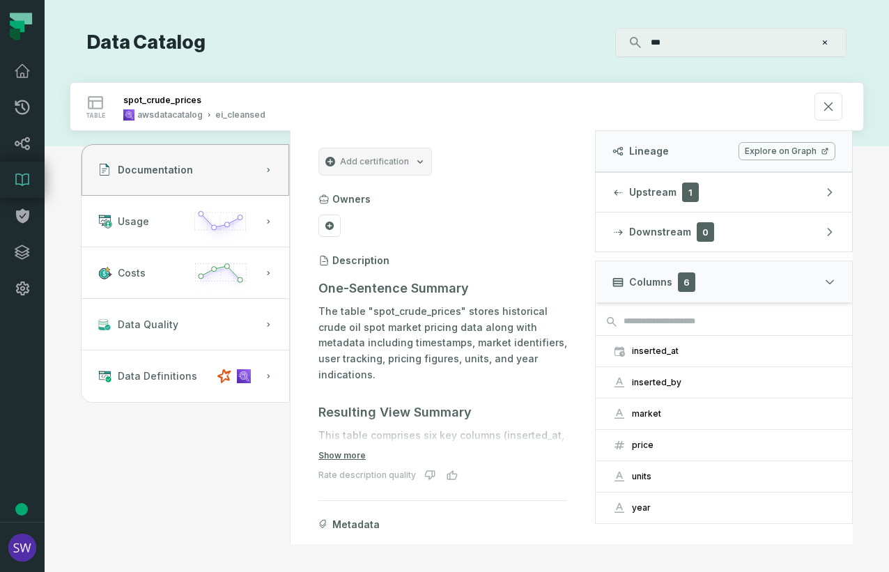
click at [874, 284] on div "Discovery Provider cmdk menu Data Catalog *** ⌘ K table spot_crude_prices awsda…" at bounding box center [467, 286] width 844 height 572
click at [551, 283] on icon at bounding box center [556, 284] width 10 height 10
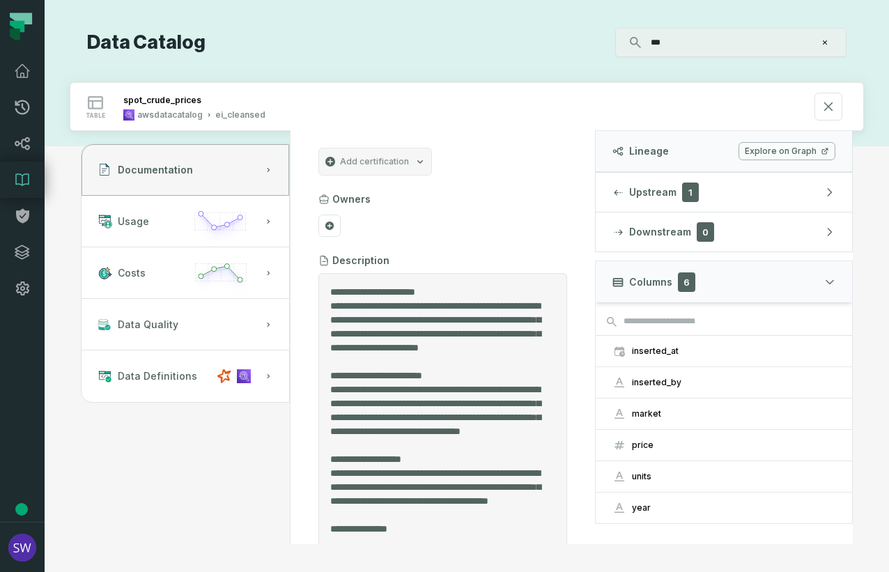
drag, startPoint x: 473, startPoint y: 303, endPoint x: 376, endPoint y: 311, distance: 97.1
click at [376, 311] on textarea "Entity Description" at bounding box center [437, 412] width 215 height 255
click at [406, 311] on textarea "Entity Description" at bounding box center [437, 398] width 215 height 227
click at [445, 320] on textarea "Entity Description" at bounding box center [437, 398] width 215 height 227
drag, startPoint x: 332, startPoint y: 334, endPoint x: 418, endPoint y: 332, distance: 86.4
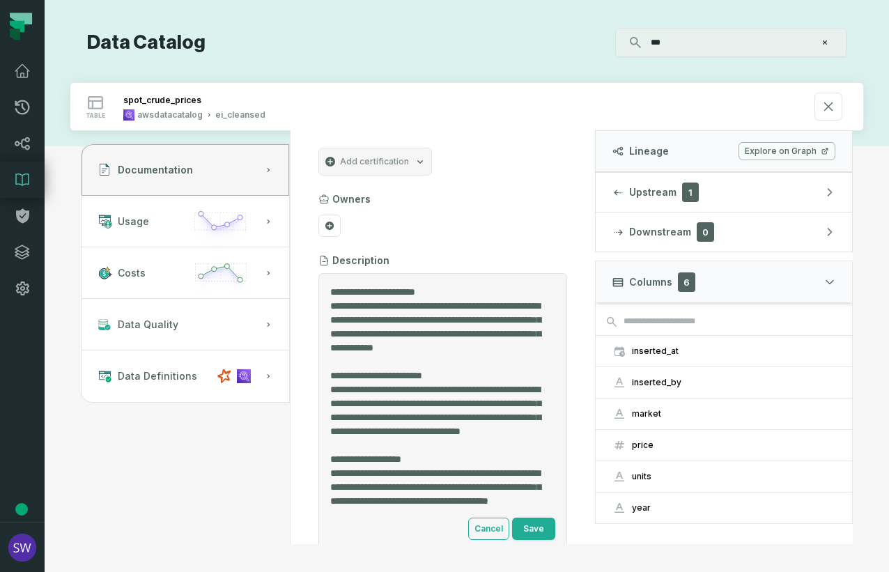
click at [418, 332] on textarea "Entity Description" at bounding box center [437, 398] width 215 height 227
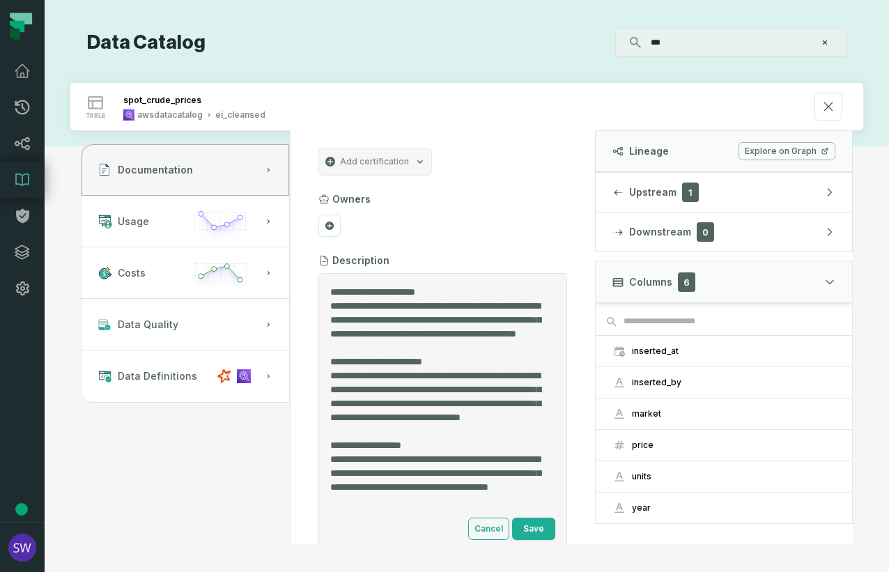
drag, startPoint x: 479, startPoint y: 332, endPoint x: 372, endPoint y: 354, distance: 108.9
click at [372, 354] on textarea "Entity Description" at bounding box center [437, 398] width 215 height 227
drag, startPoint x: 493, startPoint y: 350, endPoint x: 391, endPoint y: 351, distance: 101.7
click at [391, 351] on textarea "Entity Description" at bounding box center [437, 398] width 215 height 227
click at [368, 349] on textarea "Entity Description" at bounding box center [437, 398] width 215 height 227
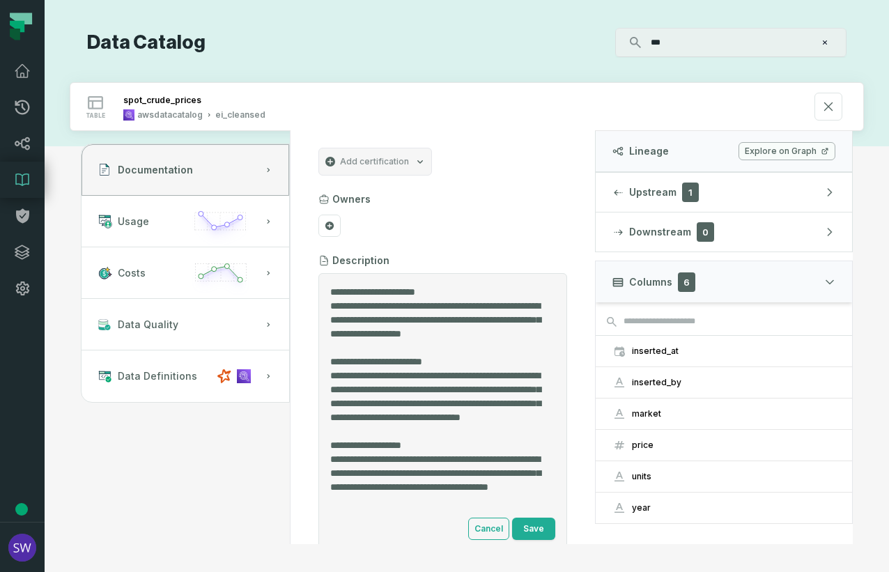
click at [409, 346] on textarea "Entity Description" at bounding box center [437, 398] width 215 height 227
drag, startPoint x: 477, startPoint y: 334, endPoint x: 366, endPoint y: 347, distance: 111.5
click at [366, 347] on textarea "Entity Description" at bounding box center [437, 398] width 215 height 227
drag, startPoint x: 361, startPoint y: 350, endPoint x: 330, endPoint y: 305, distance: 54.1
click at [330, 305] on textarea "Entity Description" at bounding box center [437, 398] width 215 height 227
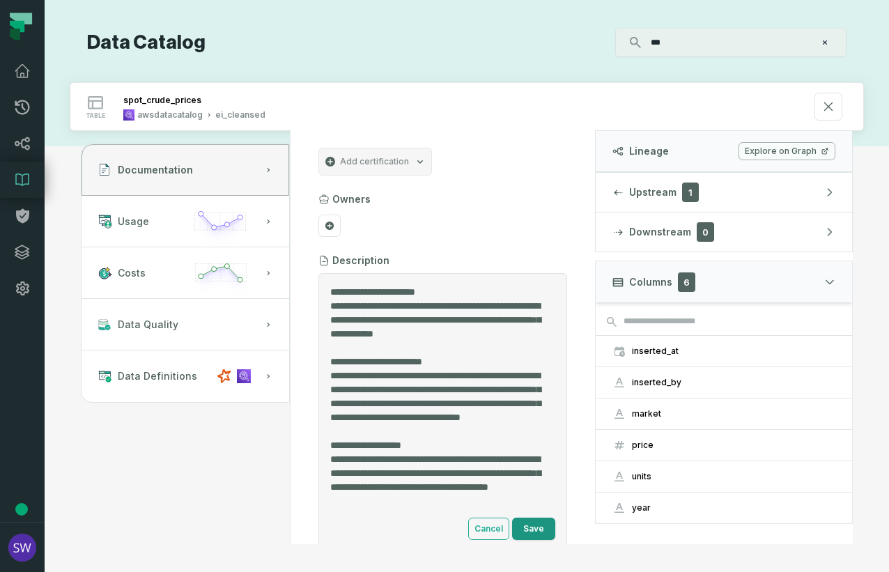
type textarea "**********"
click at [529, 511] on button "Save" at bounding box center [533, 529] width 43 height 22
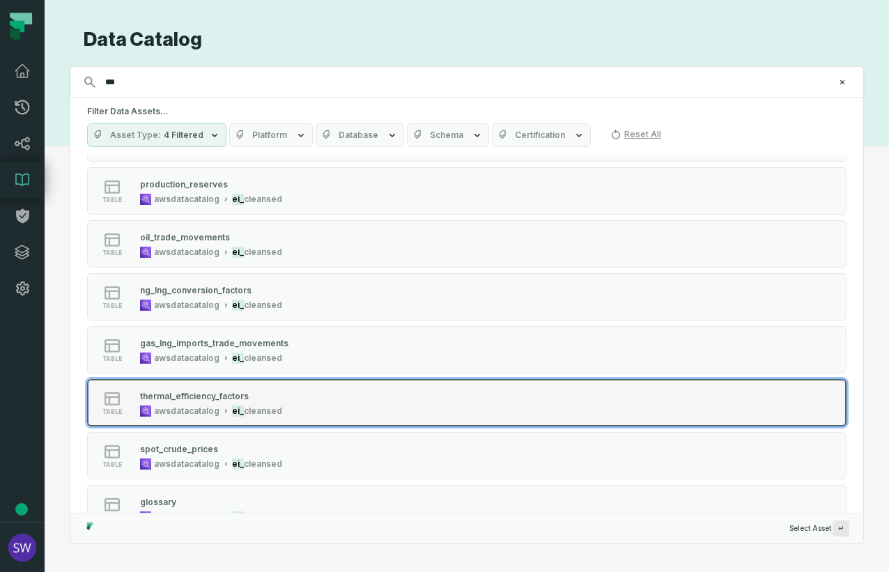
scroll to position [139, 0]
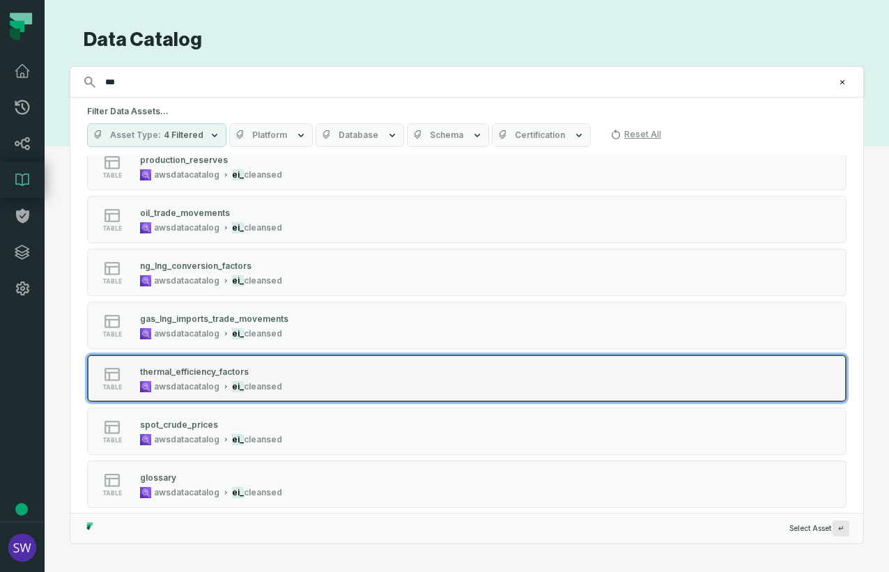
click at [297, 382] on div "table thermal_efficiency_factors awsdatacatalog ei_ cleansed" at bounding box center [264, 378] width 348 height 28
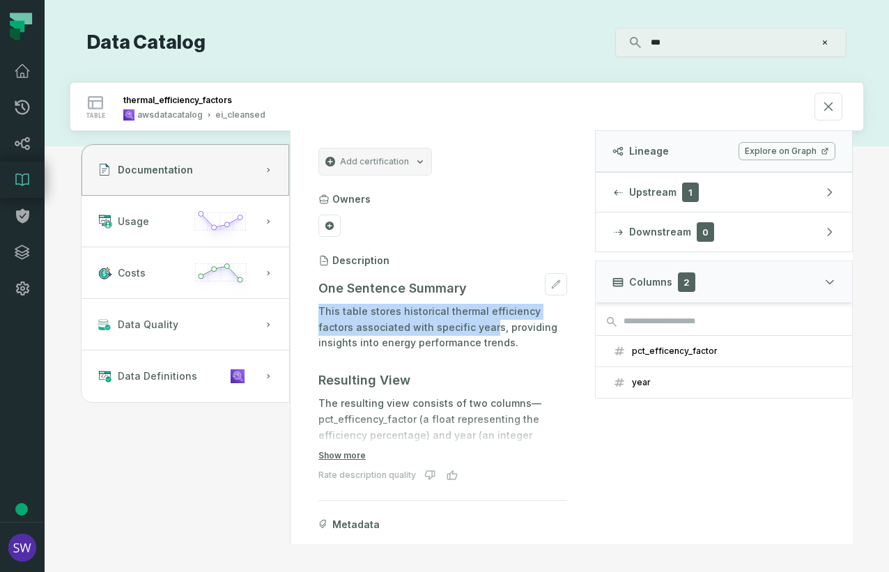
drag, startPoint x: 492, startPoint y: 325, endPoint x: 320, endPoint y: 315, distance: 171.7
click at [320, 315] on p "This table stores historical thermal efficiency factors associated with specifi…" at bounding box center [442, 327] width 249 height 47
copy p "This table stores historical thermal efficiency factors associated with specifi…"
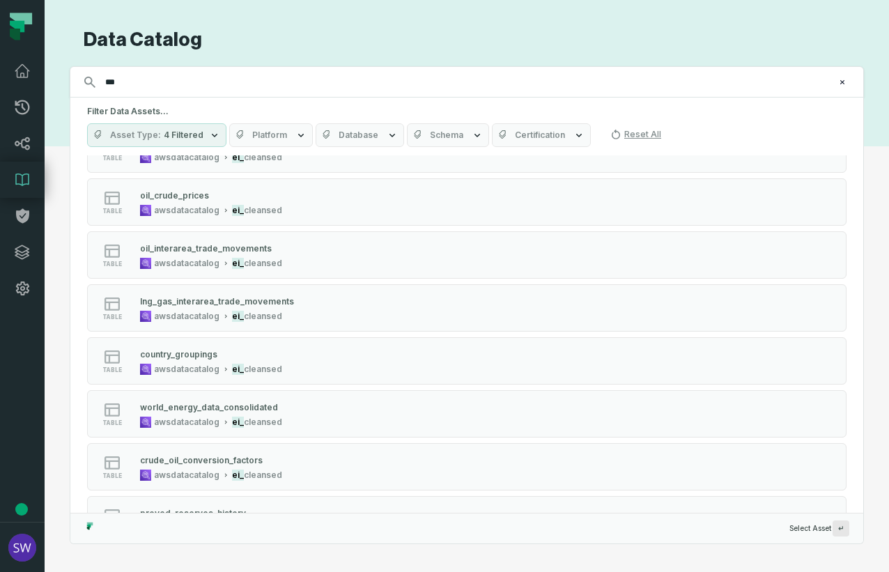
scroll to position [975, 0]
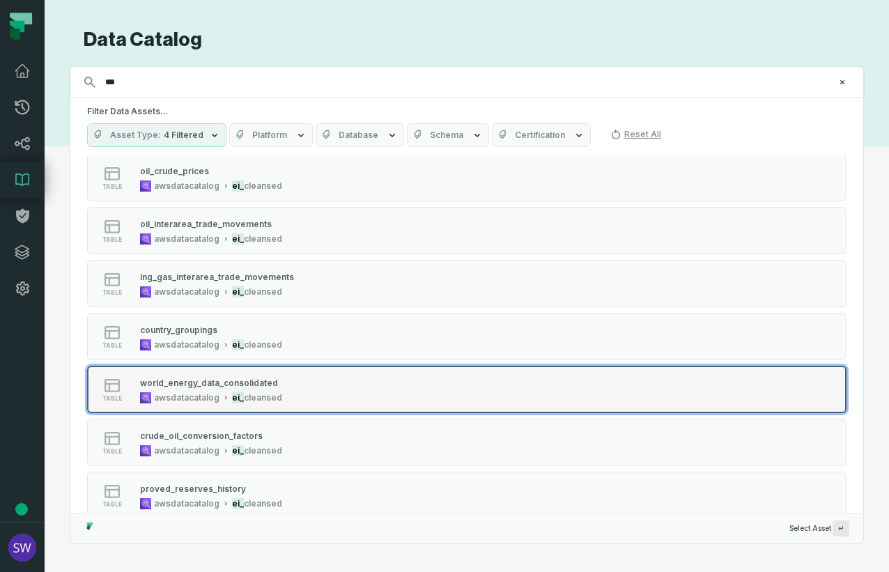
click at [280, 380] on div "world_energy_data_consolidated awsdatacatalog ei_ cleansed" at bounding box center [210, 390] width 153 height 28
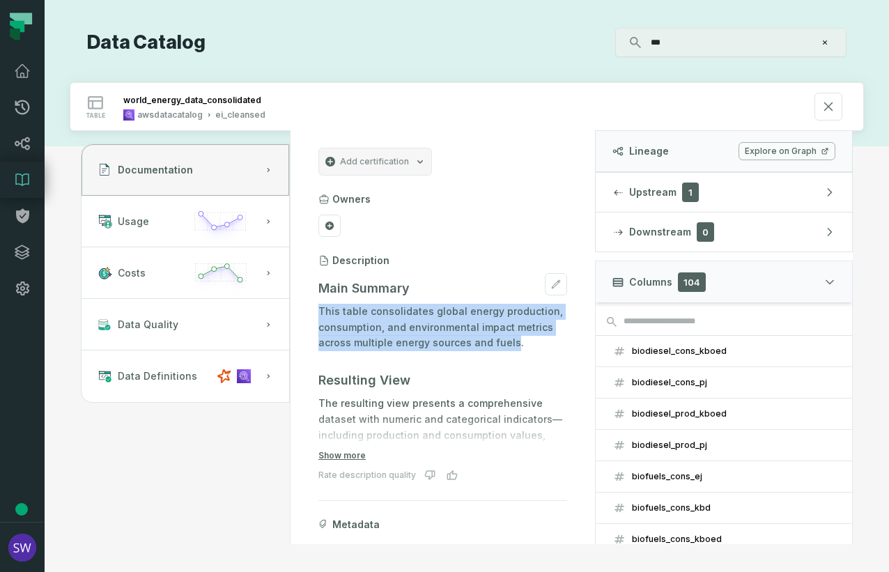
drag, startPoint x: 461, startPoint y: 340, endPoint x: 320, endPoint y: 314, distance: 143.9
click at [320, 314] on p "This table consolidates global energy production, consumption, and environmenta…" at bounding box center [442, 327] width 249 height 47
